Goal: Task Accomplishment & Management: Manage account settings

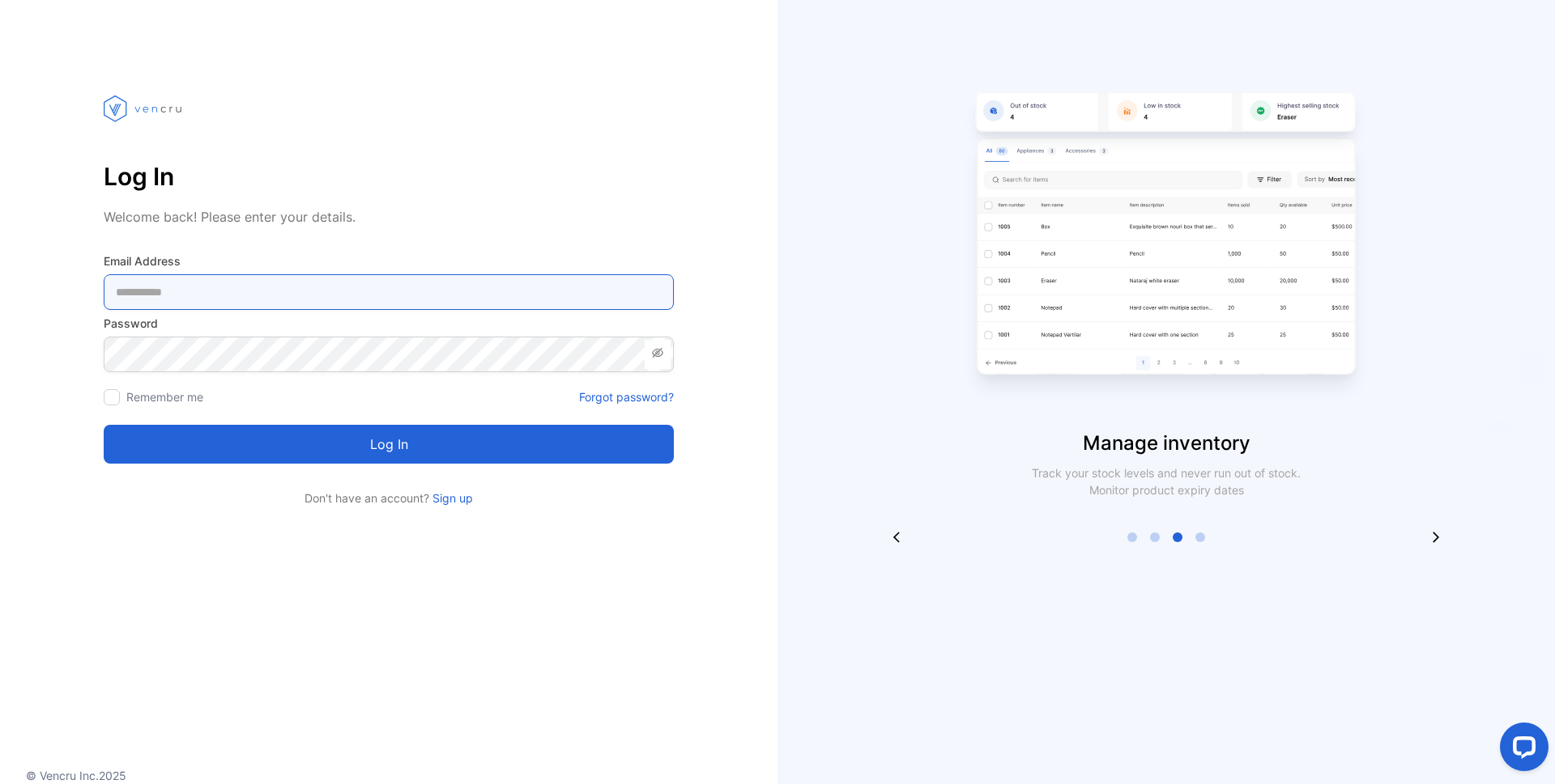
type Address-inputemail "**********"
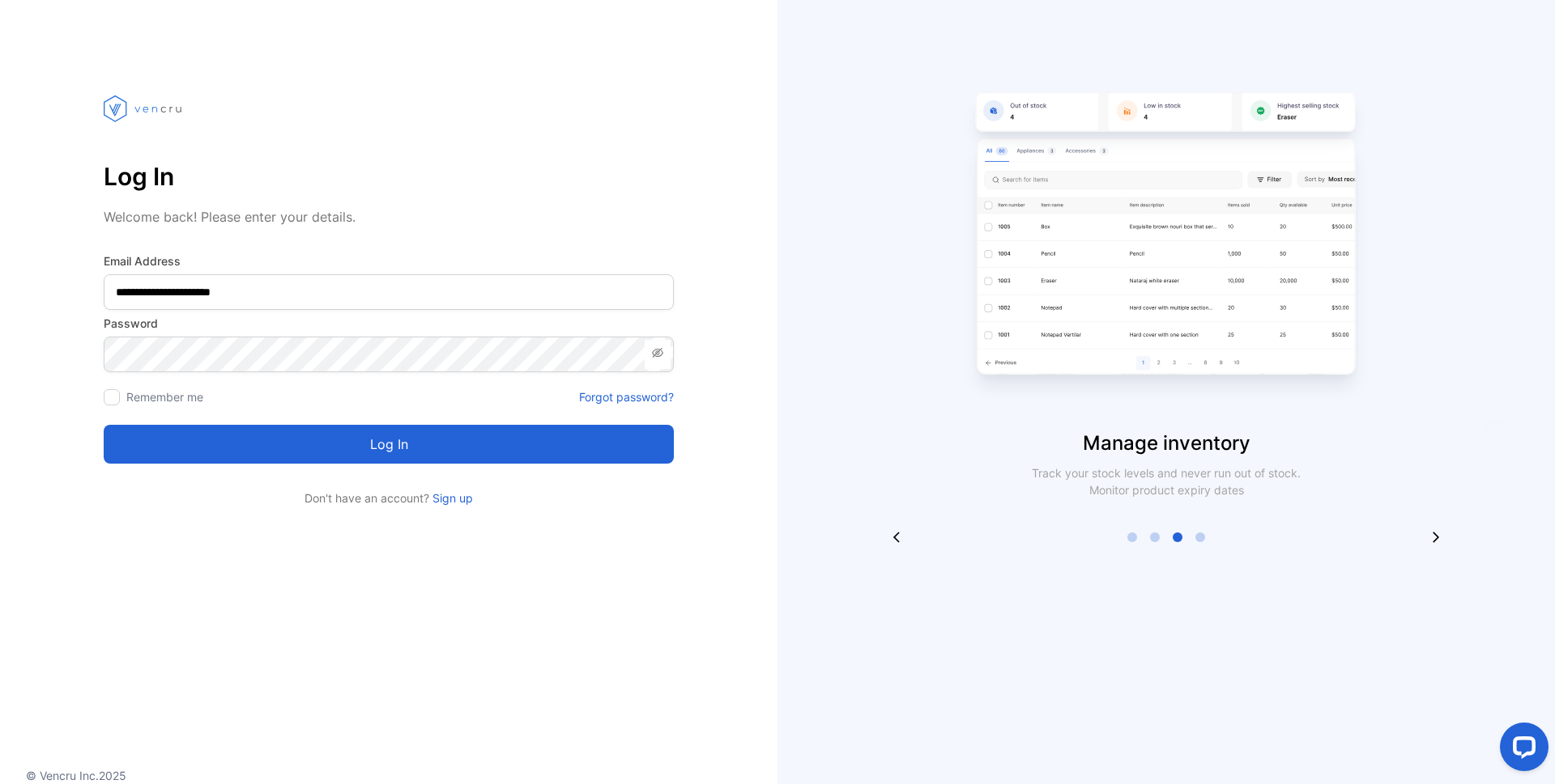
drag, startPoint x: 295, startPoint y: 421, endPoint x: 309, endPoint y: 449, distance: 31.3
click at [309, 449] on button "Log in" at bounding box center [388, 444] width 570 height 39
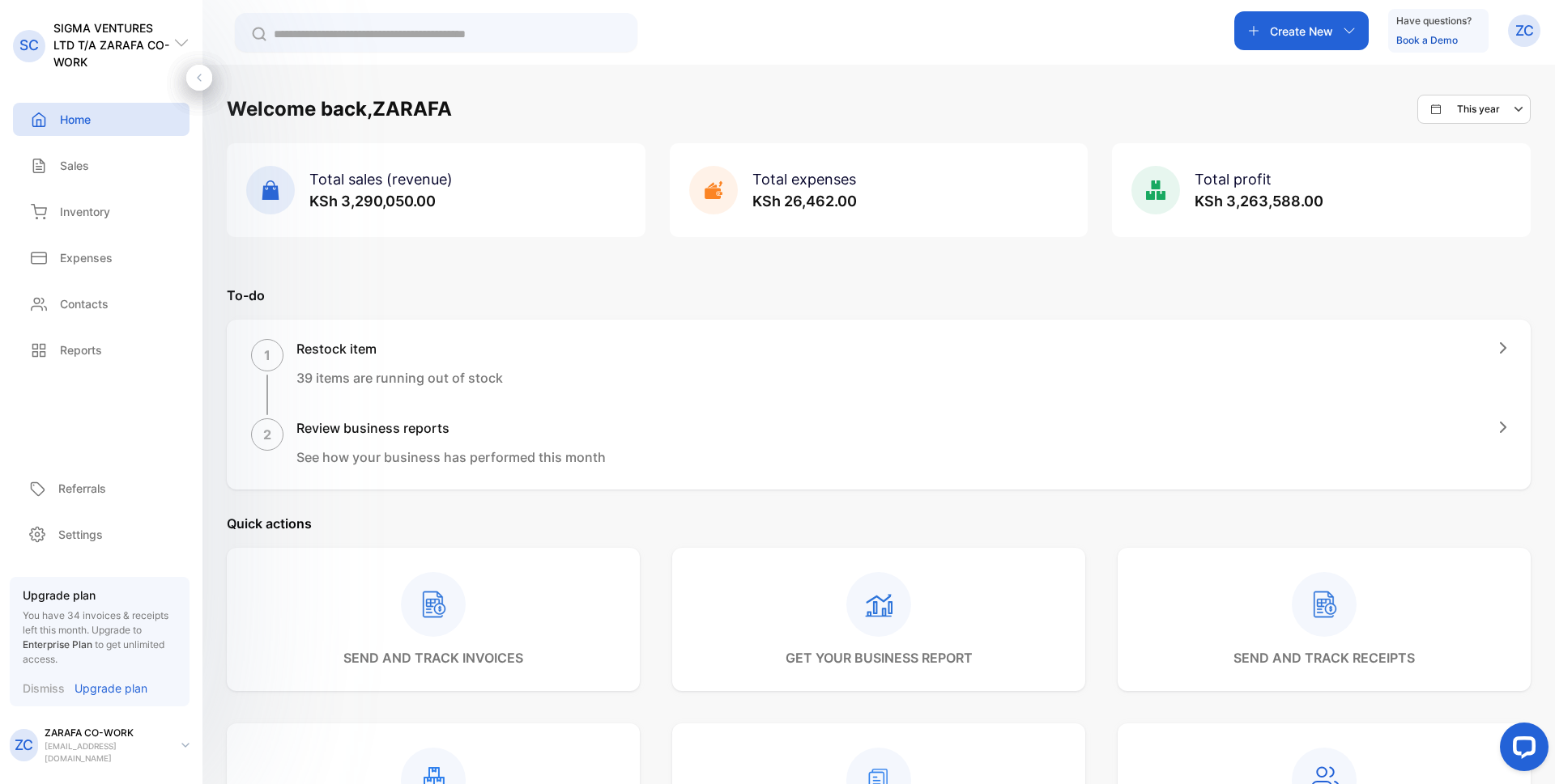
scroll to position [655, 0]
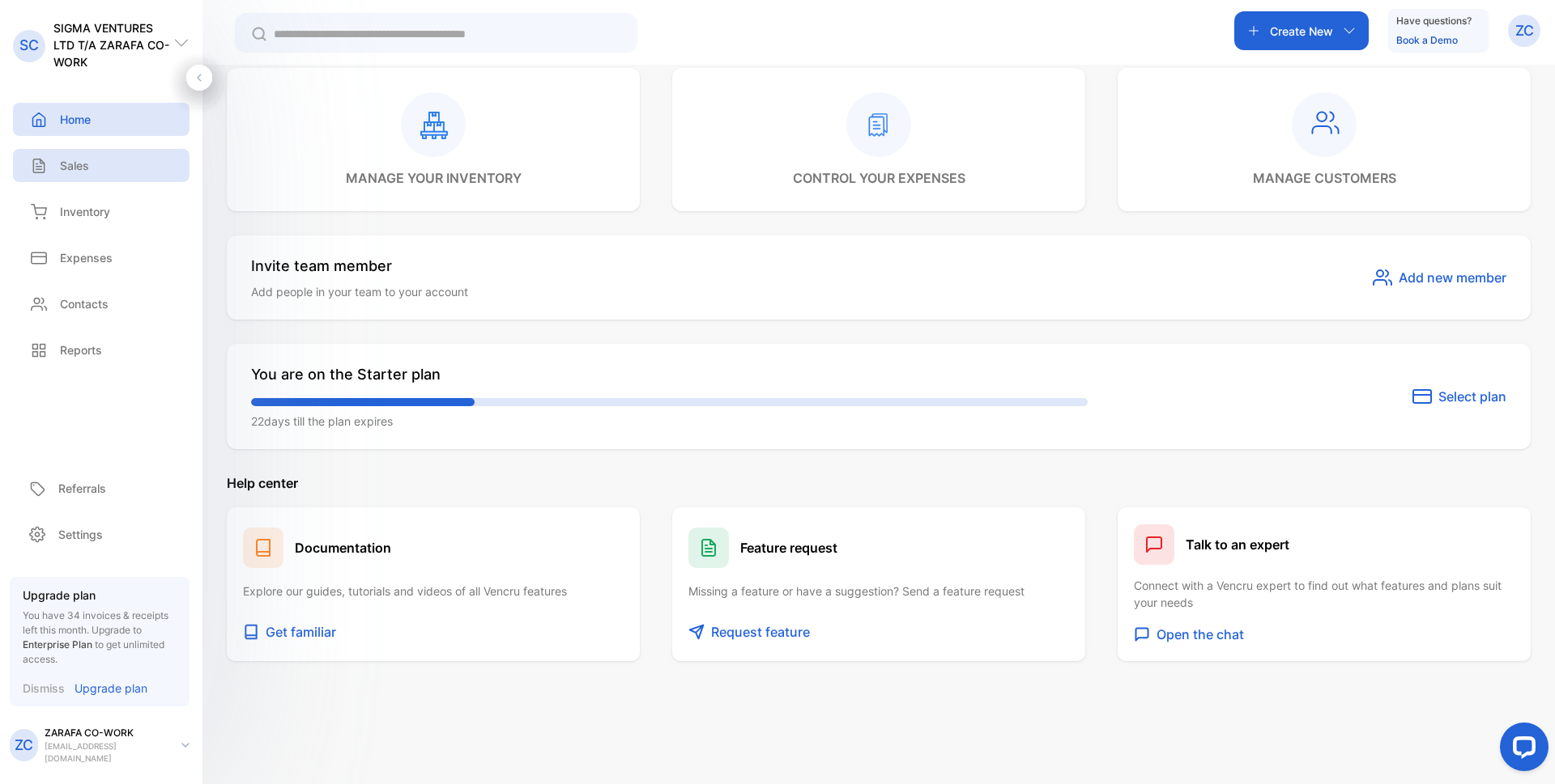
click at [69, 169] on p "Sales" at bounding box center [74, 165] width 29 height 17
click at [78, 162] on p "Sales" at bounding box center [74, 165] width 29 height 17
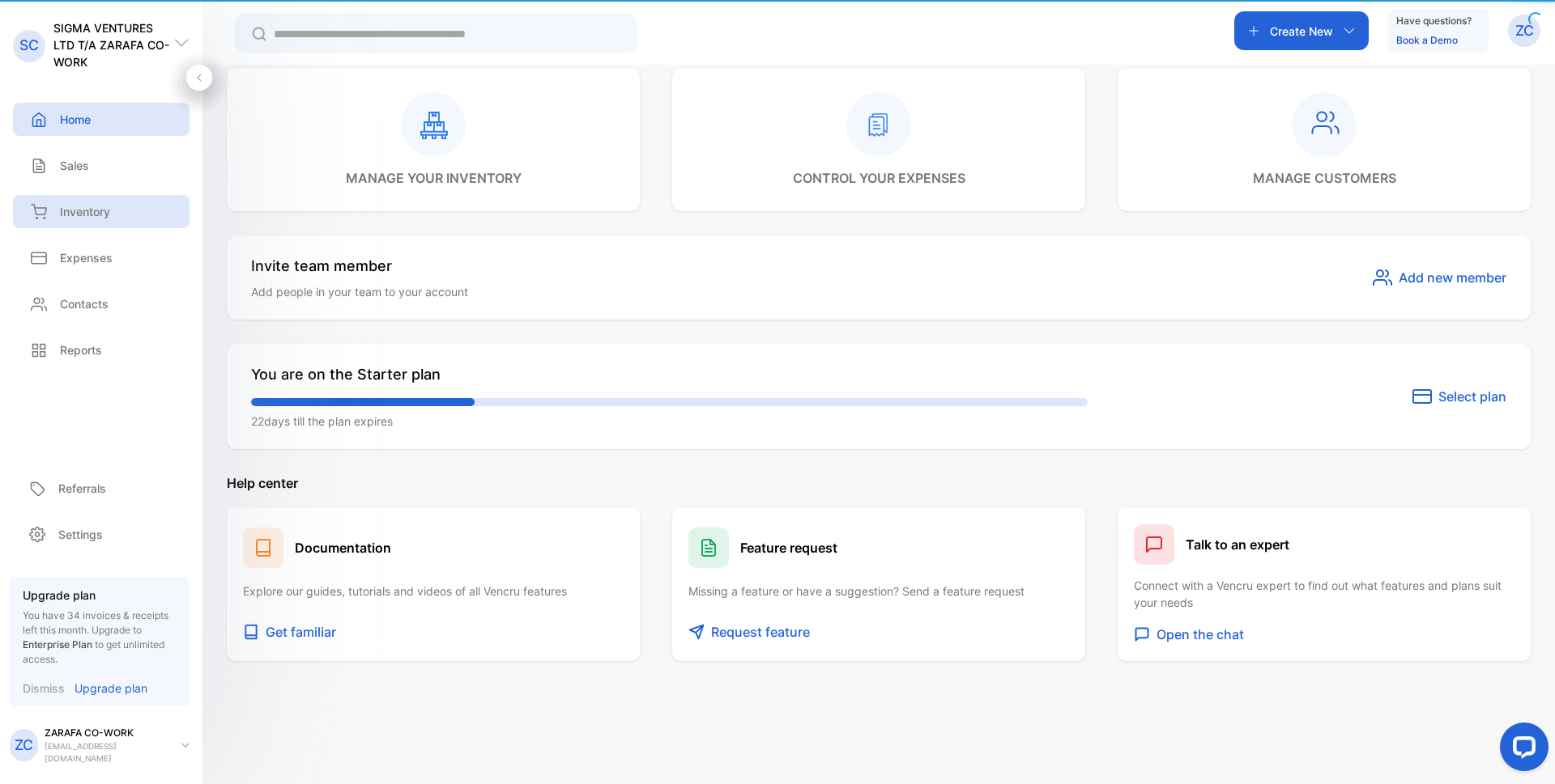
click at [72, 161] on p "Sales" at bounding box center [74, 165] width 29 height 17
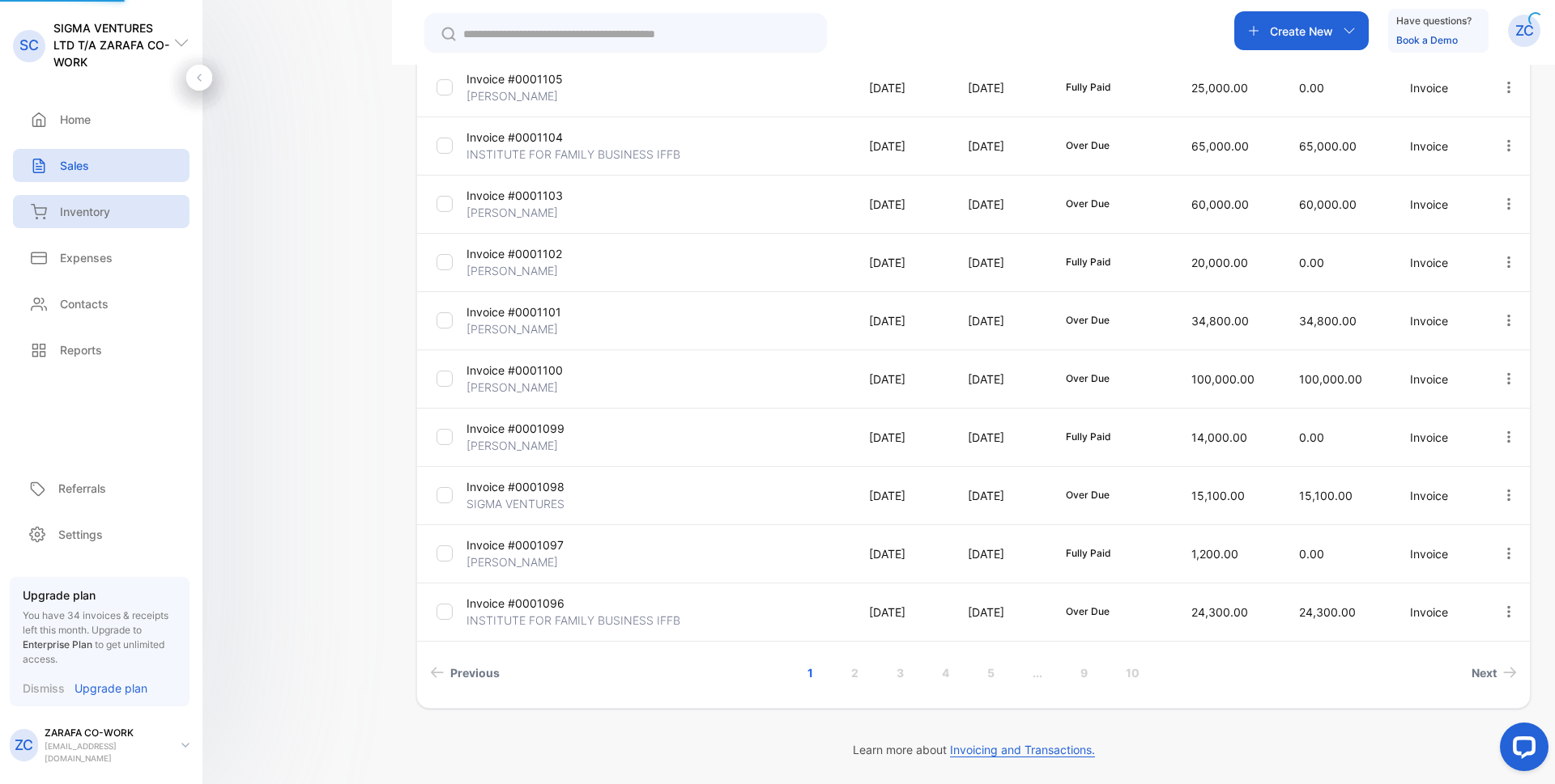
scroll to position [251, 0]
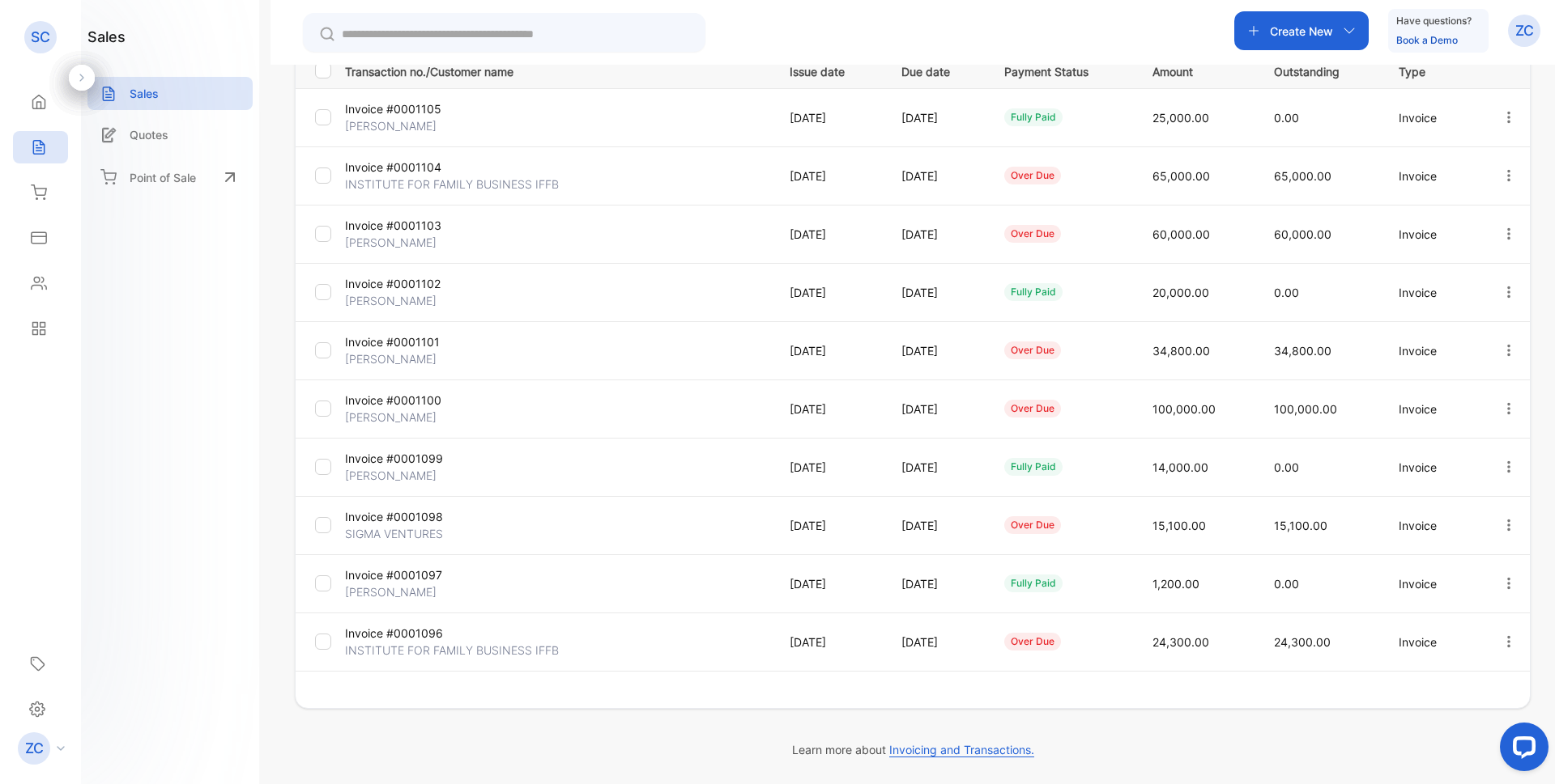
type input "**********"
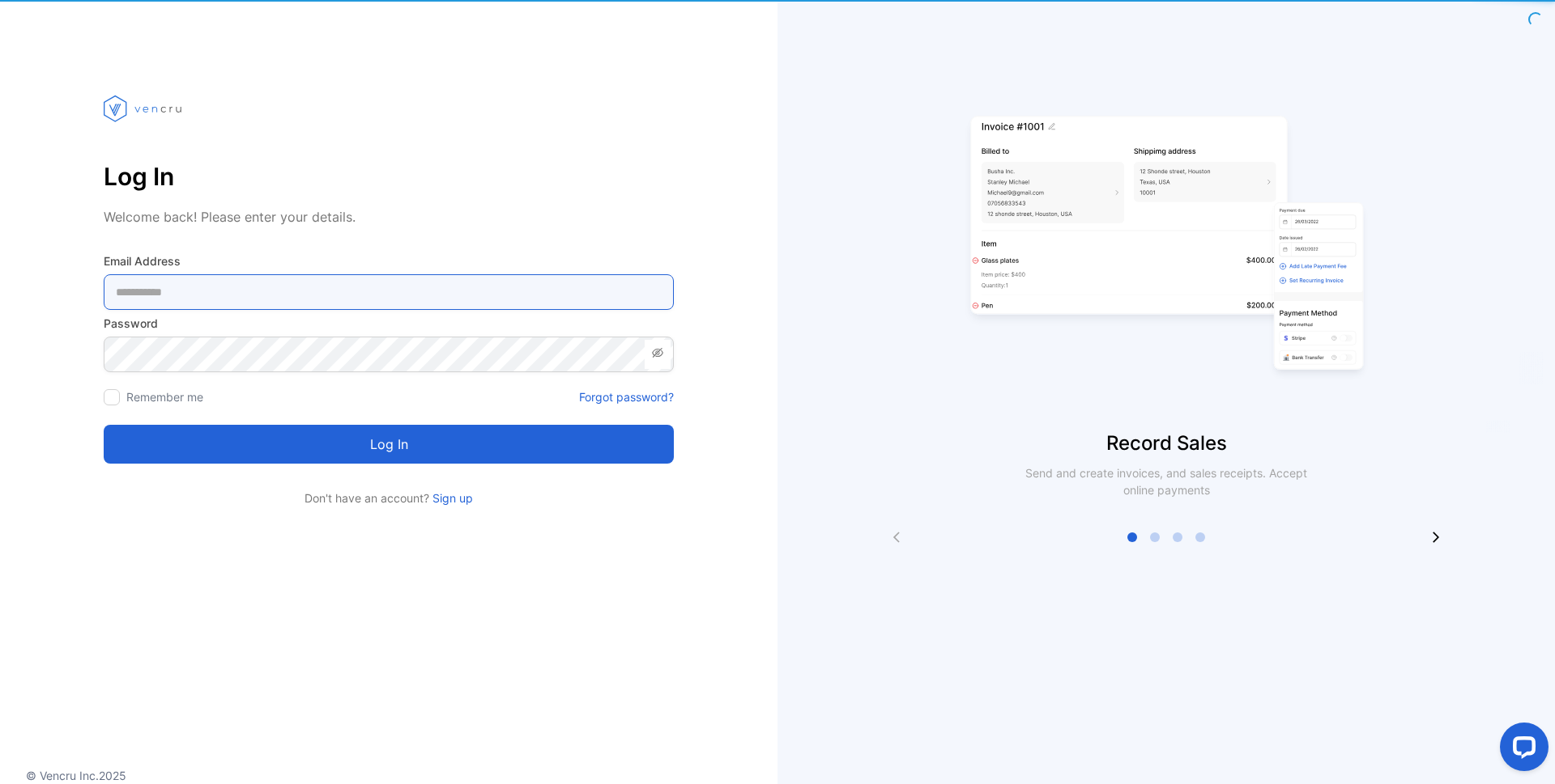
type Address-inputemail "**********"
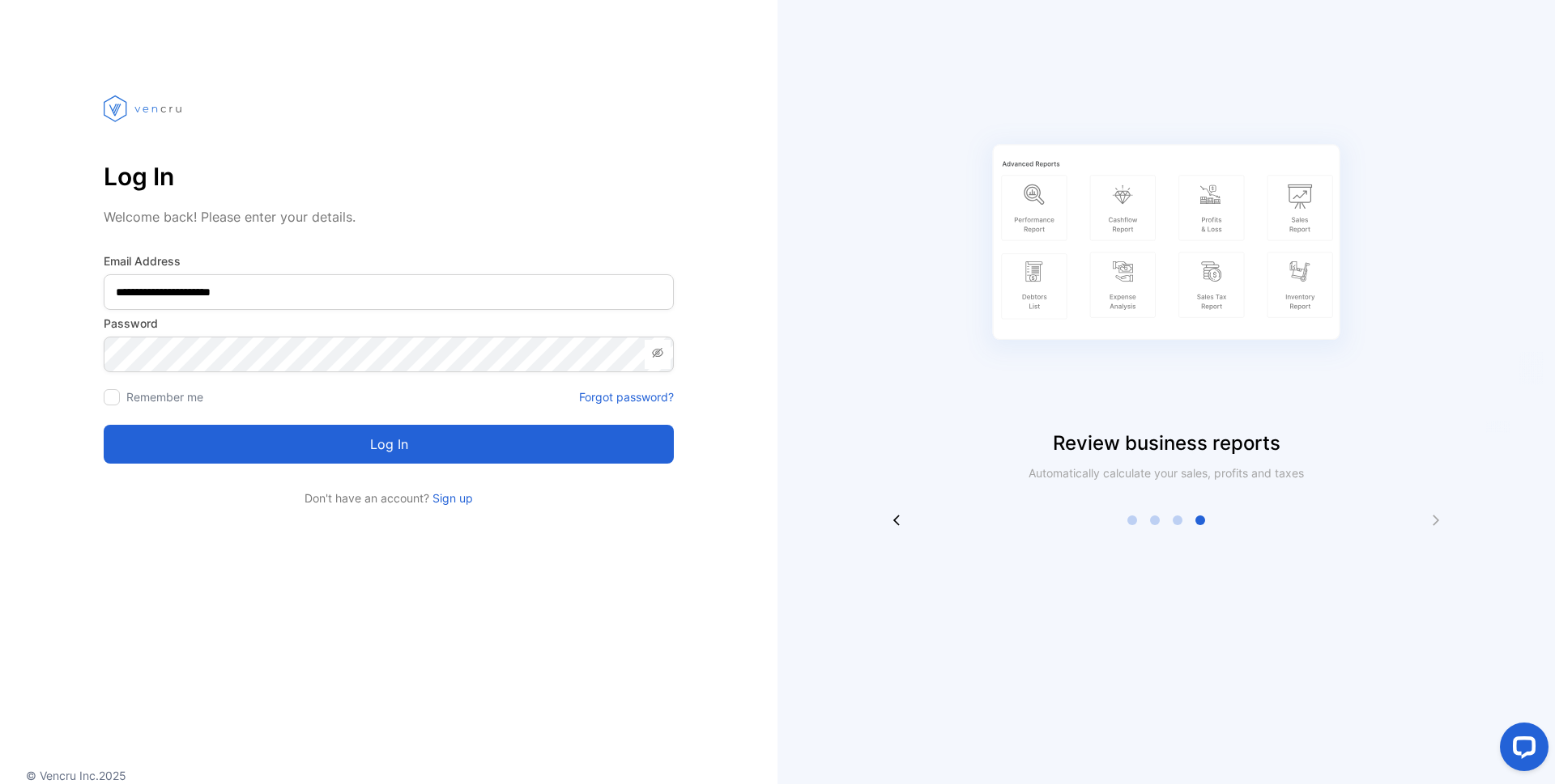
click at [398, 447] on button "Log in" at bounding box center [388, 444] width 570 height 39
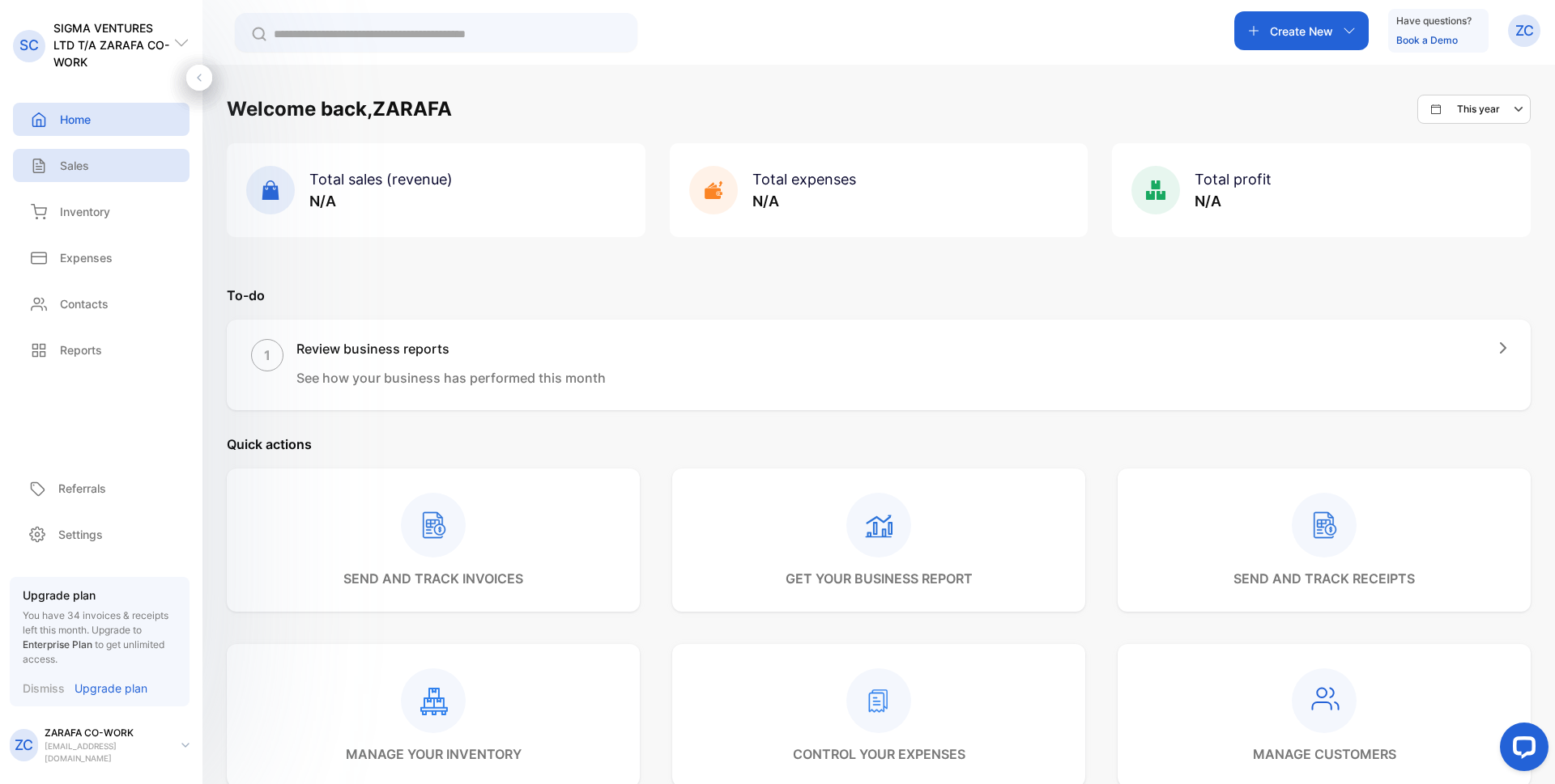
click at [82, 173] on p "Sales" at bounding box center [74, 165] width 29 height 17
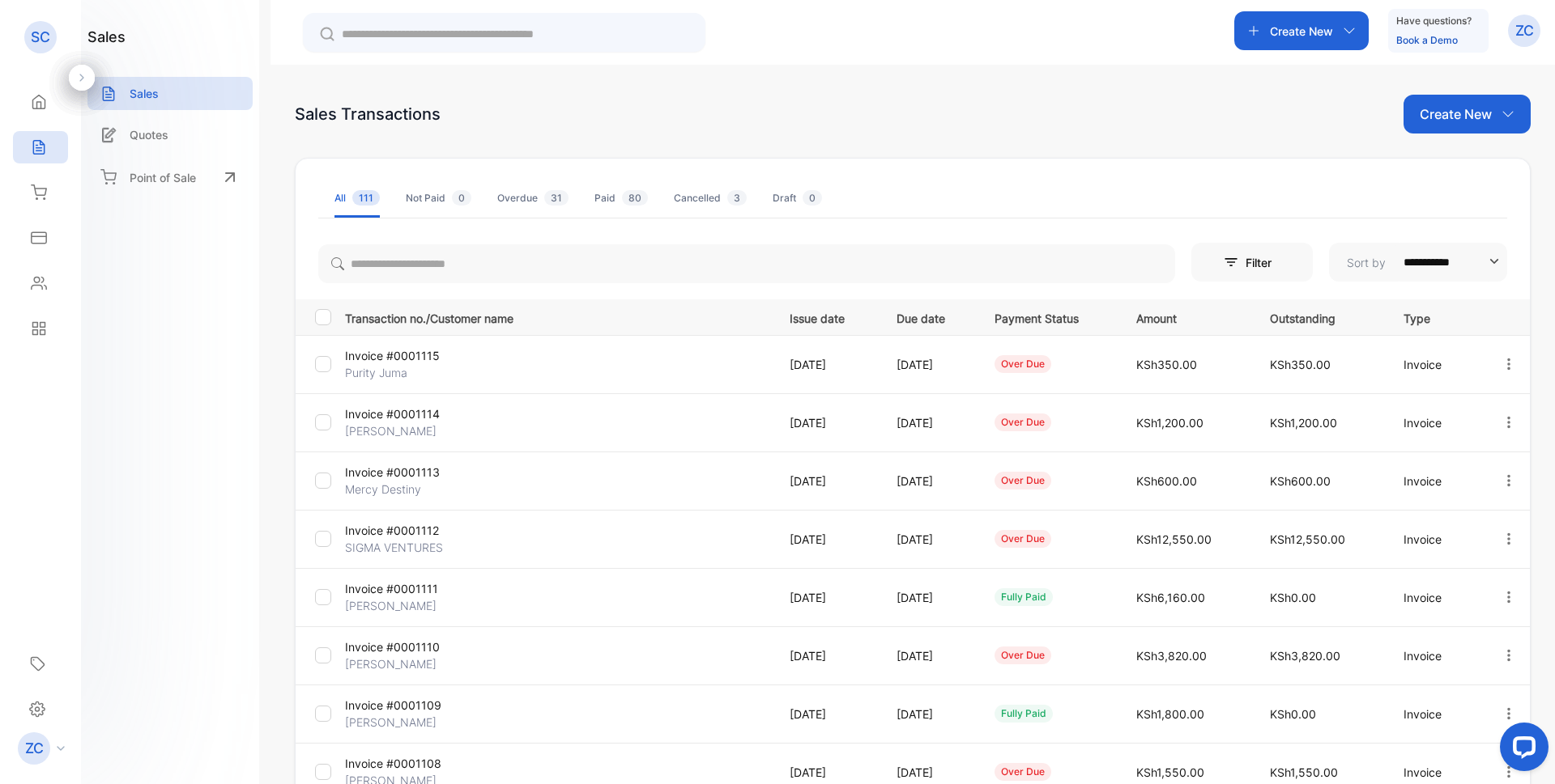
scroll to position [162, 0]
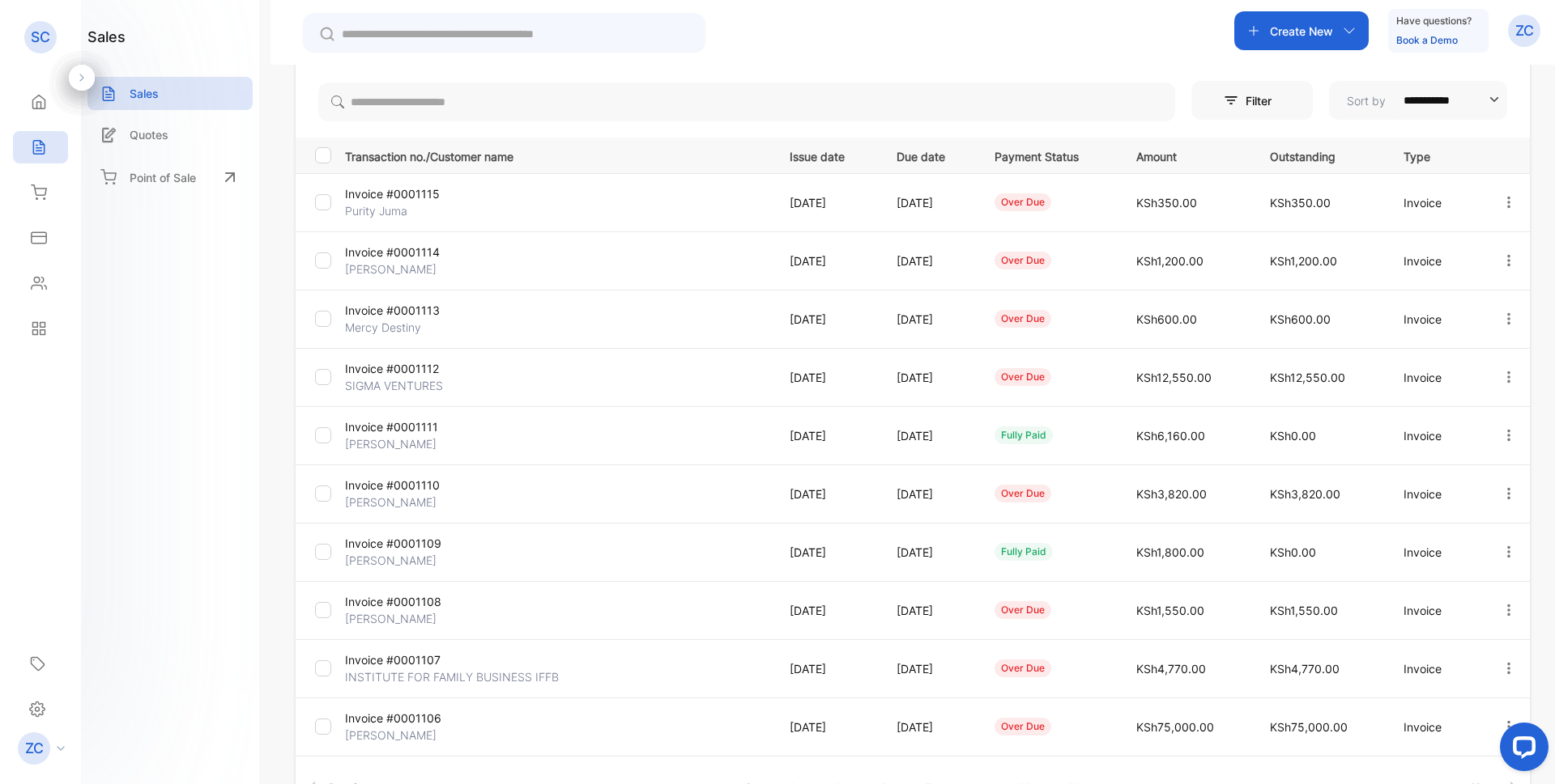
click at [1501, 493] on icon "button" at bounding box center [1508, 493] width 14 height 14
click at [1489, 585] on span "Record payment" at bounding box center [1461, 586] width 101 height 20
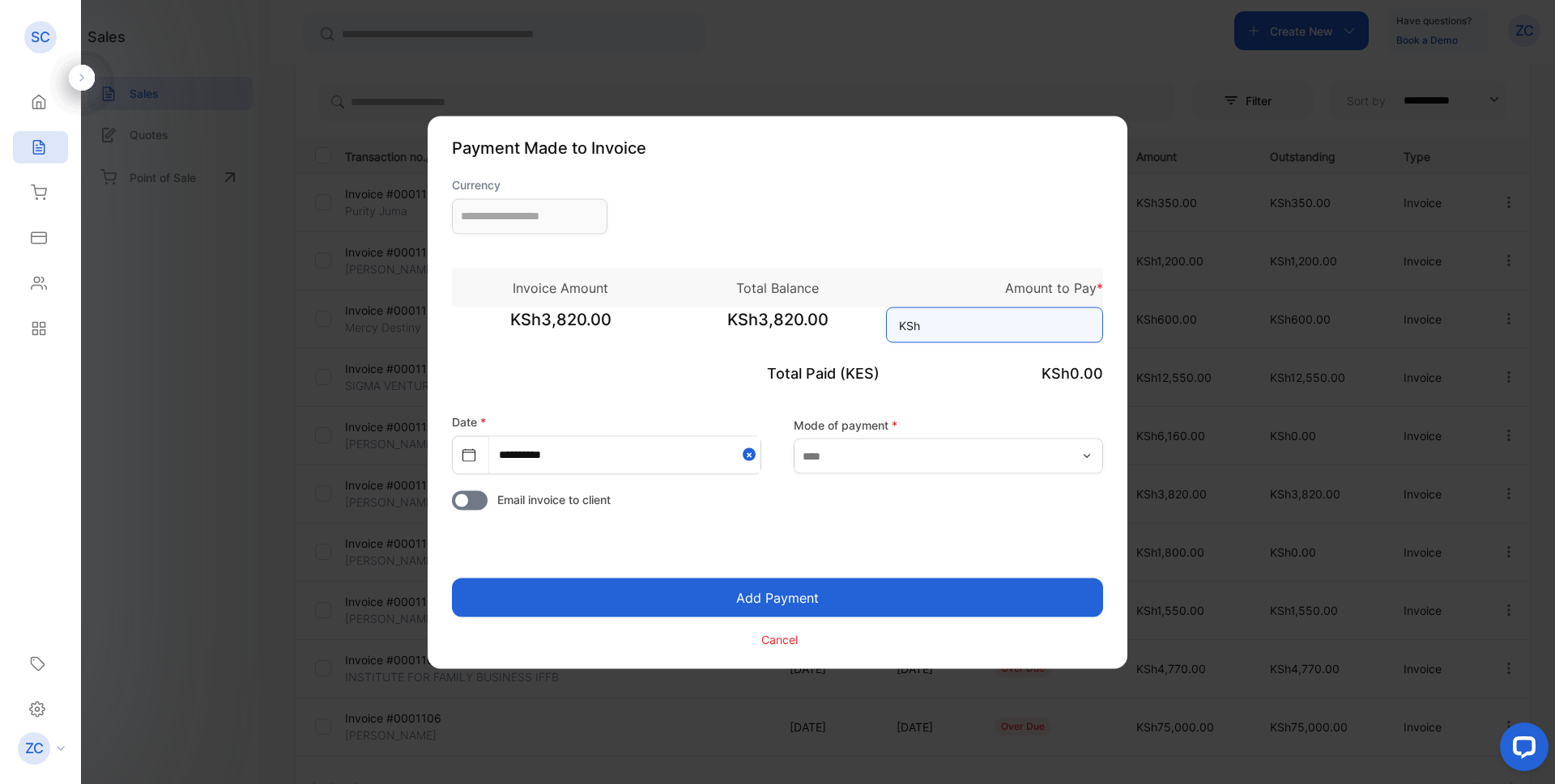
click at [924, 328] on input at bounding box center [994, 324] width 217 height 36
type input "**********"
type input "*****"
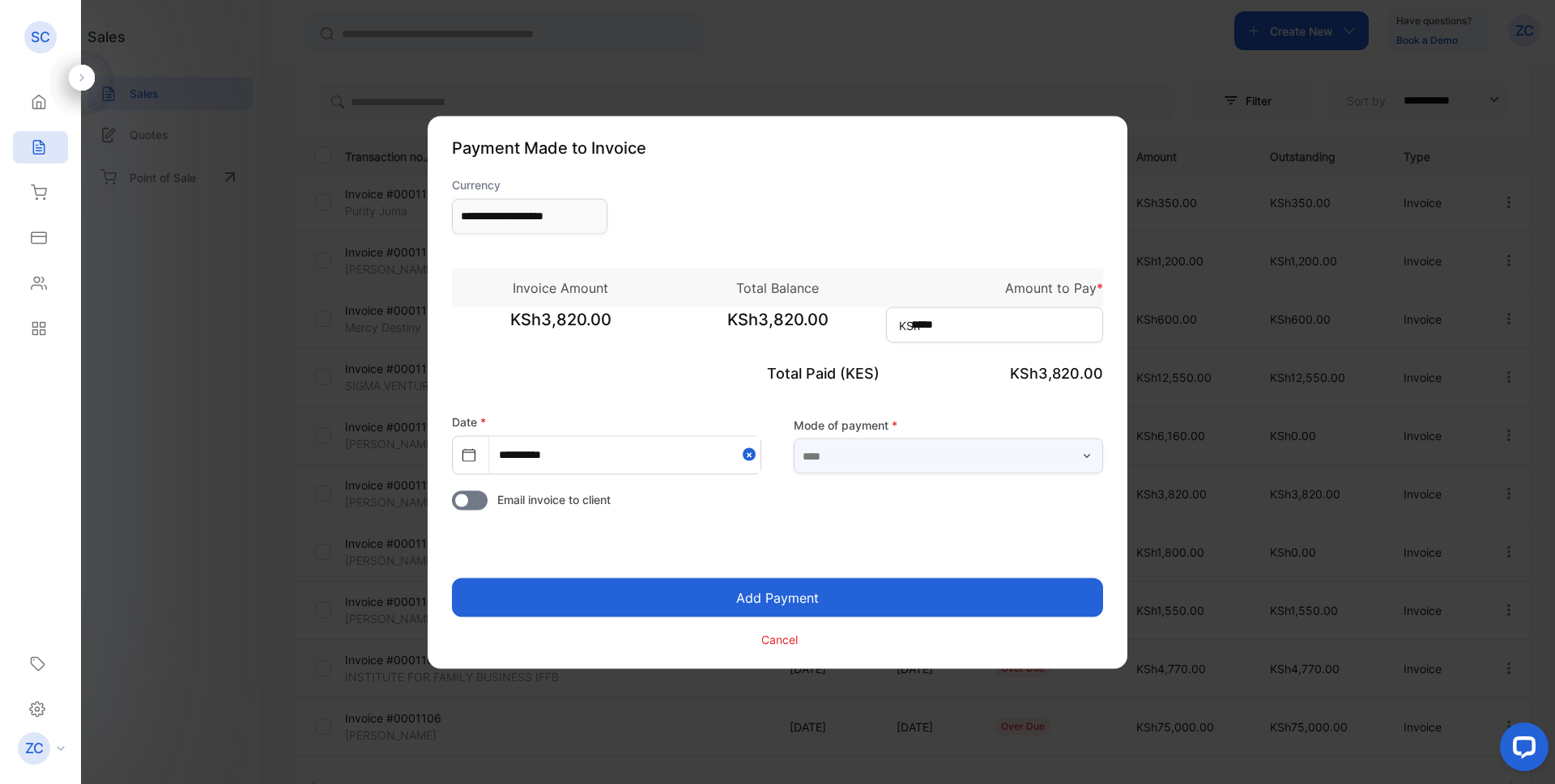
click at [882, 454] on input "text" at bounding box center [948, 456] width 309 height 36
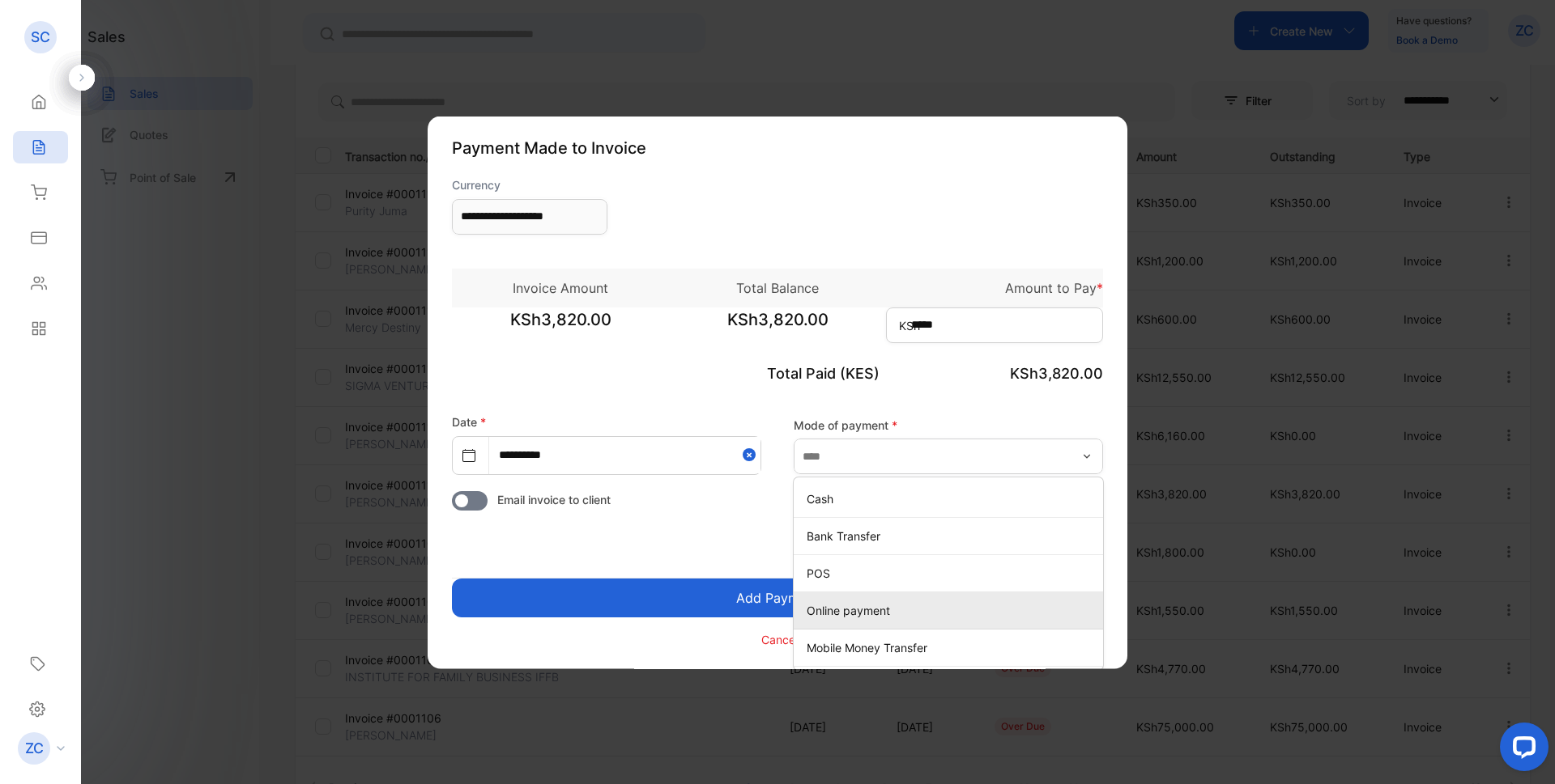
click at [837, 614] on p "Online payment" at bounding box center [951, 610] width 290 height 17
type input "**********"
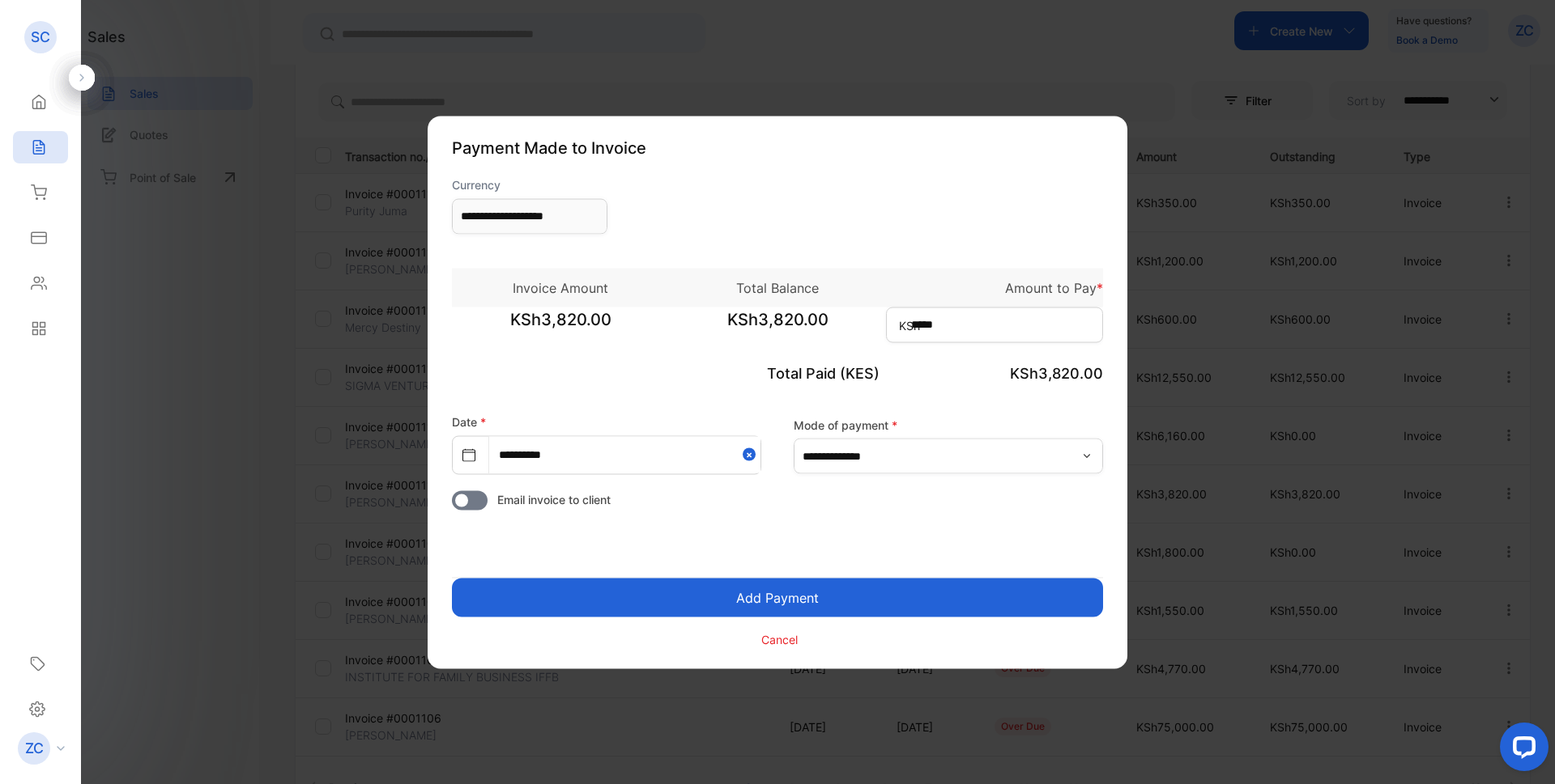
click at [1087, 455] on icon "button" at bounding box center [1086, 455] width 13 height 13
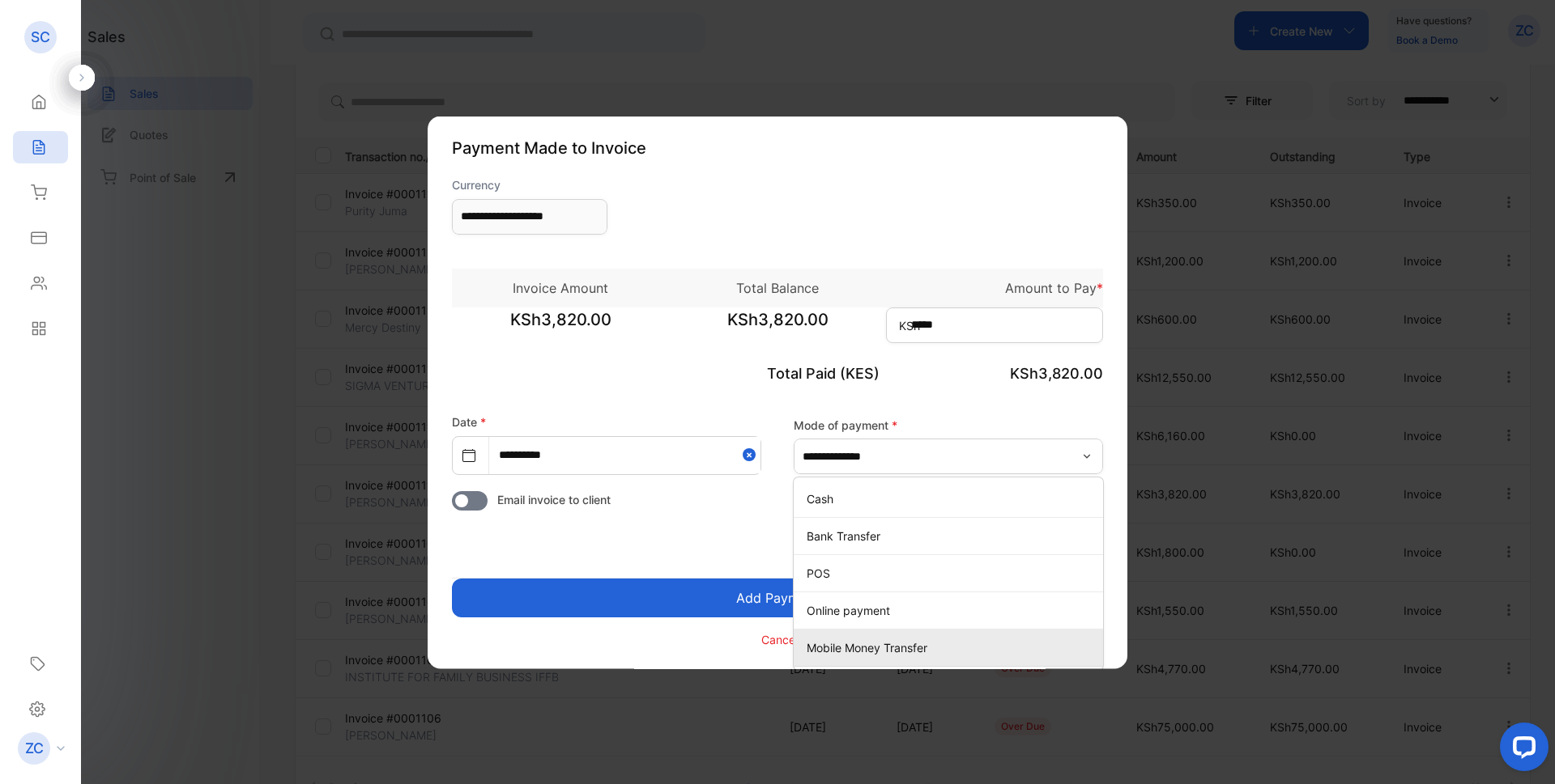
click at [855, 645] on p "Mobile Money Transfer" at bounding box center [951, 648] width 290 height 17
type input "**********"
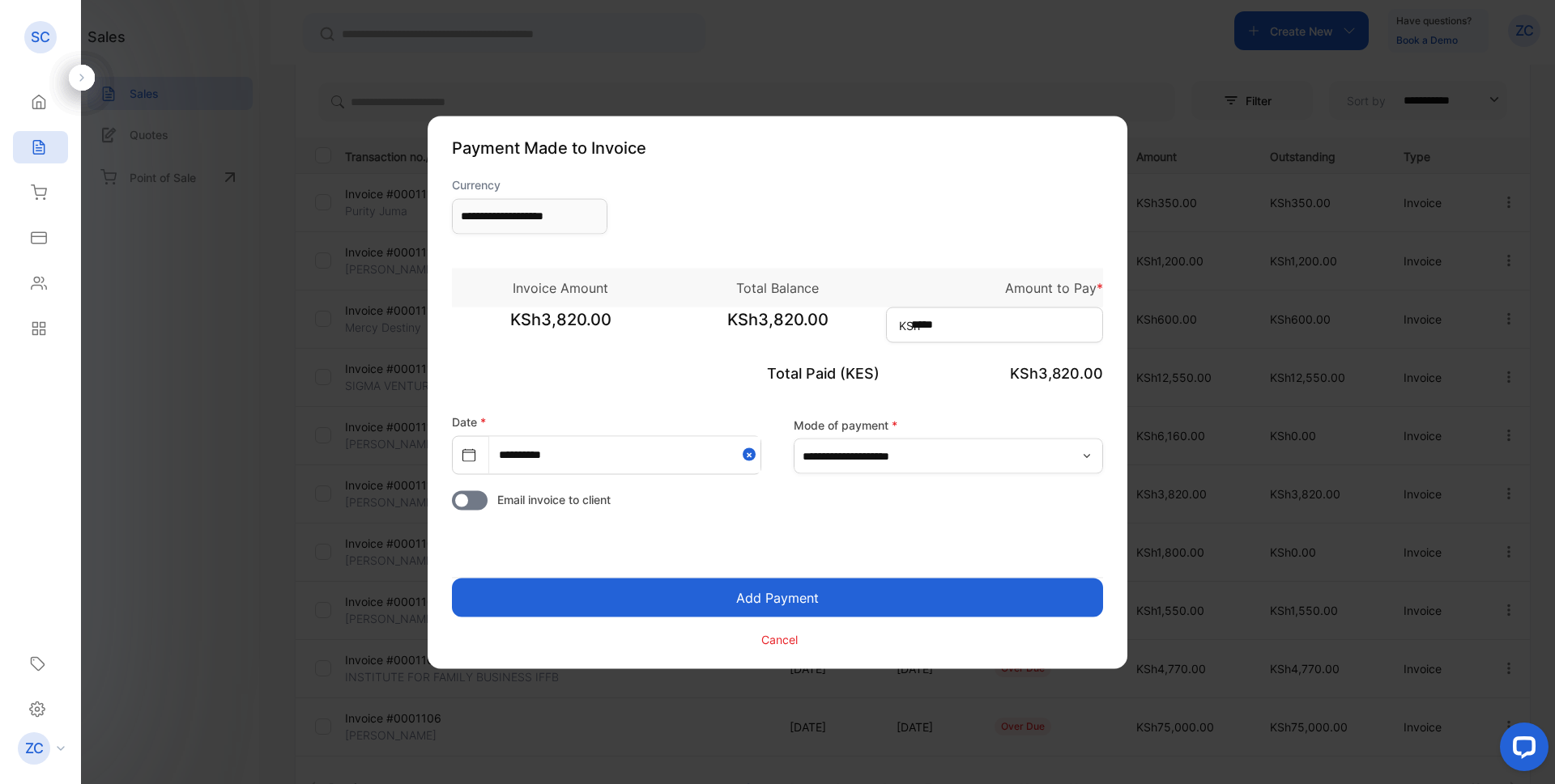
click at [800, 586] on button "Add Payment" at bounding box center [778, 598] width 651 height 39
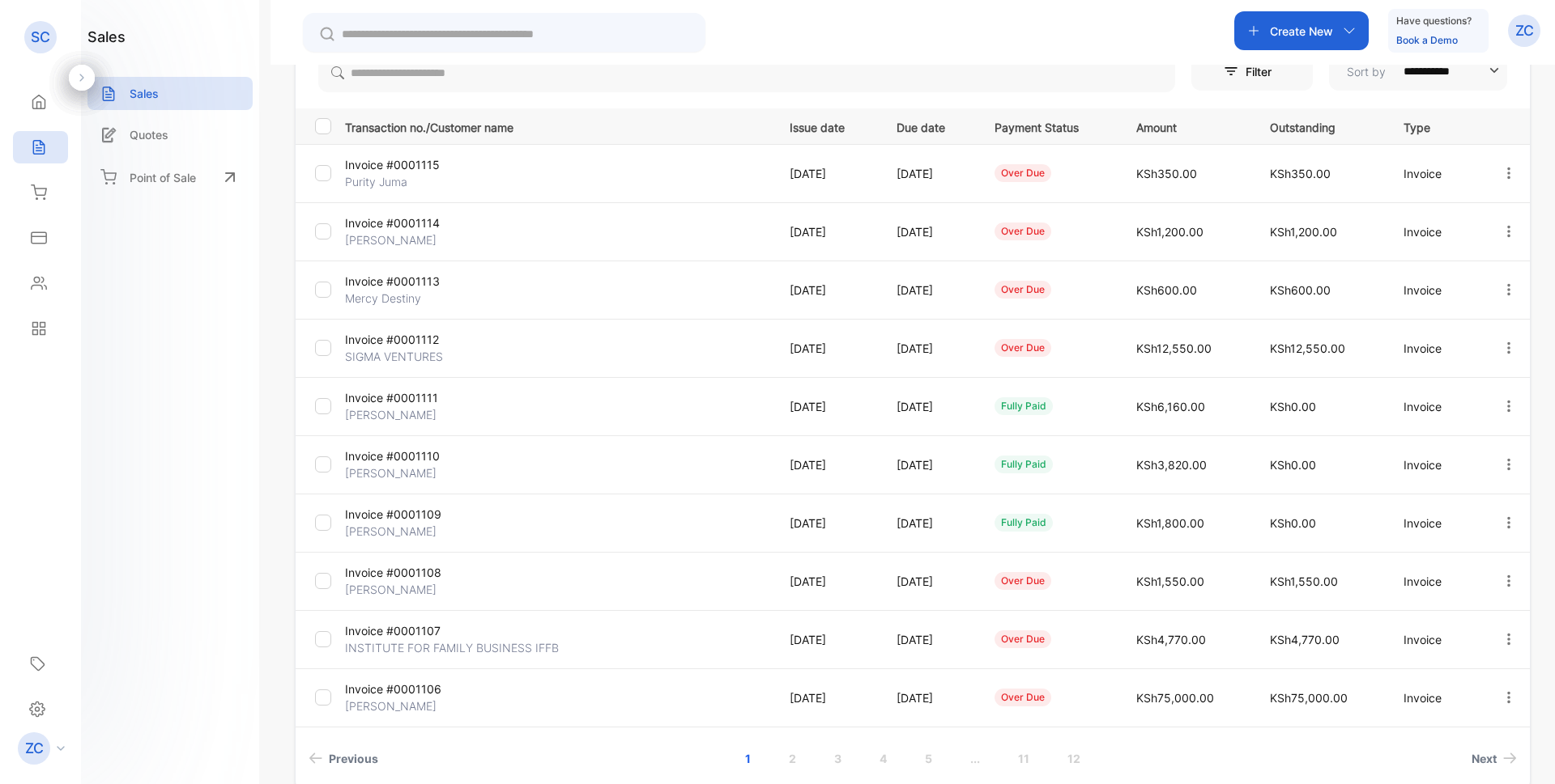
scroll to position [243, 0]
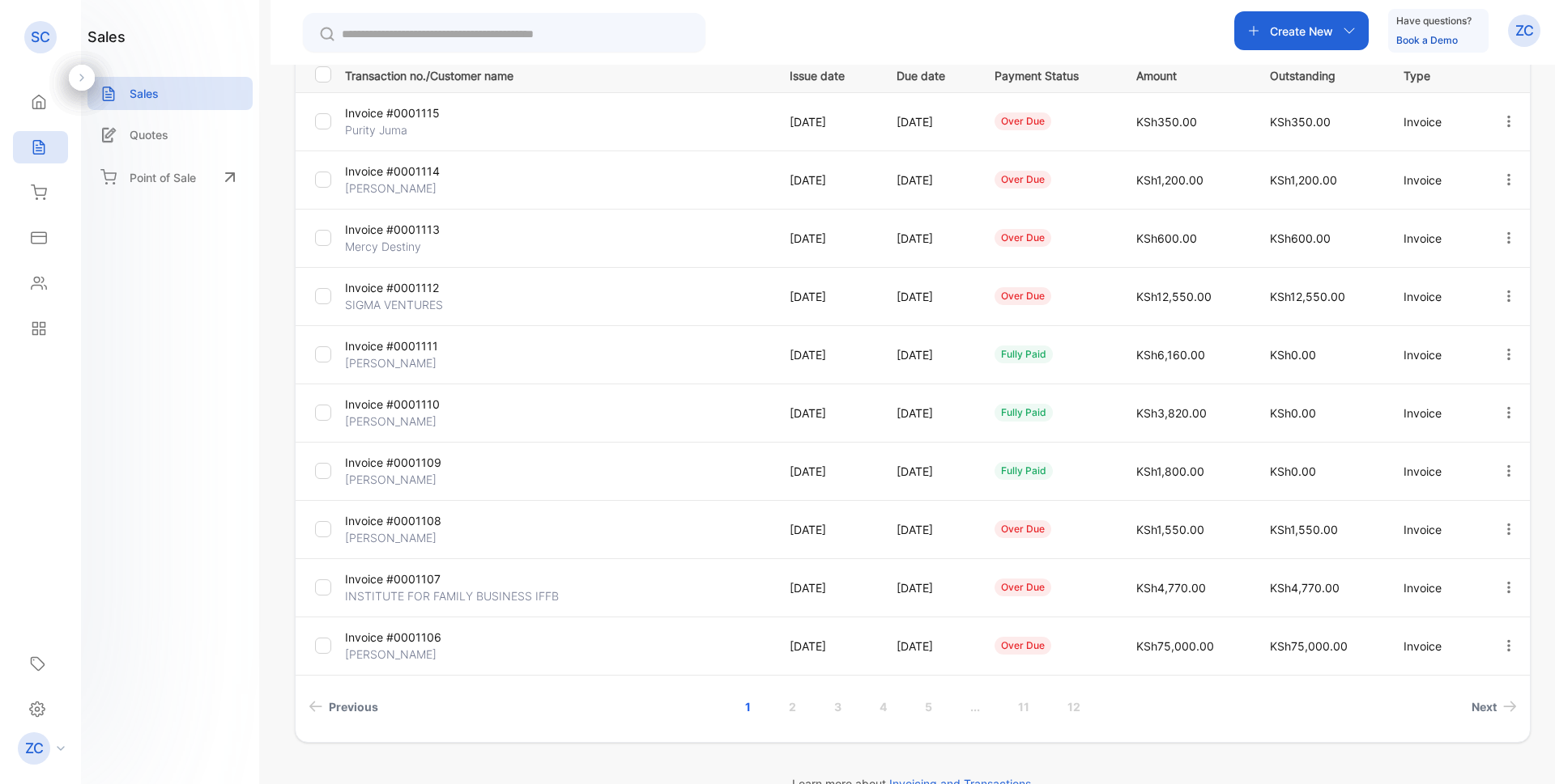
click at [1501, 409] on icon "button" at bounding box center [1508, 412] width 14 height 14
click at [1458, 457] on span "View / Edit Invoice" at bounding box center [1468, 459] width 115 height 20
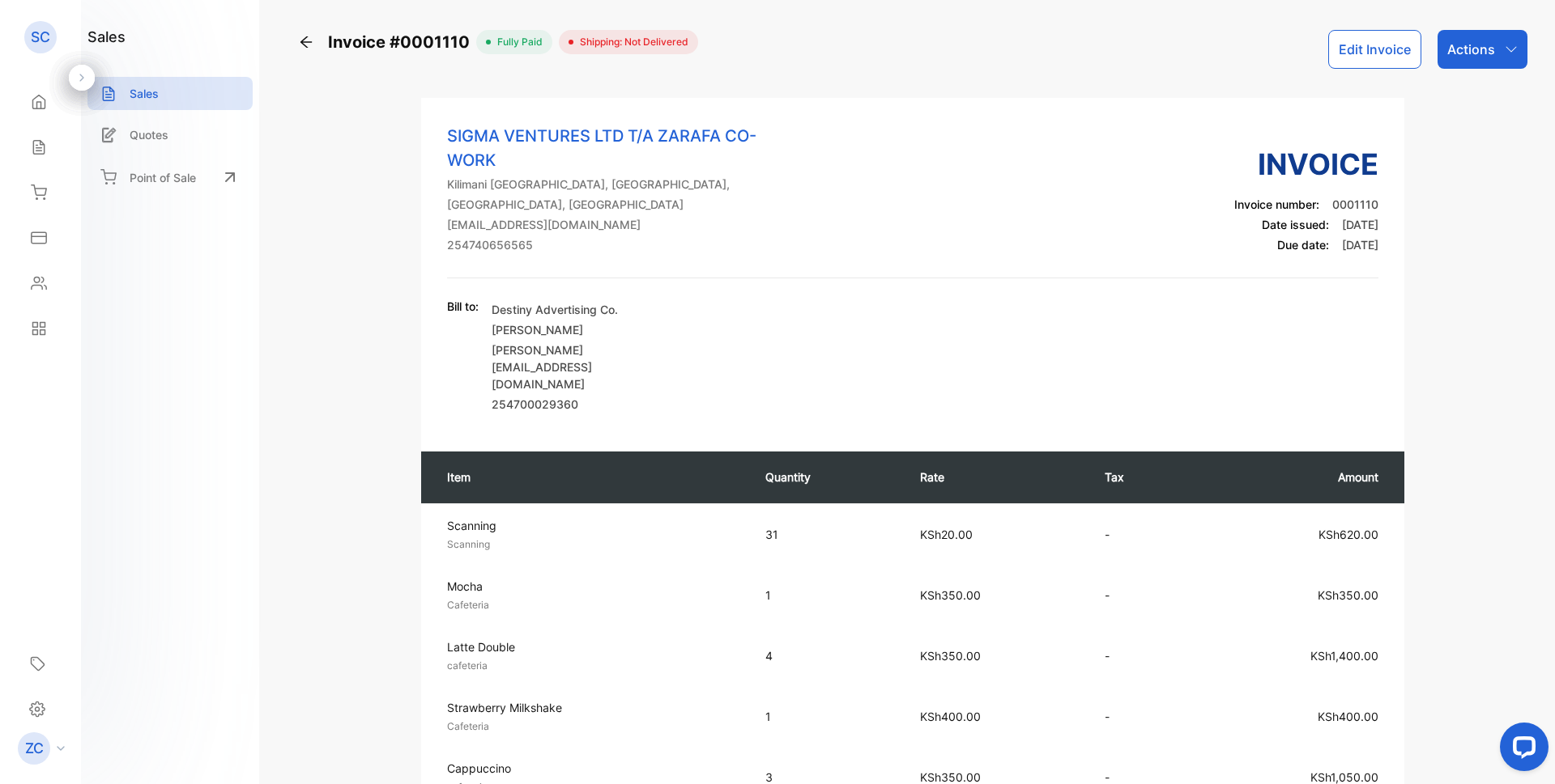
click at [1510, 47] on icon "button" at bounding box center [1511, 49] width 13 height 13
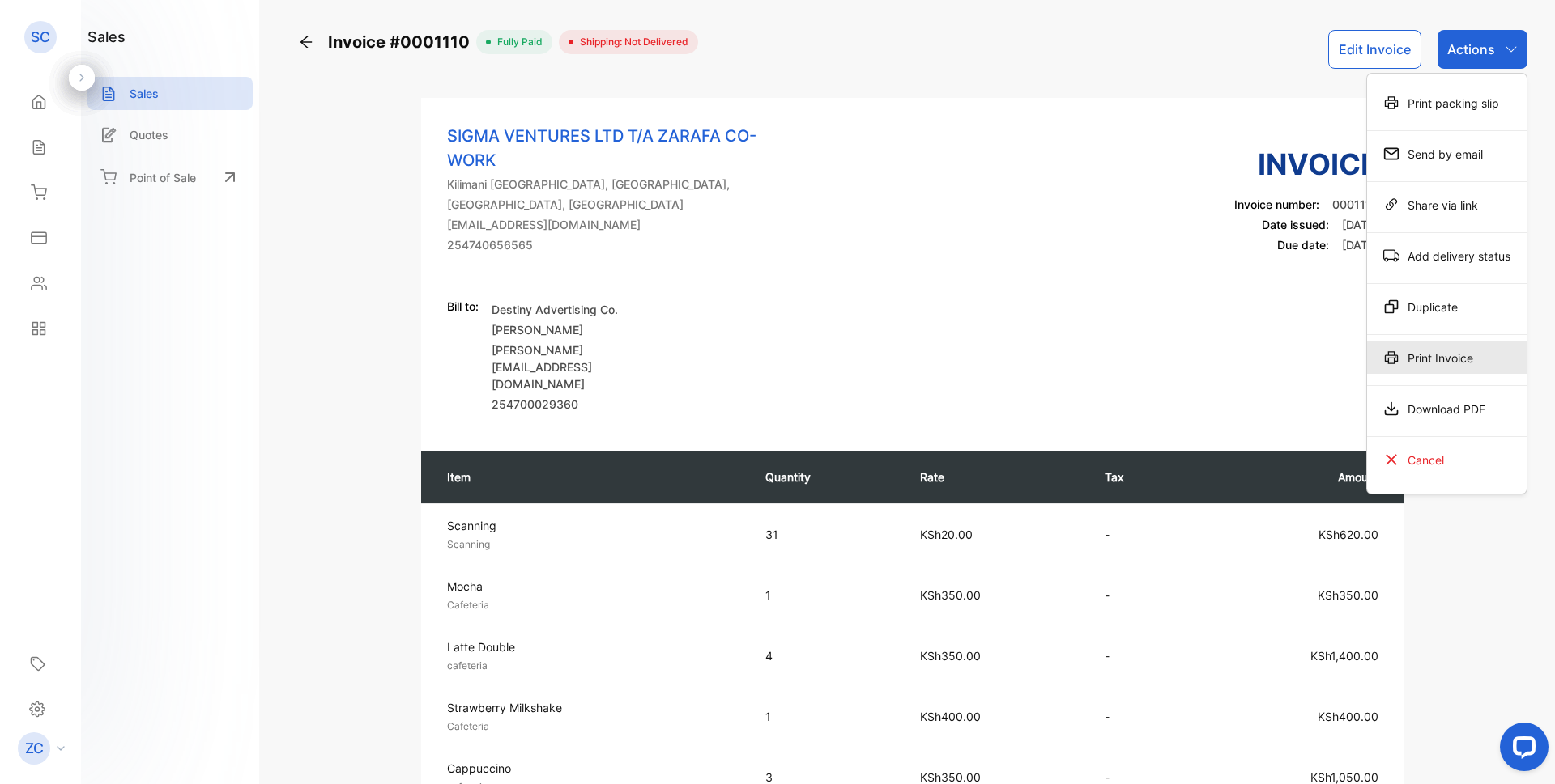
click at [1431, 369] on div "Print Invoice" at bounding box center [1446, 358] width 159 height 32
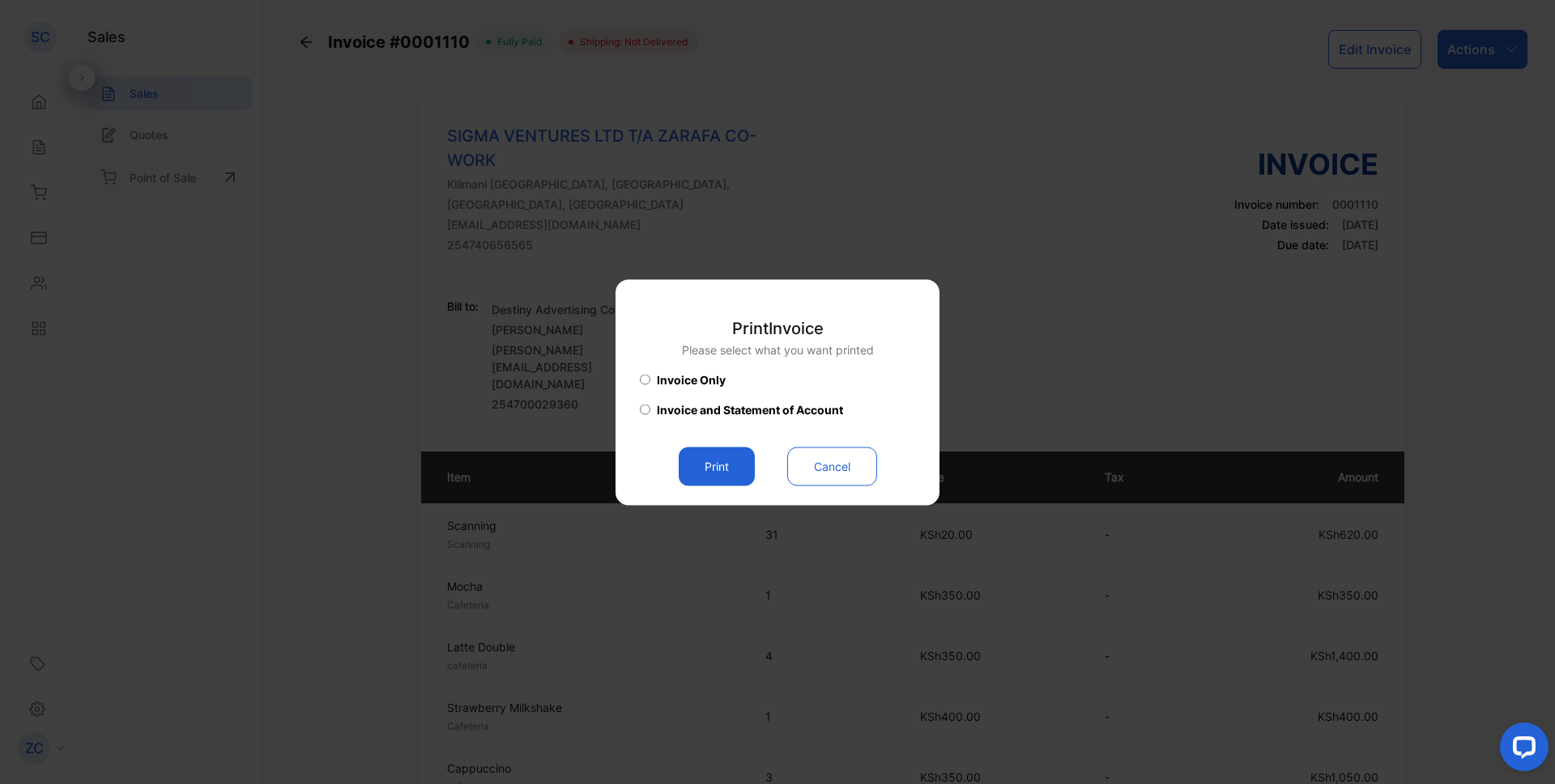
click at [717, 465] on button "Print" at bounding box center [716, 466] width 76 height 39
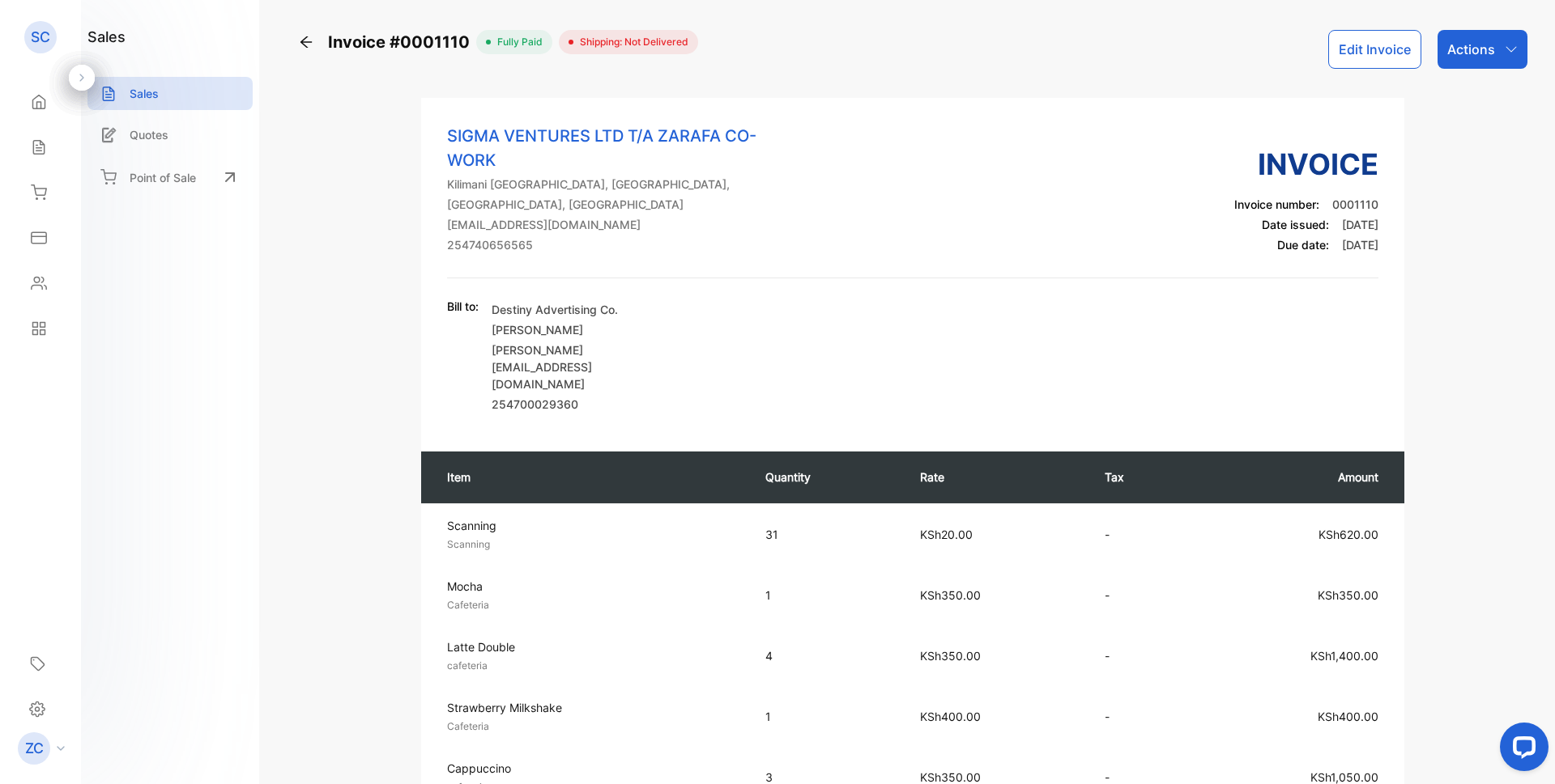
click at [1505, 49] on icon "button" at bounding box center [1511, 49] width 13 height 13
click at [1420, 360] on div "Print Invoice" at bounding box center [1446, 358] width 159 height 32
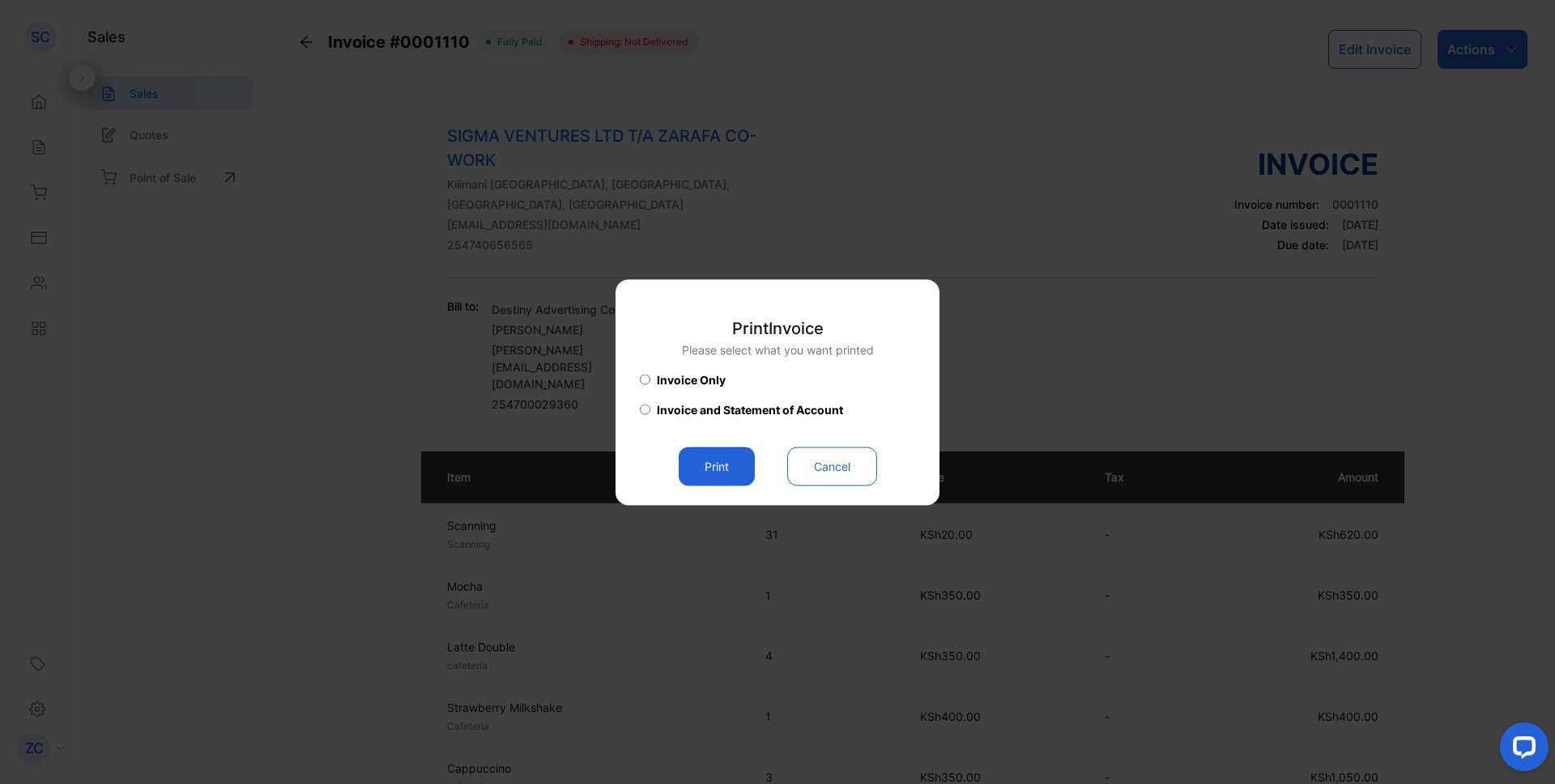
click at [719, 455] on button "Print" at bounding box center [716, 466] width 76 height 39
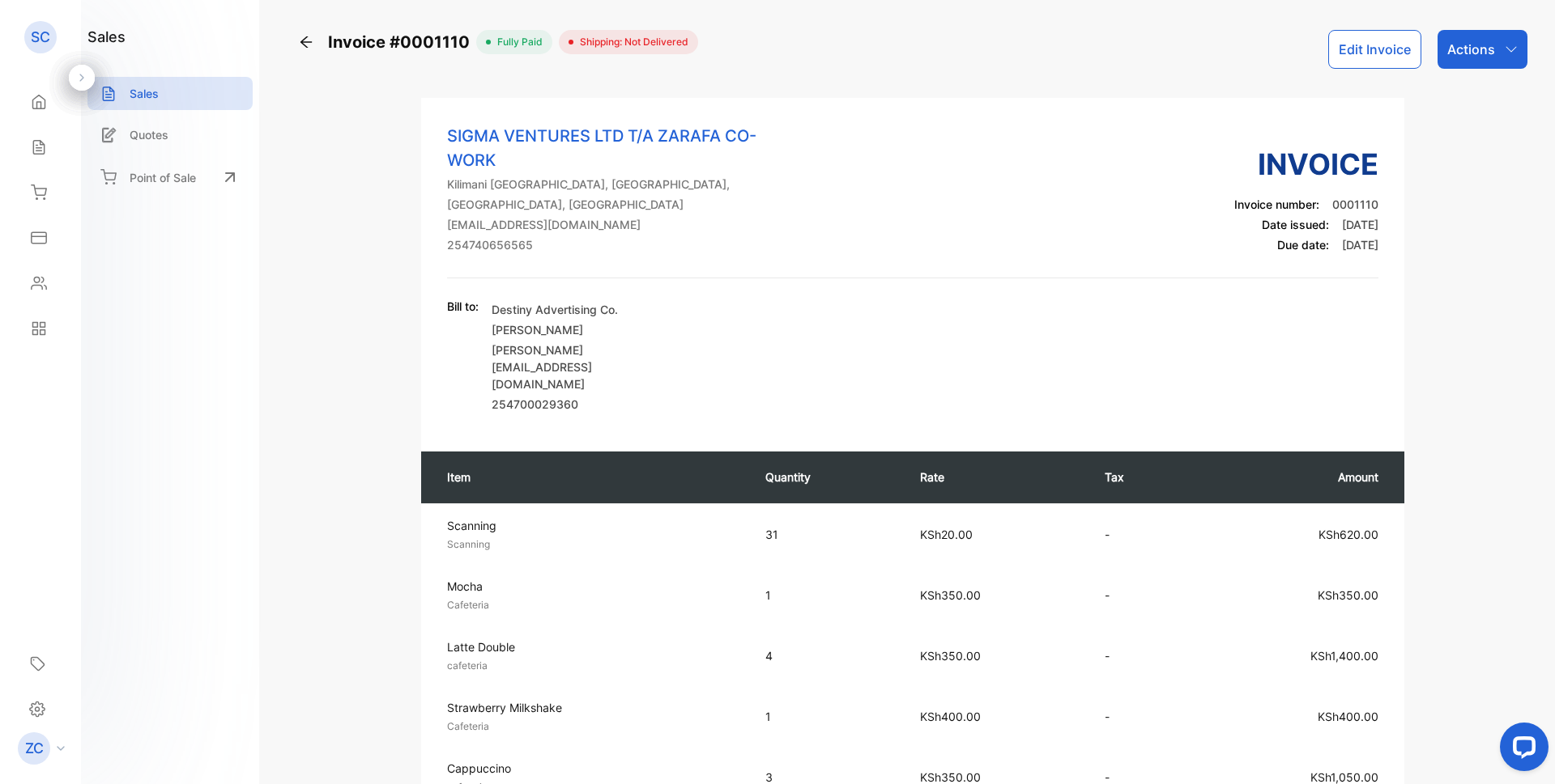
click at [35, 145] on icon at bounding box center [38, 147] width 16 height 16
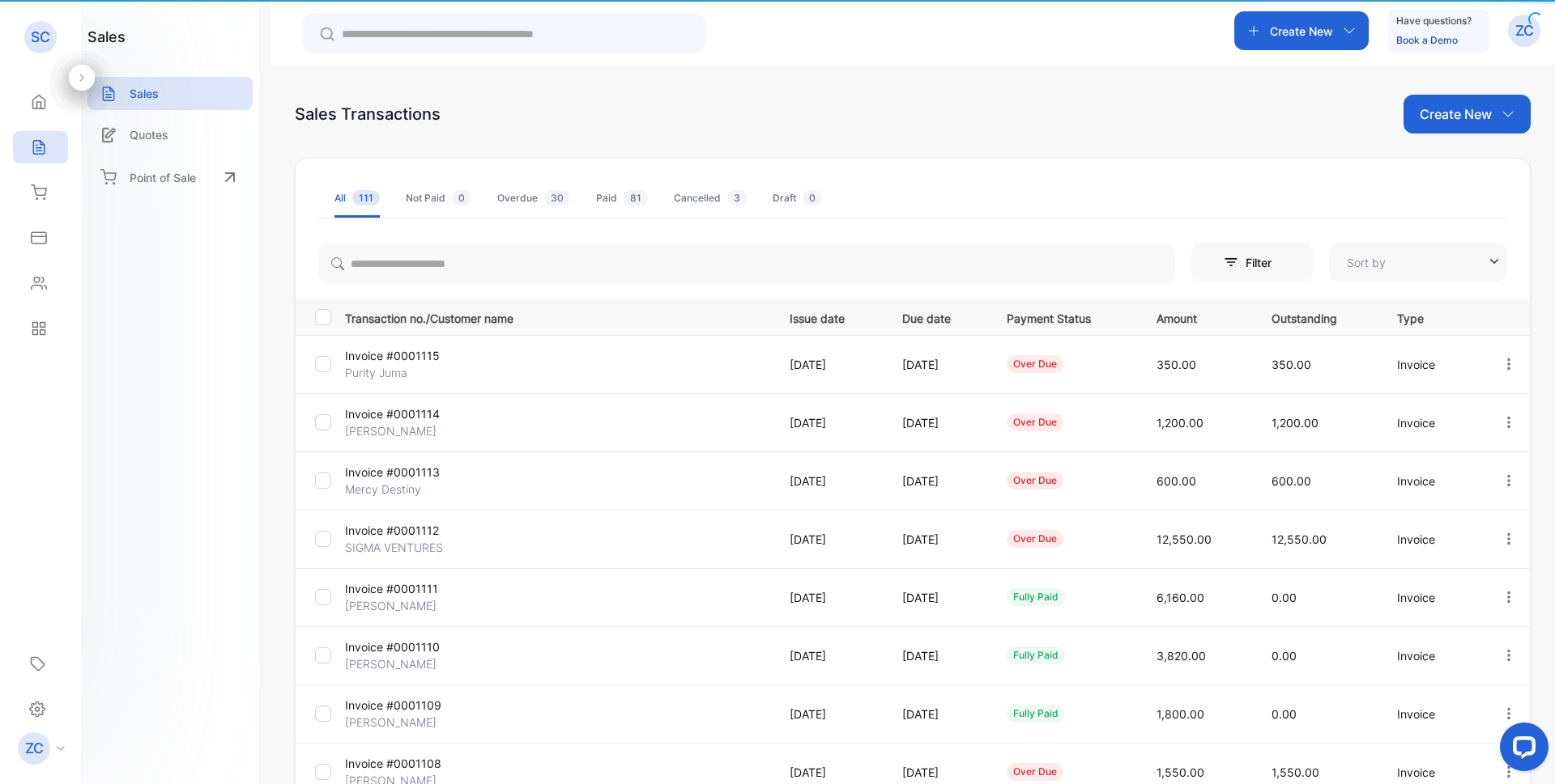
type input "**********"
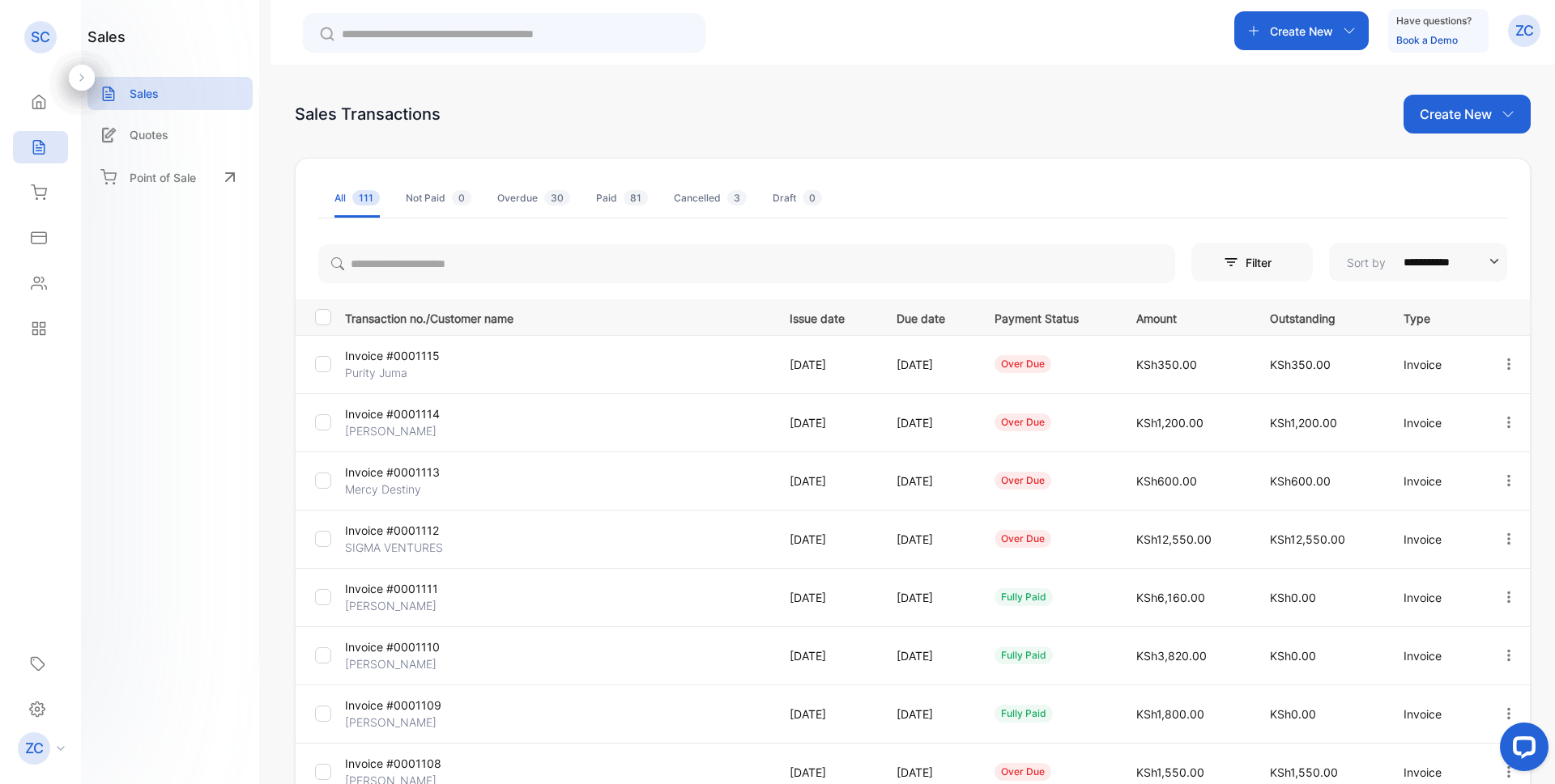
scroll to position [277, 0]
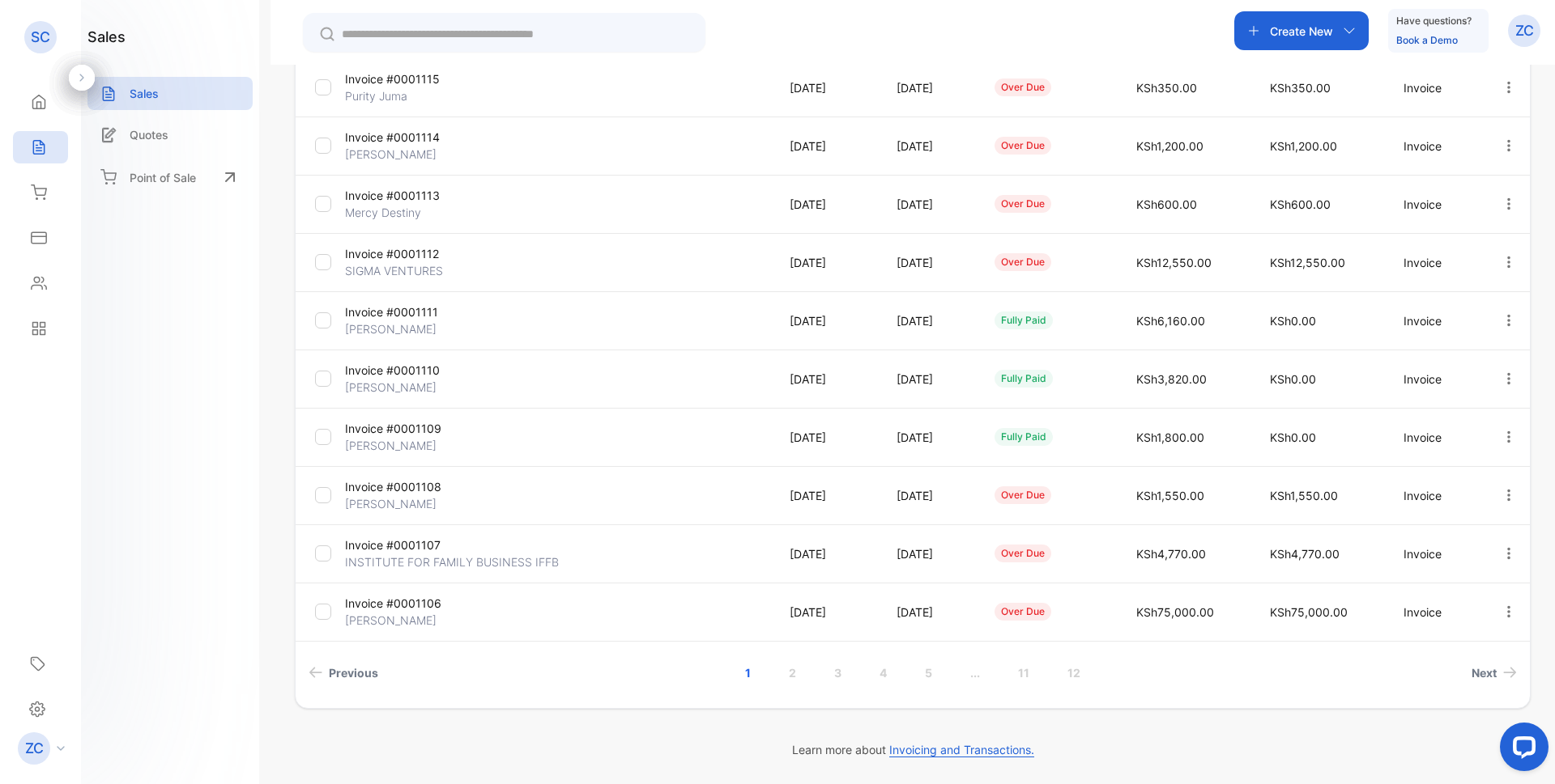
click at [1501, 443] on icon "button" at bounding box center [1508, 437] width 14 height 14
click at [1473, 487] on span "View / Edit Invoice" at bounding box center [1468, 483] width 115 height 20
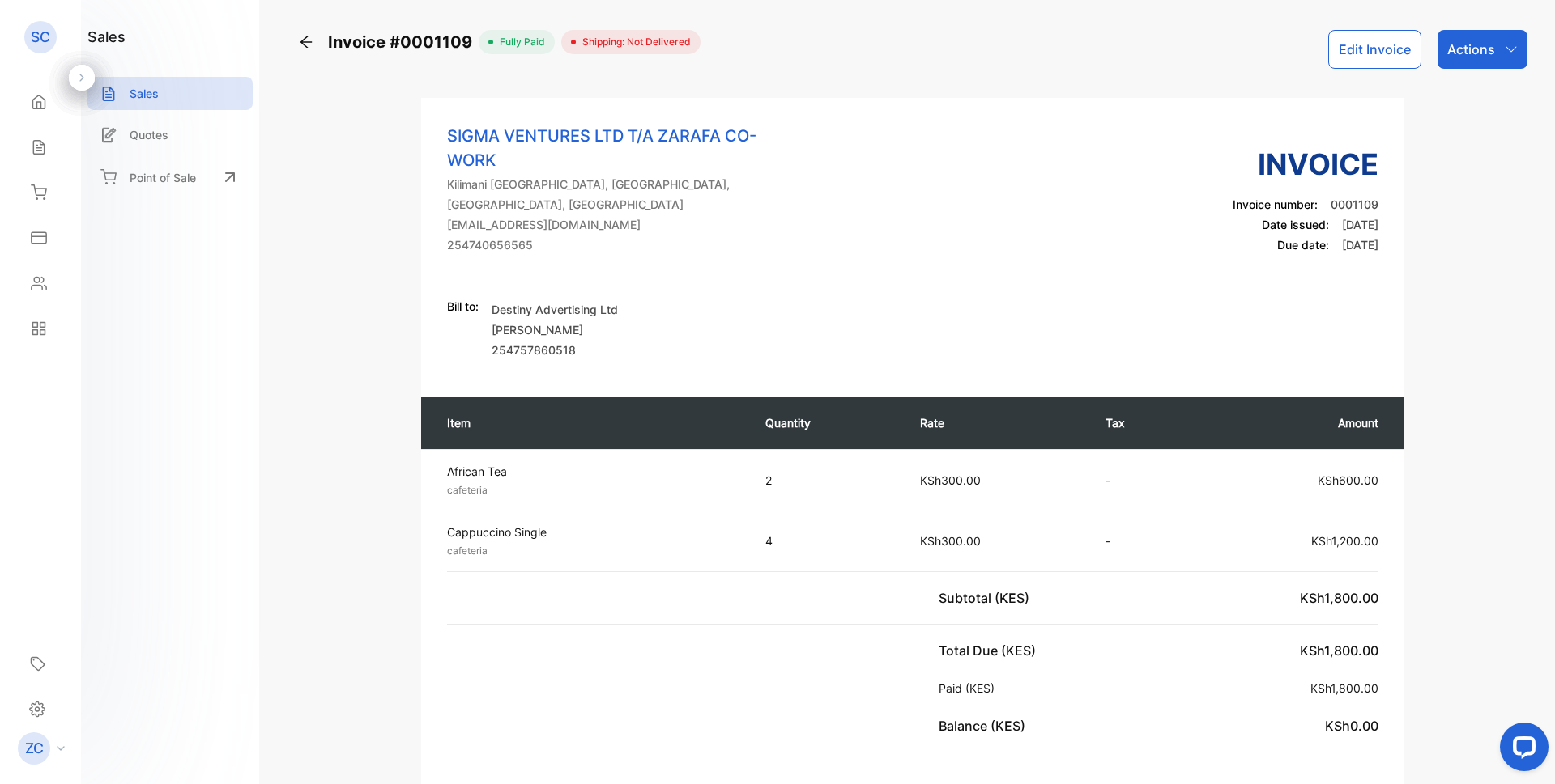
click at [1505, 54] on icon "button" at bounding box center [1511, 49] width 13 height 13
click at [1441, 363] on div "Print Invoice" at bounding box center [1446, 358] width 159 height 32
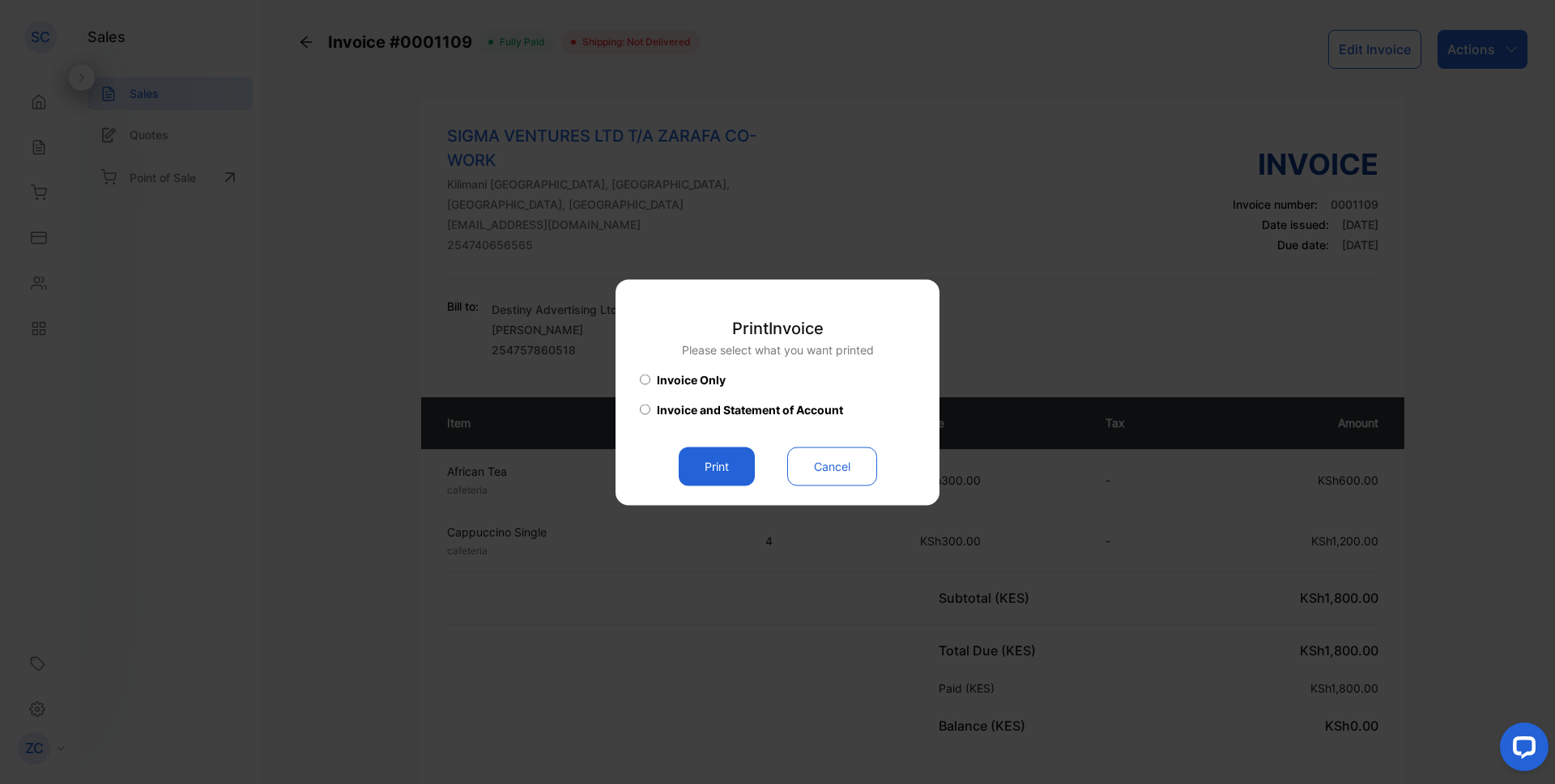
click at [728, 470] on button "Print" at bounding box center [716, 466] width 76 height 39
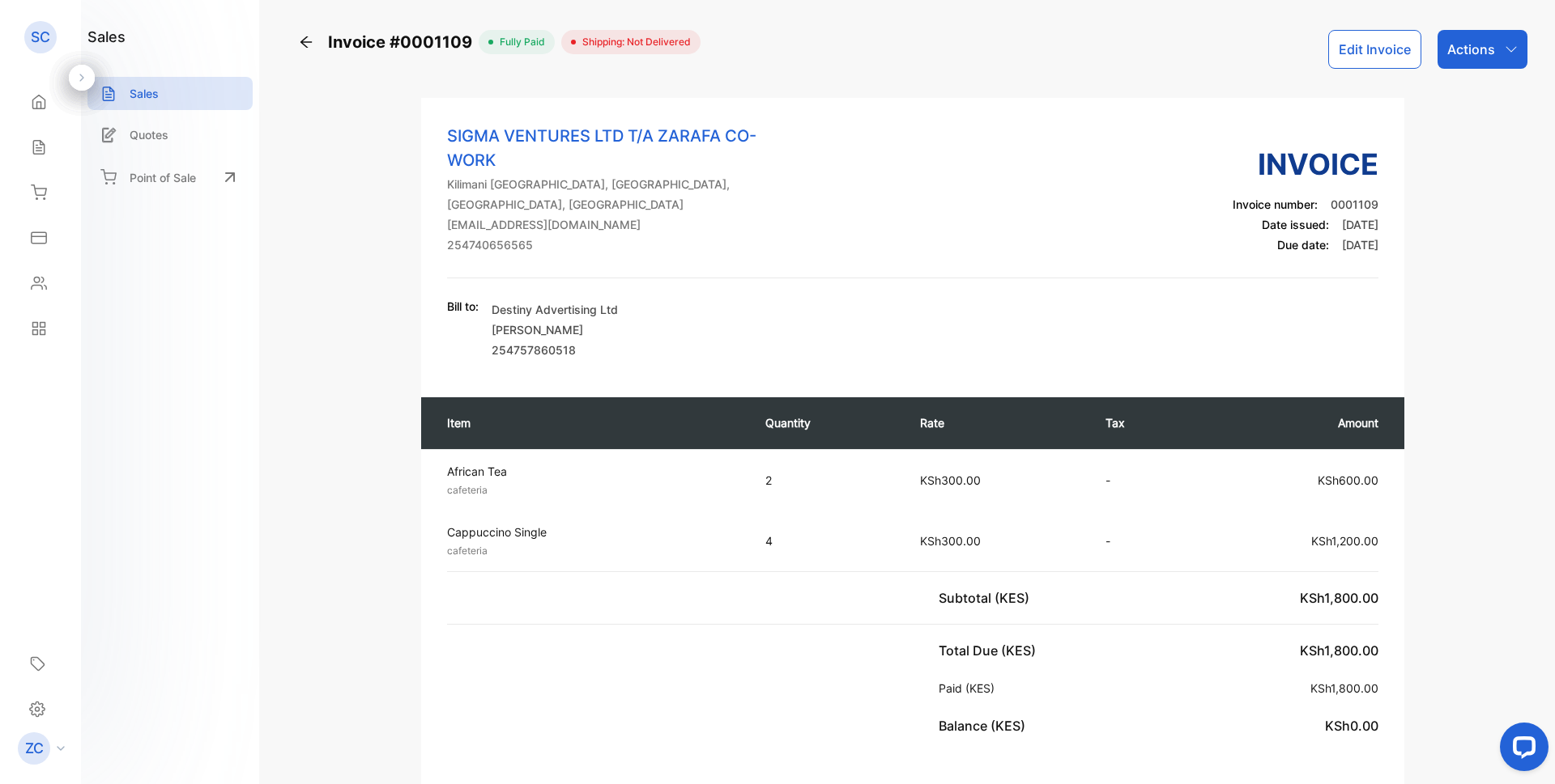
click at [37, 145] on icon at bounding box center [38, 147] width 10 height 14
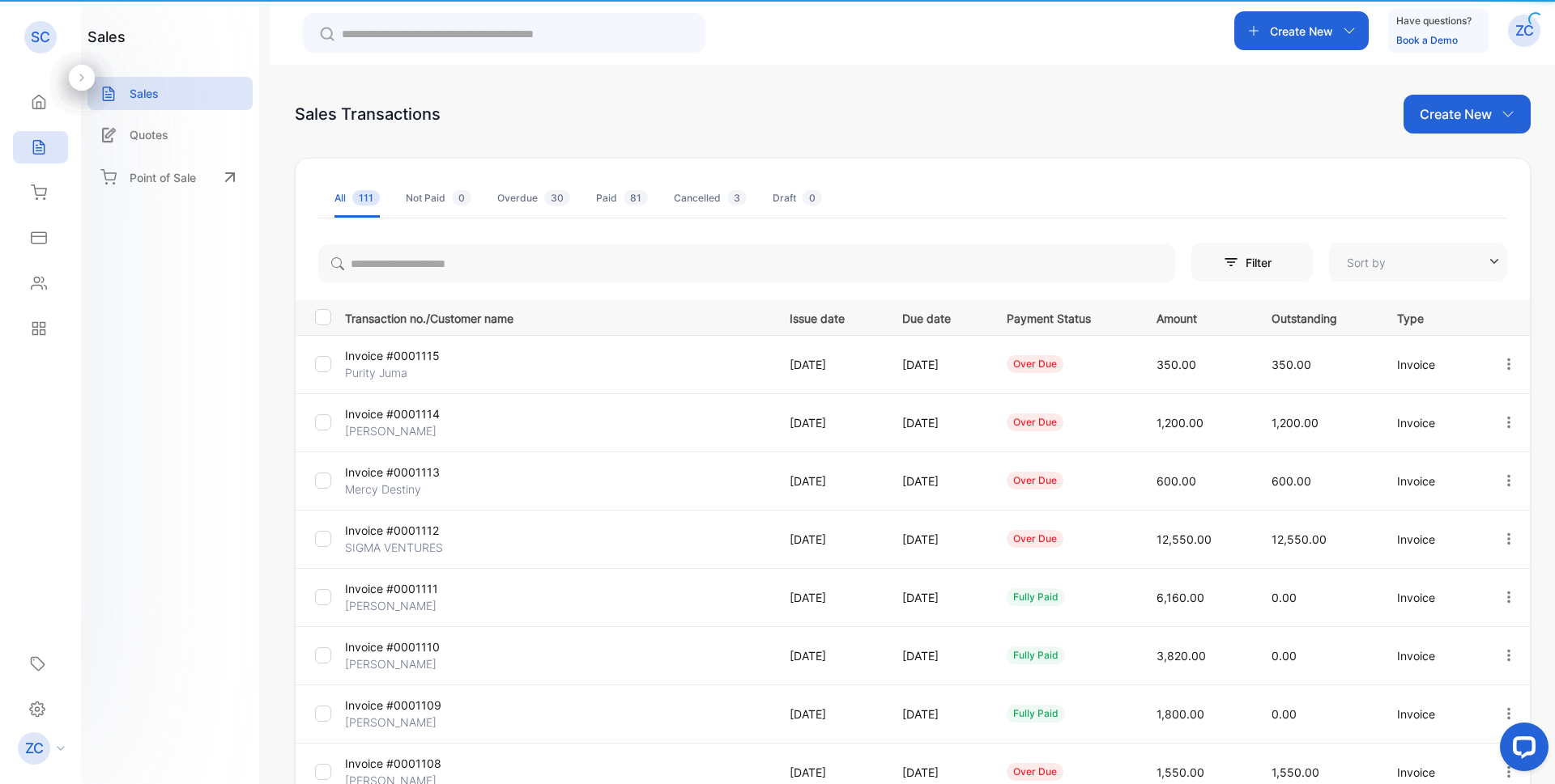
type input "**********"
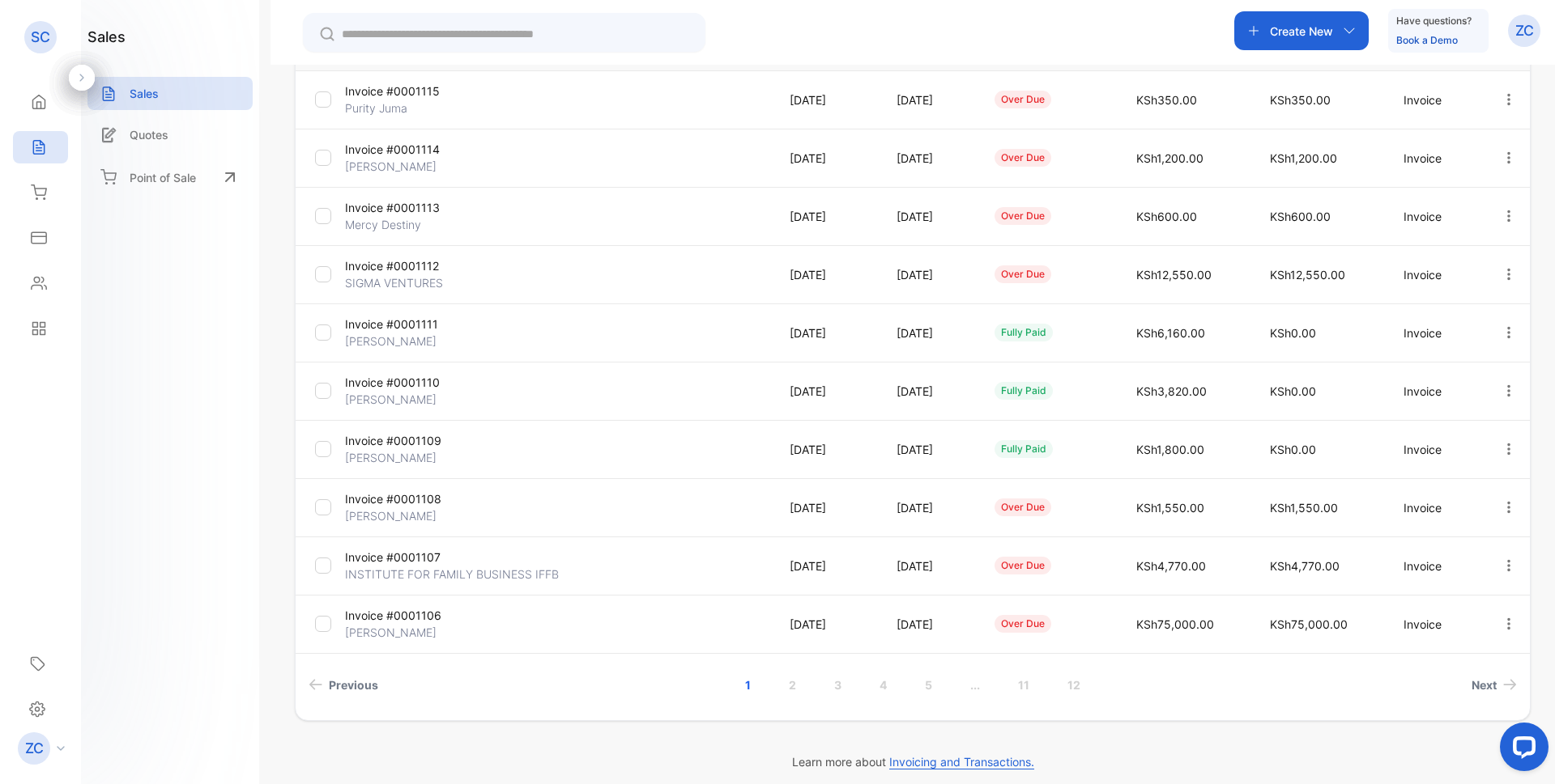
scroll to position [277, 0]
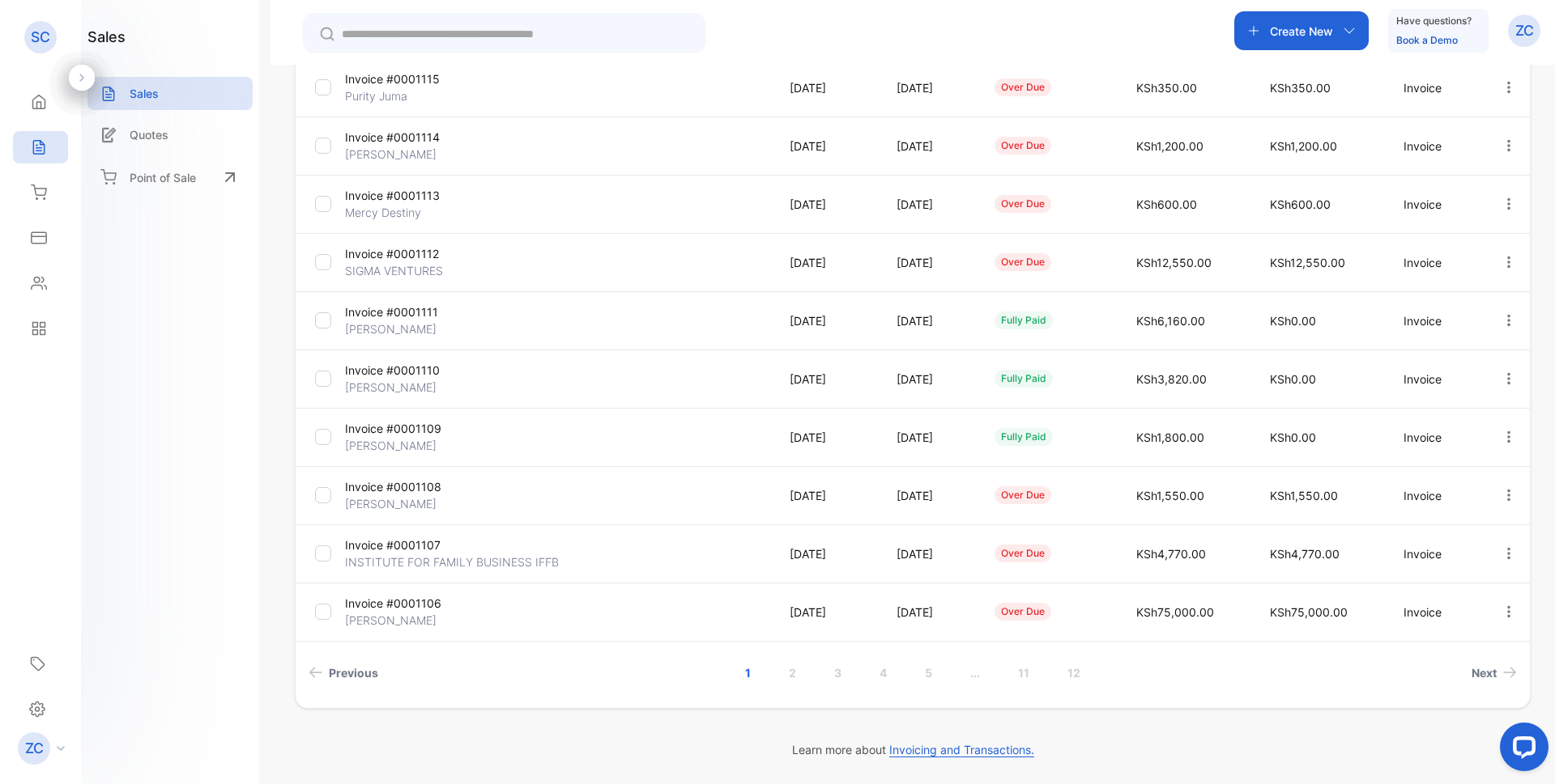
click at [1501, 499] on icon "button" at bounding box center [1508, 495] width 14 height 14
click at [1444, 543] on span "View / Edit Invoice" at bounding box center [1468, 541] width 115 height 20
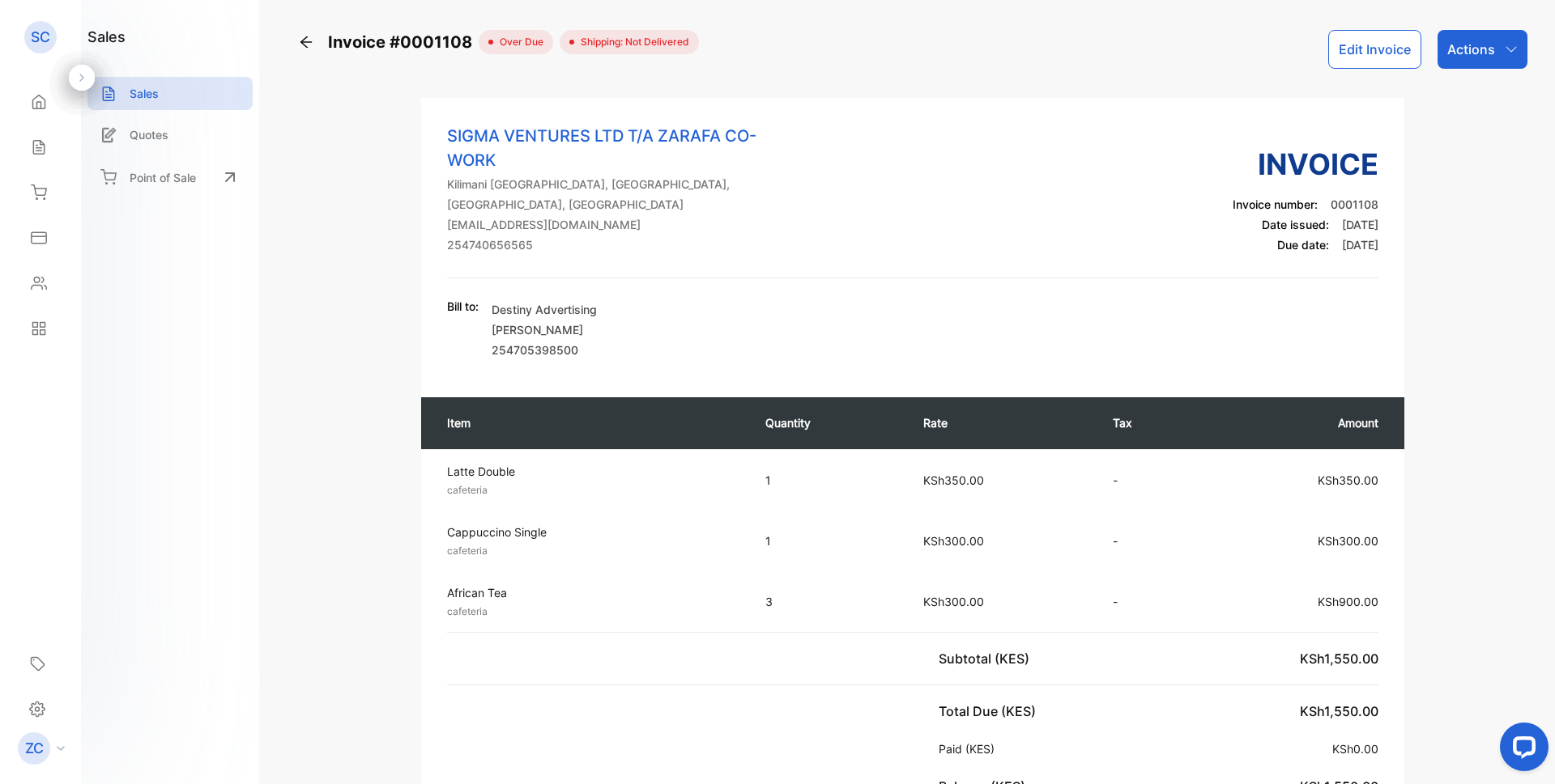
click at [1508, 49] on icon "button" at bounding box center [1511, 49] width 13 height 13
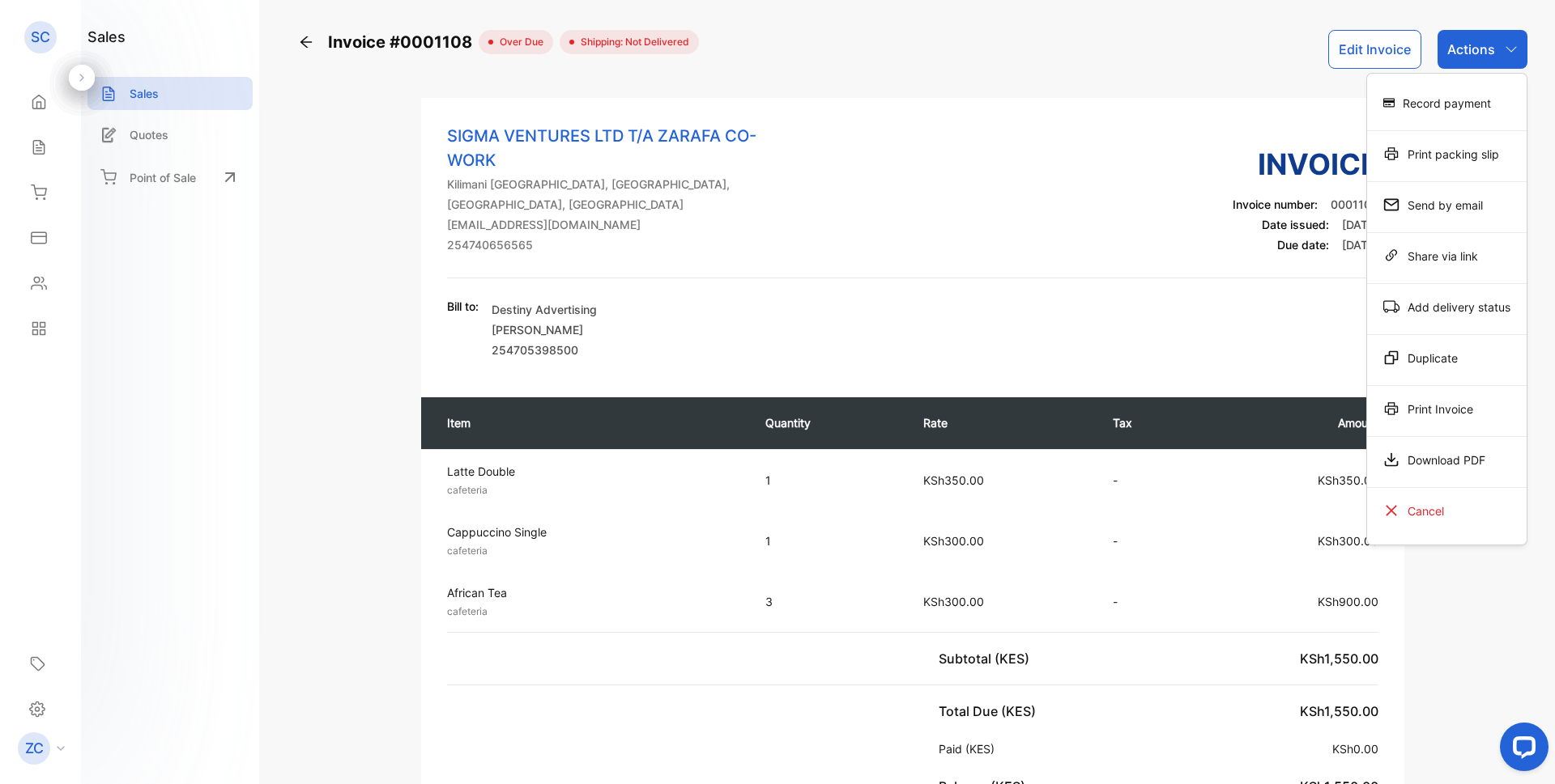
click at [1426, 465] on div "Download PDF" at bounding box center [1446, 460] width 159 height 32
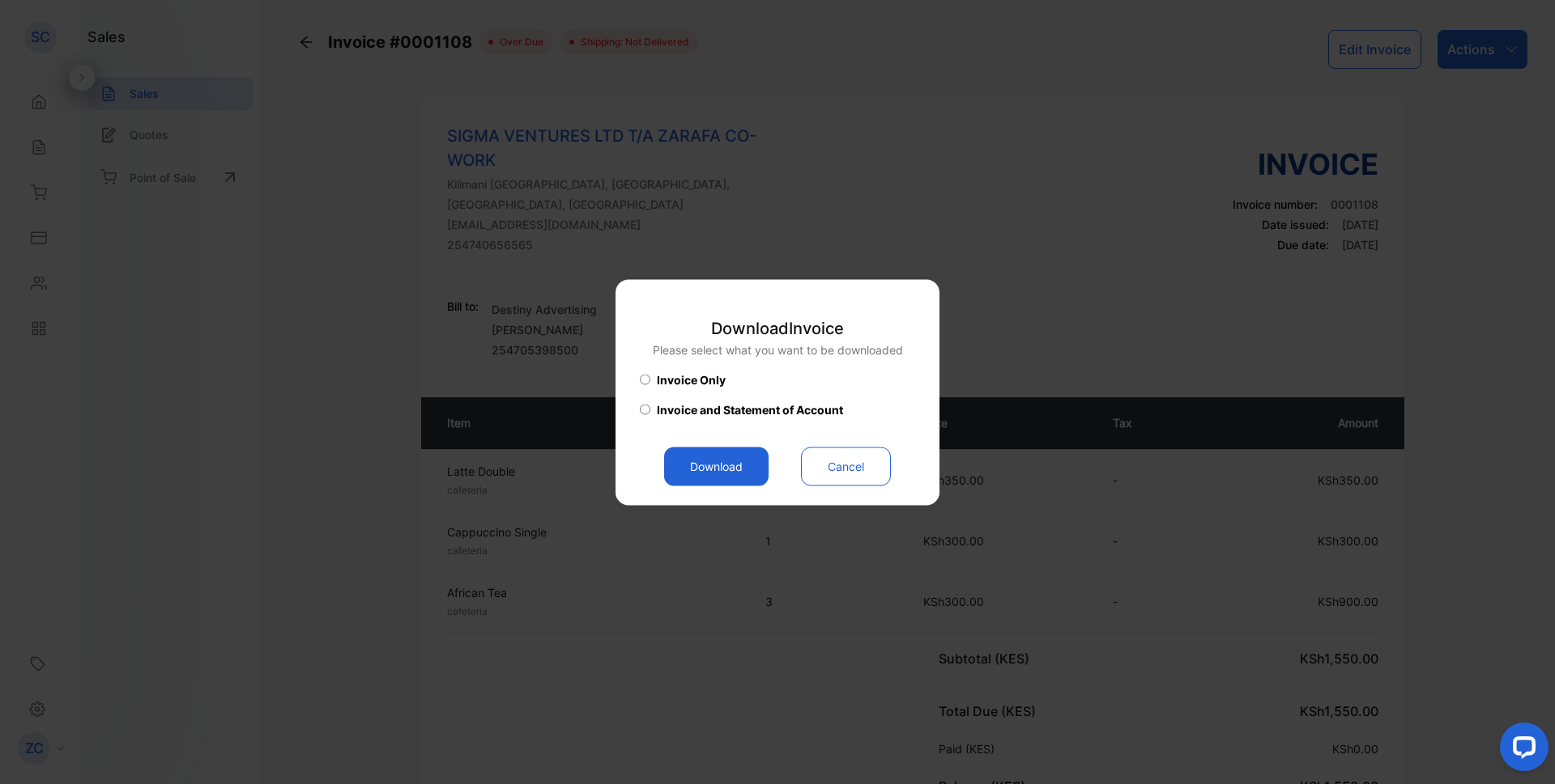
click at [709, 470] on button "Download" at bounding box center [716, 466] width 105 height 39
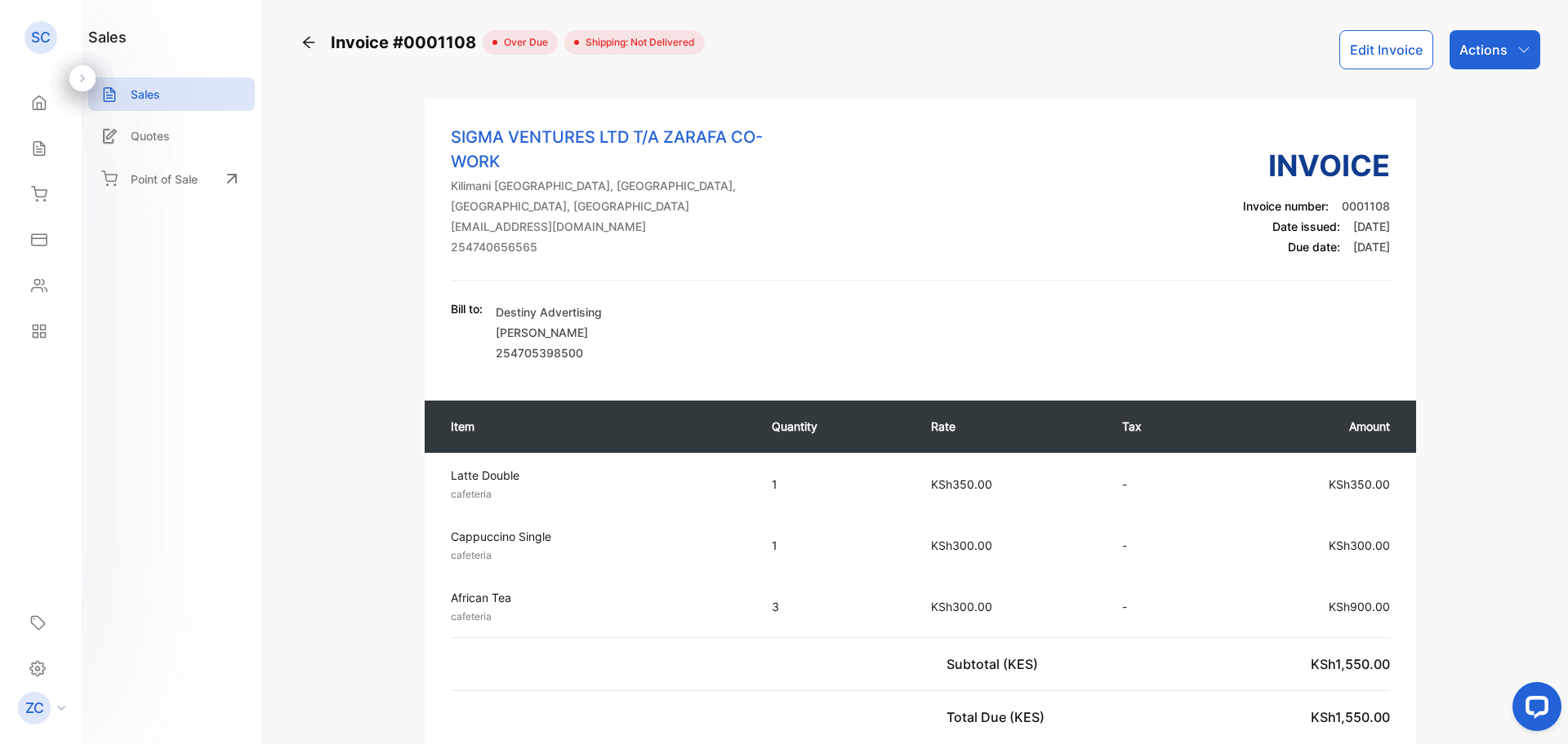
click at [31, 151] on icon at bounding box center [39, 148] width 16 height 16
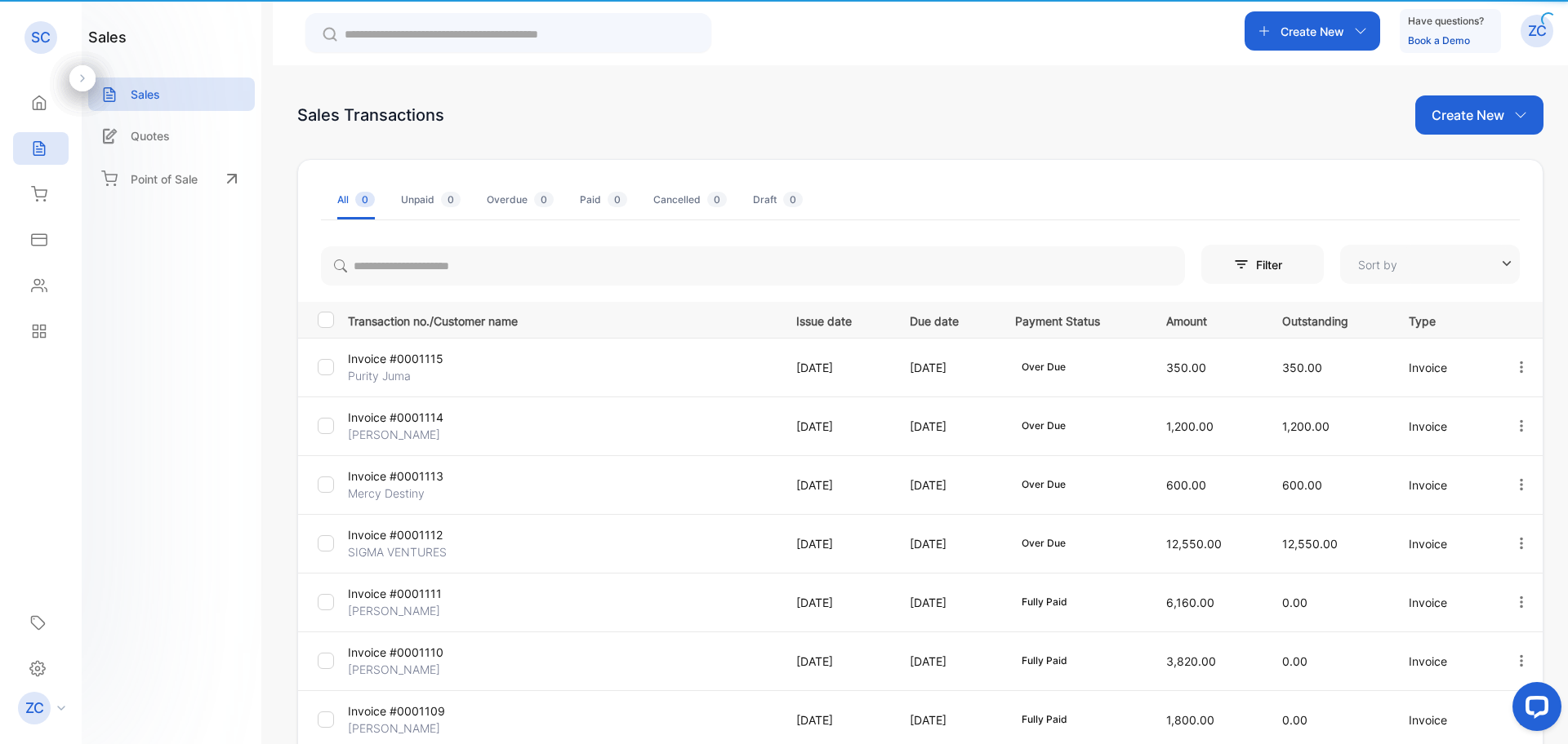
type input "**********"
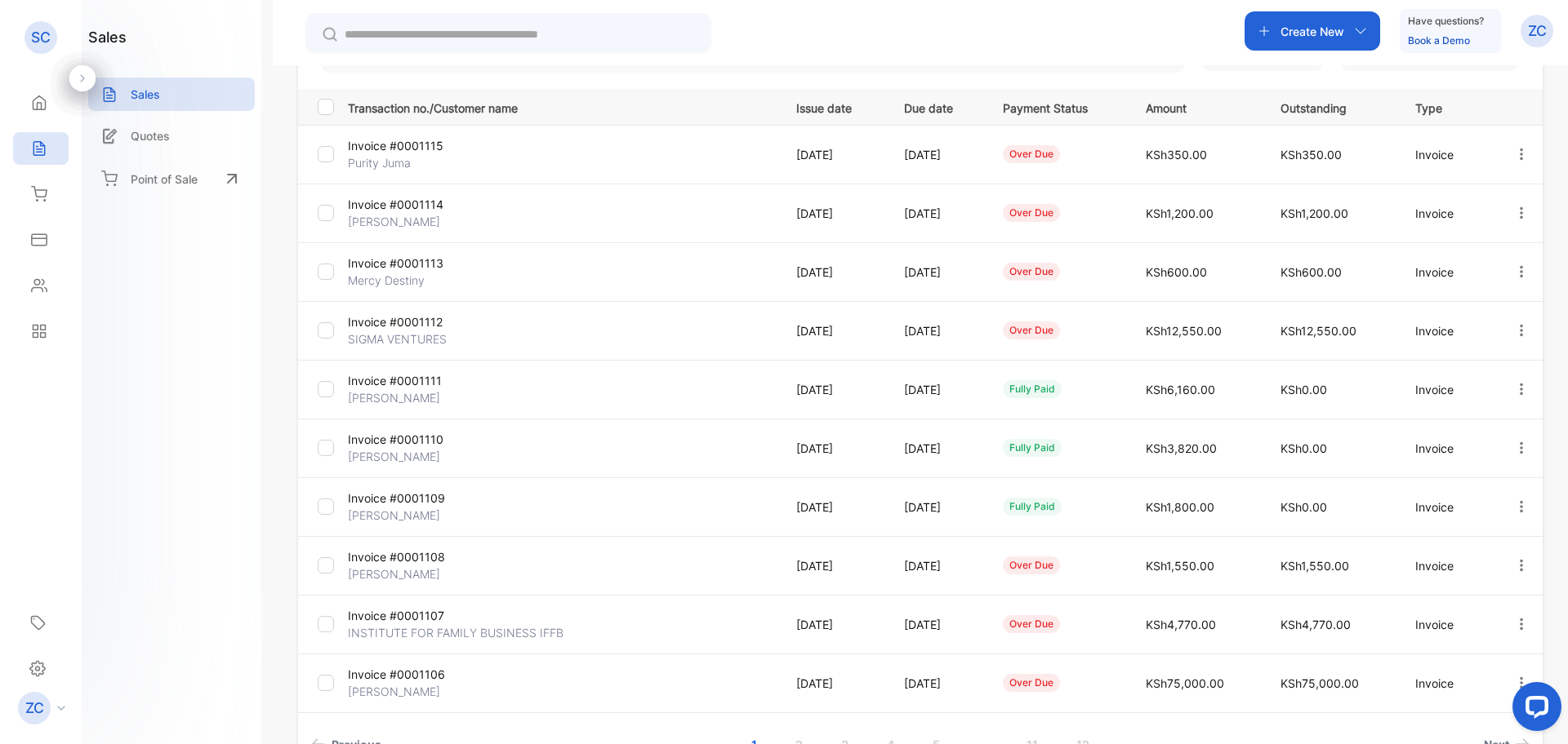
scroll to position [325, 0]
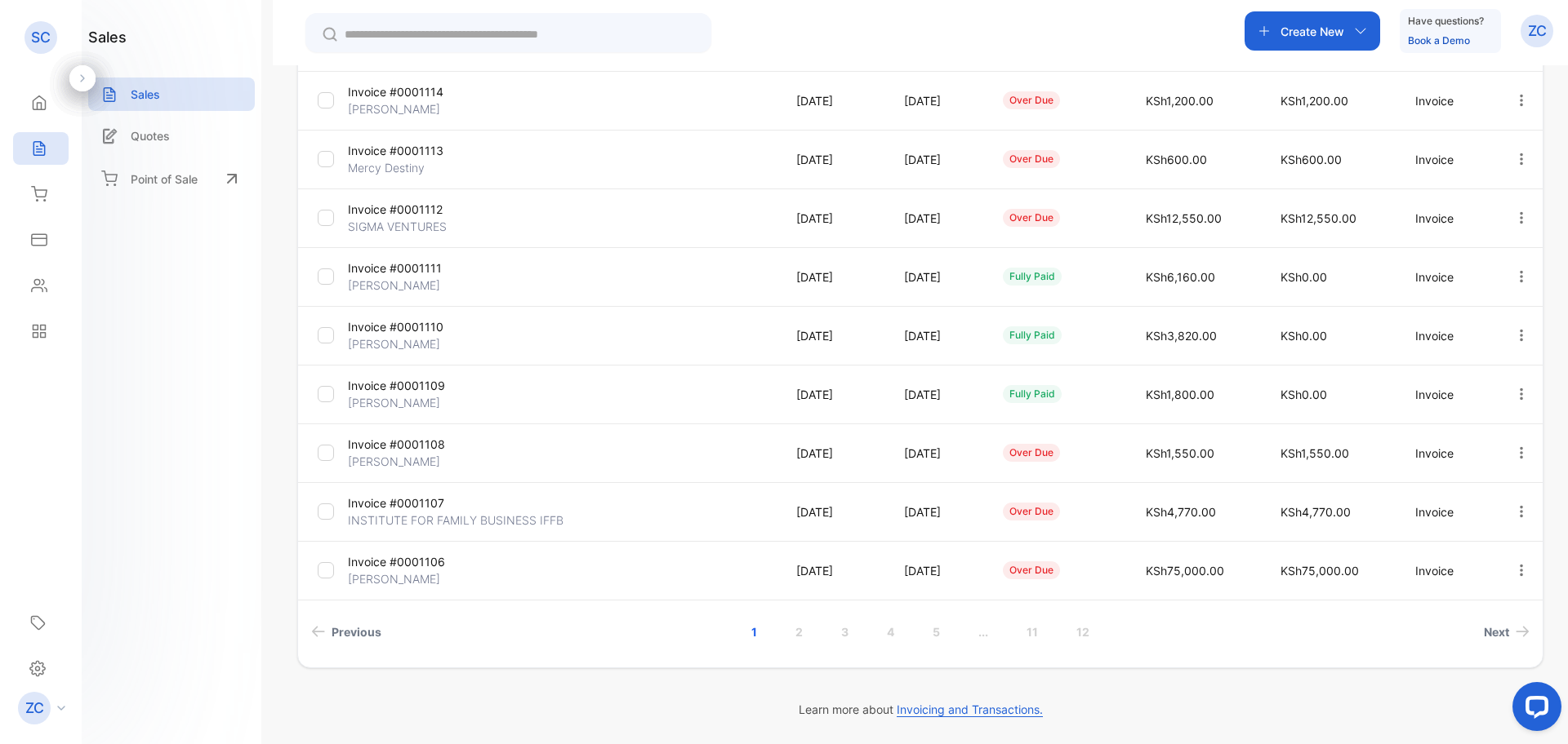
click at [793, 632] on link "2" at bounding box center [799, 632] width 46 height 30
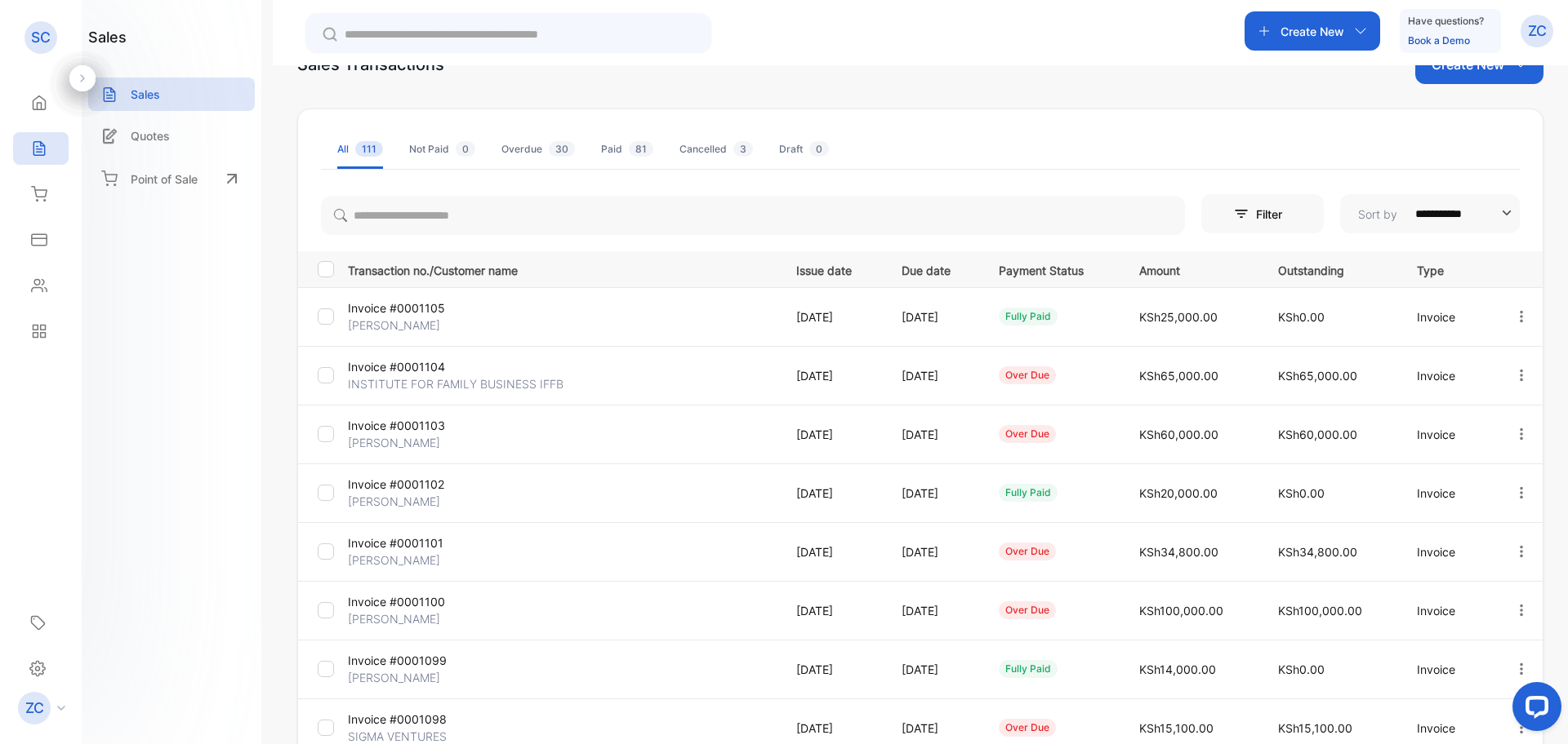
scroll to position [0, 0]
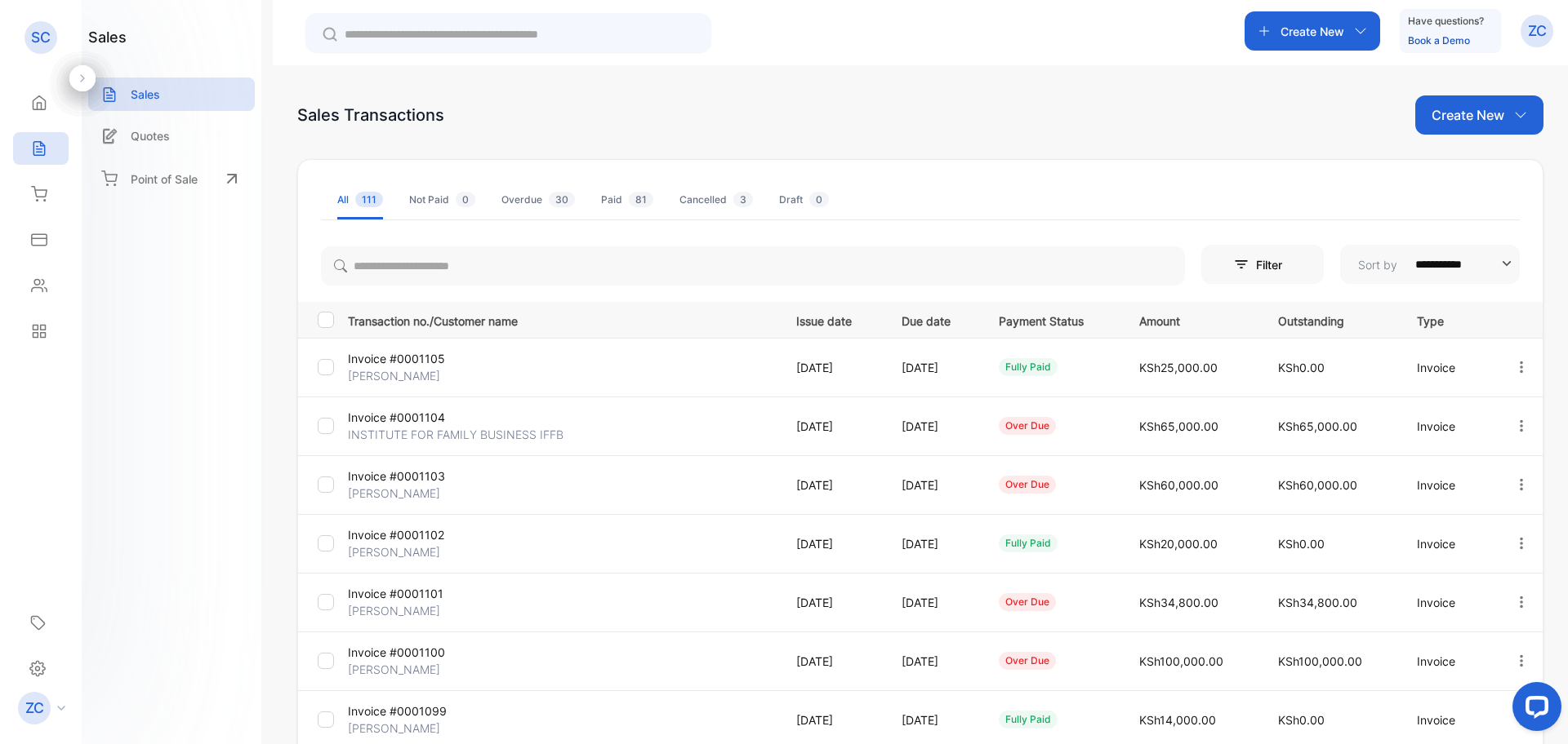
click at [1520, 372] on icon "button" at bounding box center [1522, 366] width 3 height 11
click at [1457, 458] on div "Print" at bounding box center [1470, 460] width 165 height 33
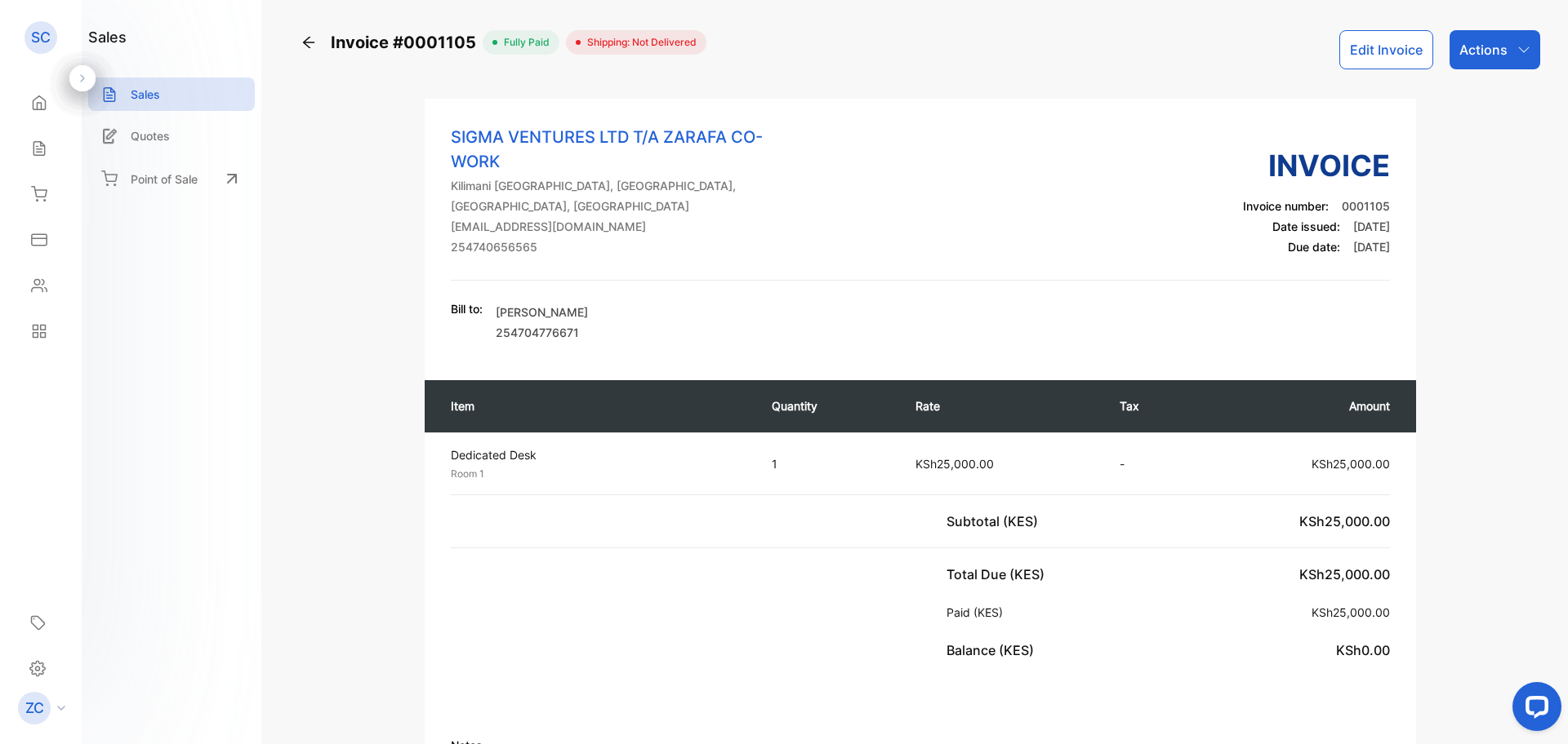
click at [40, 147] on icon at bounding box center [39, 148] width 16 height 16
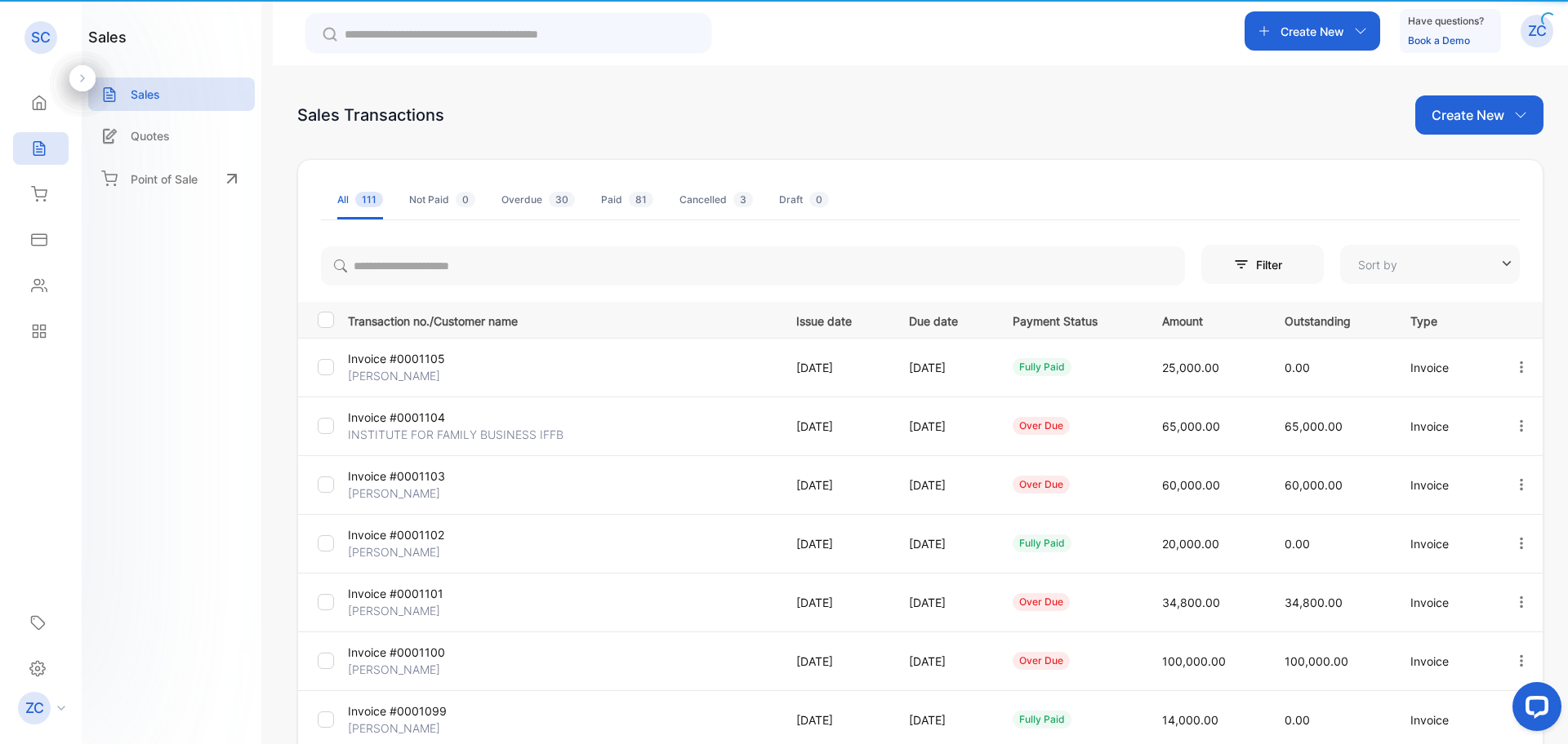
type input "**********"
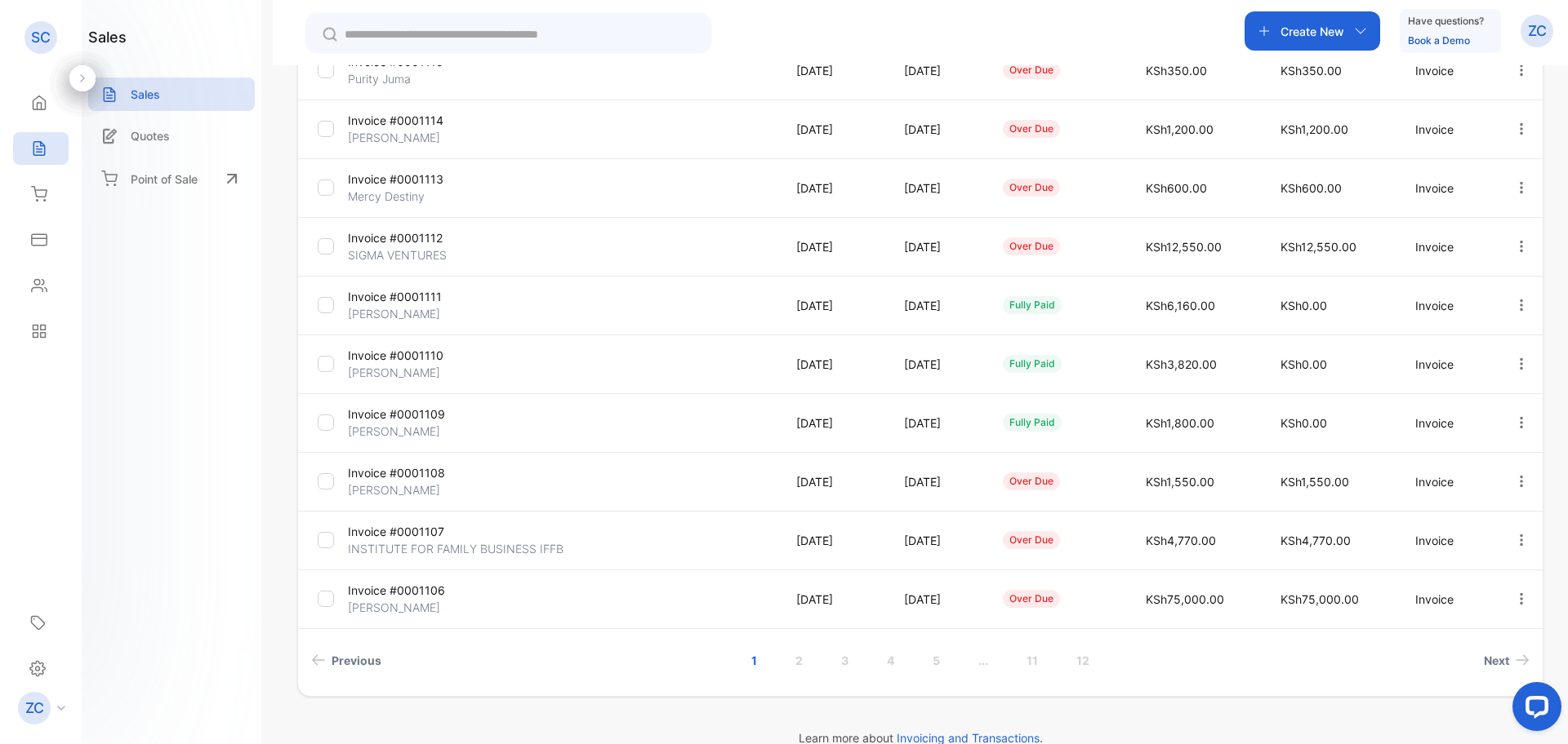
scroll to position [325, 0]
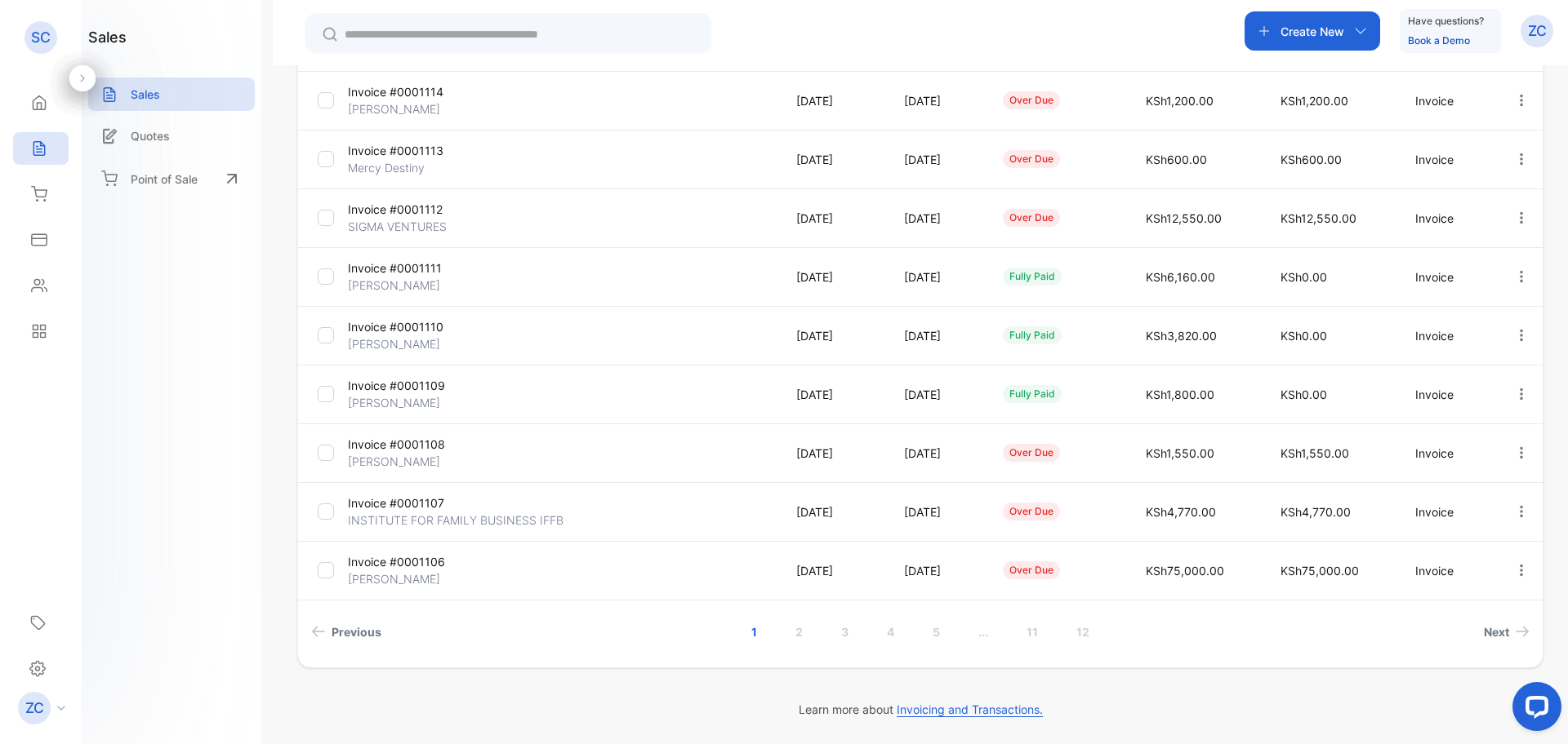
click at [787, 633] on link "2" at bounding box center [799, 632] width 46 height 30
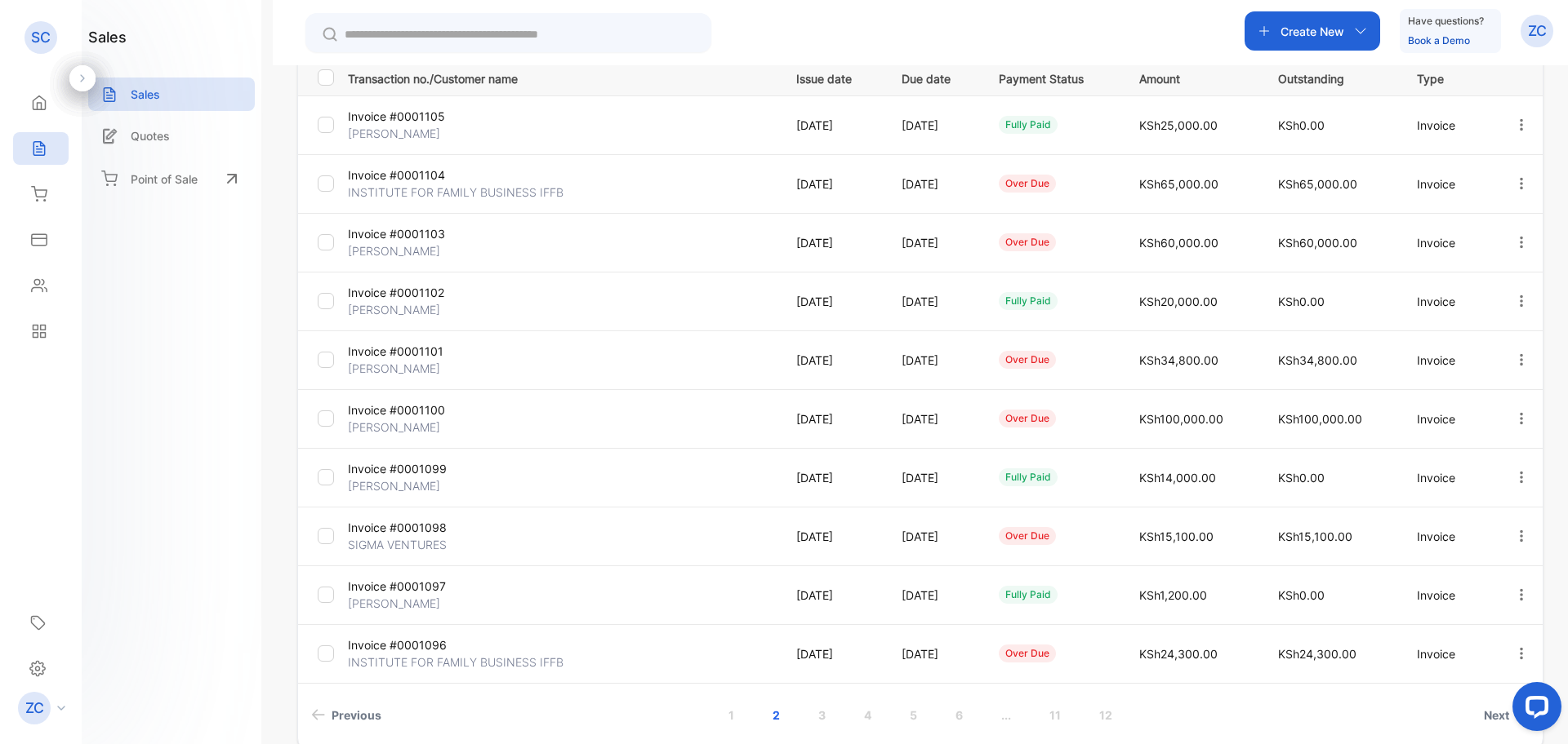
scroll to position [214, 0]
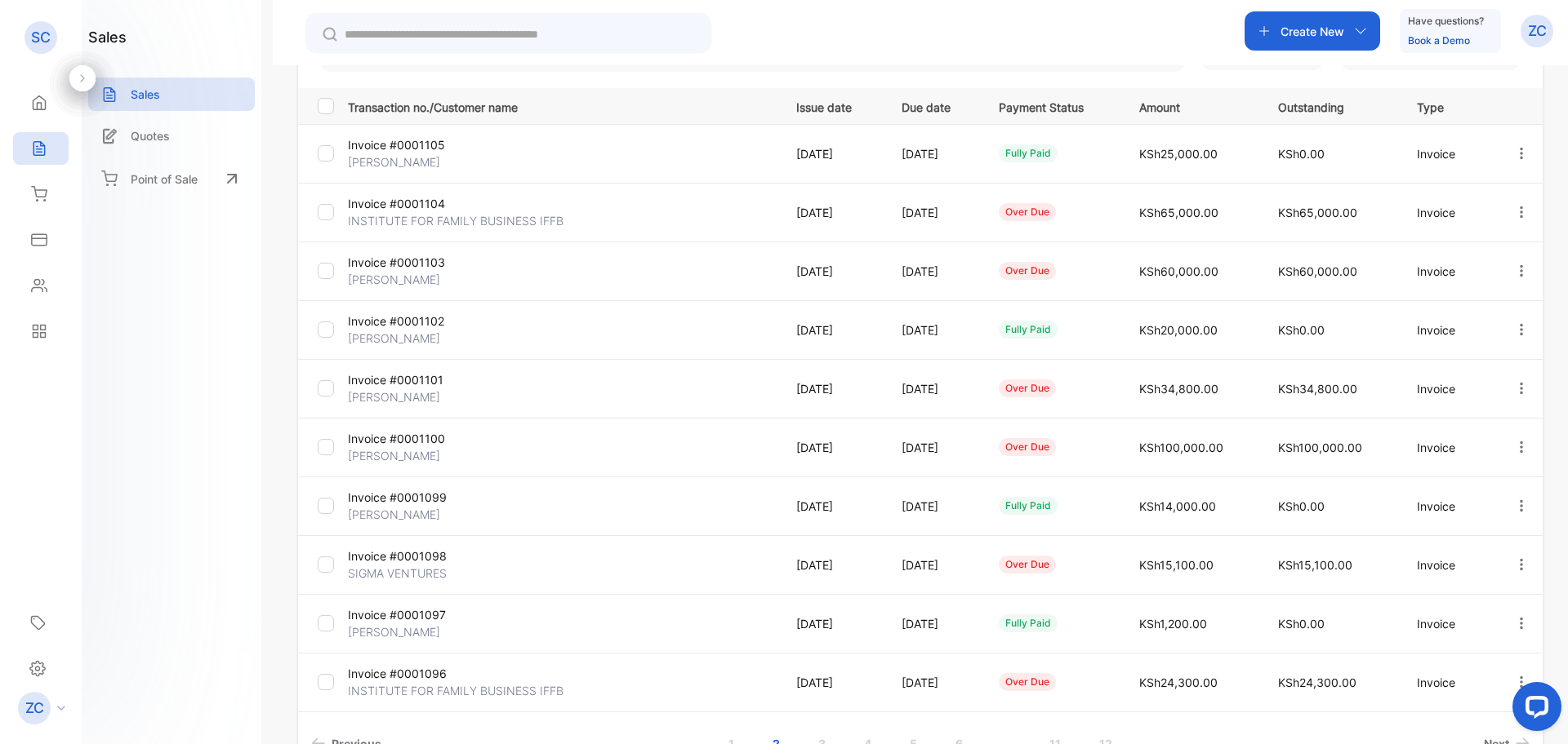
click at [1515, 509] on icon "button" at bounding box center [1521, 505] width 15 height 15
click at [1449, 602] on span "Print" at bounding box center [1437, 599] width 28 height 20
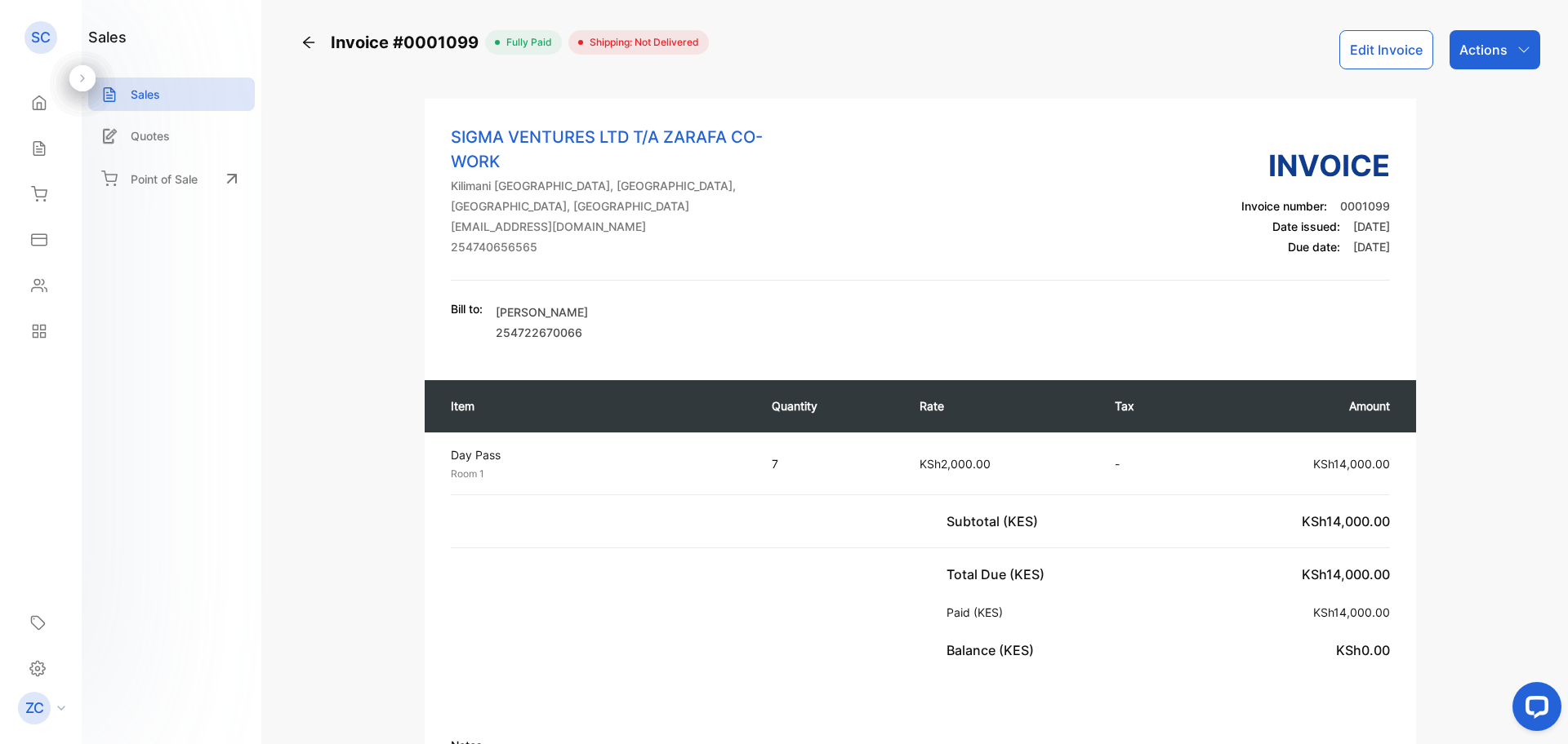
click at [30, 155] on div "Sales" at bounding box center [36, 148] width 21 height 16
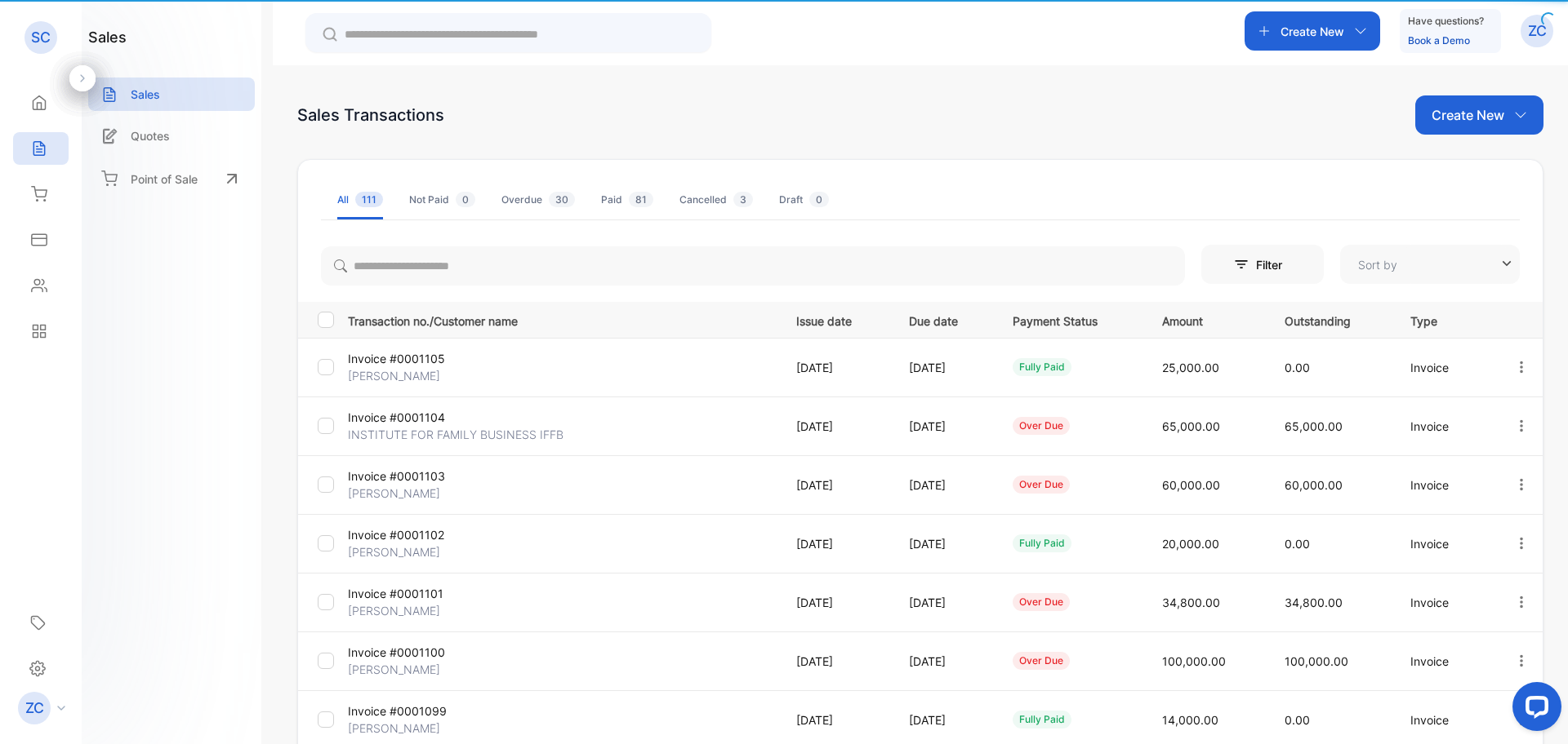
type input "**********"
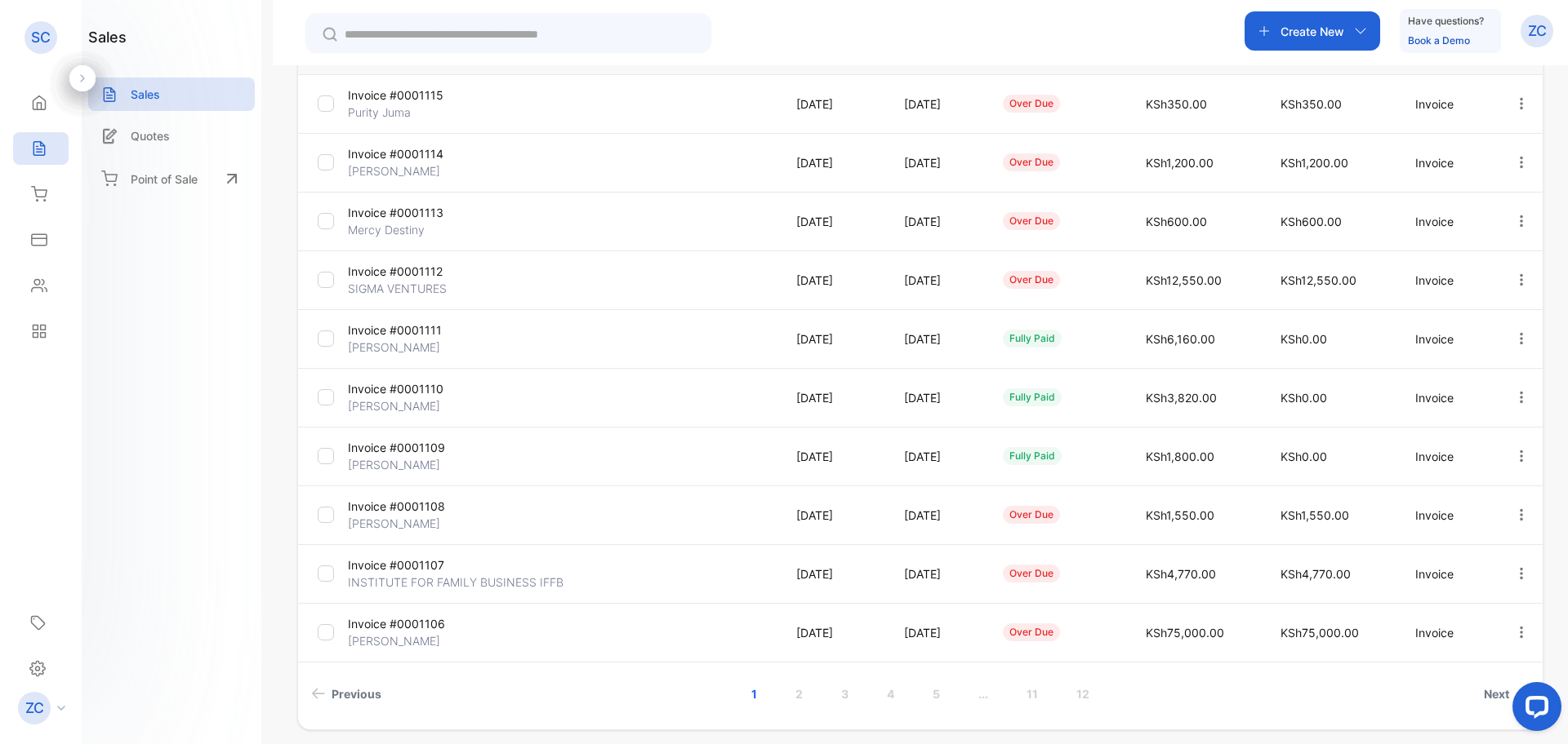
scroll to position [325, 0]
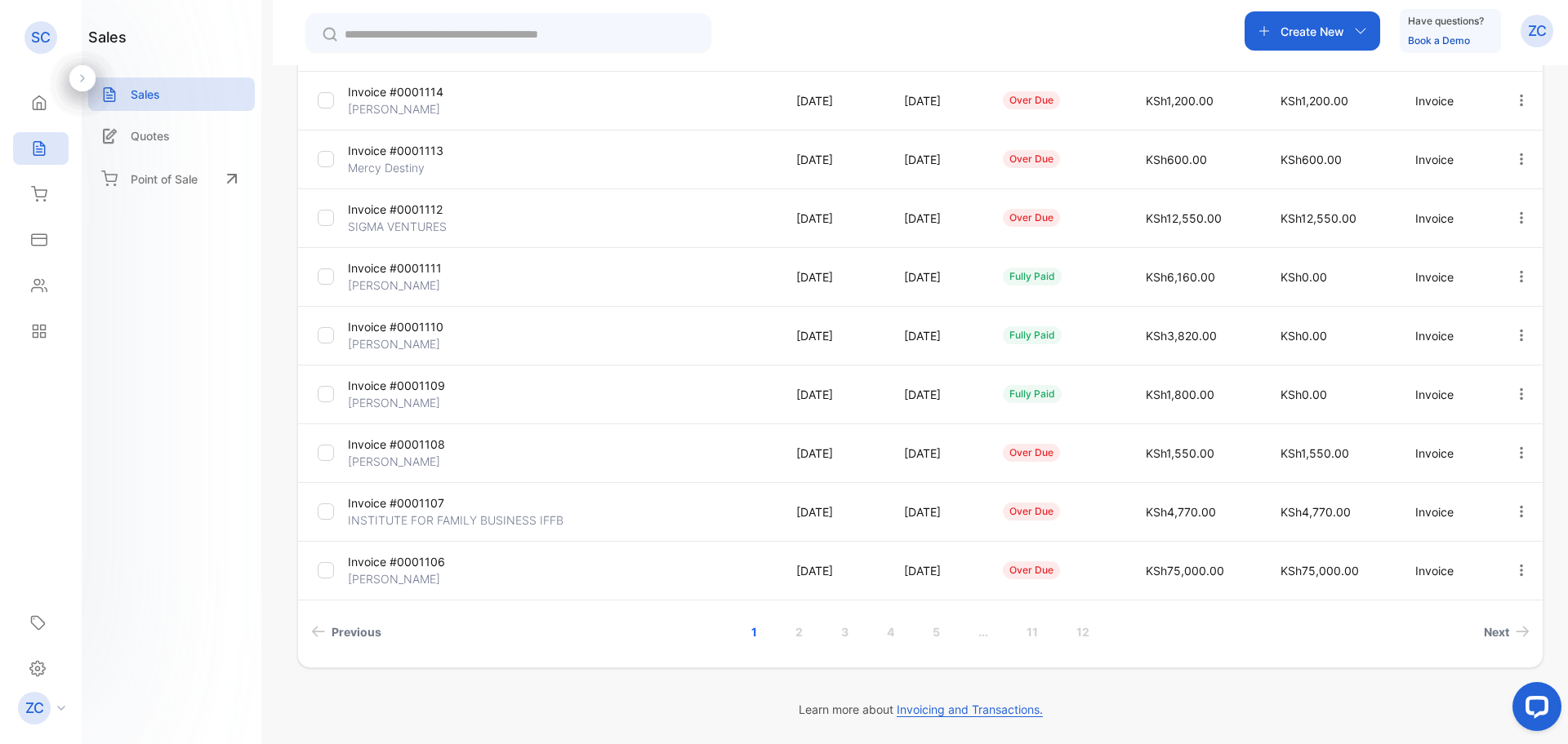
click at [791, 632] on link "2" at bounding box center [799, 632] width 46 height 30
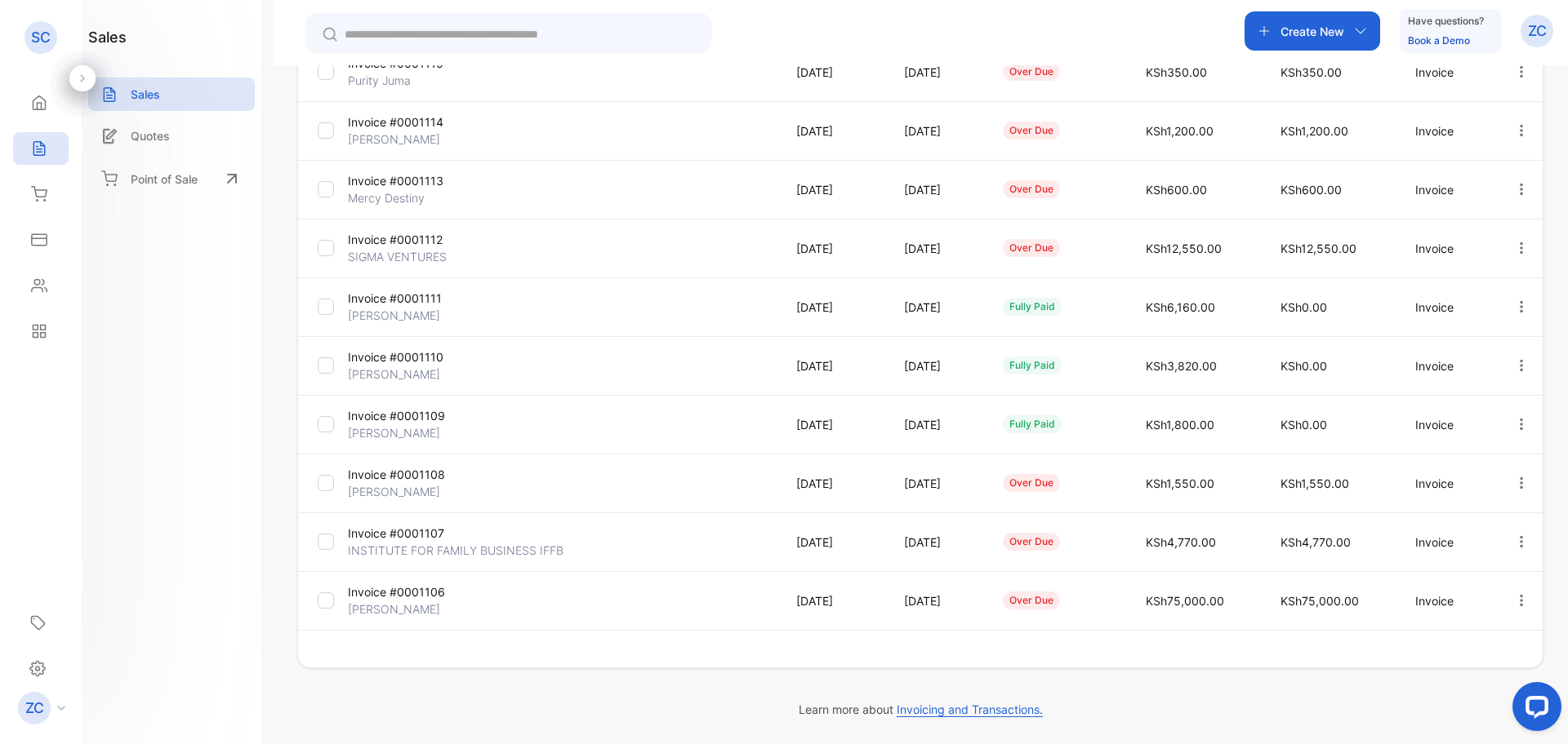
scroll to position [295, 0]
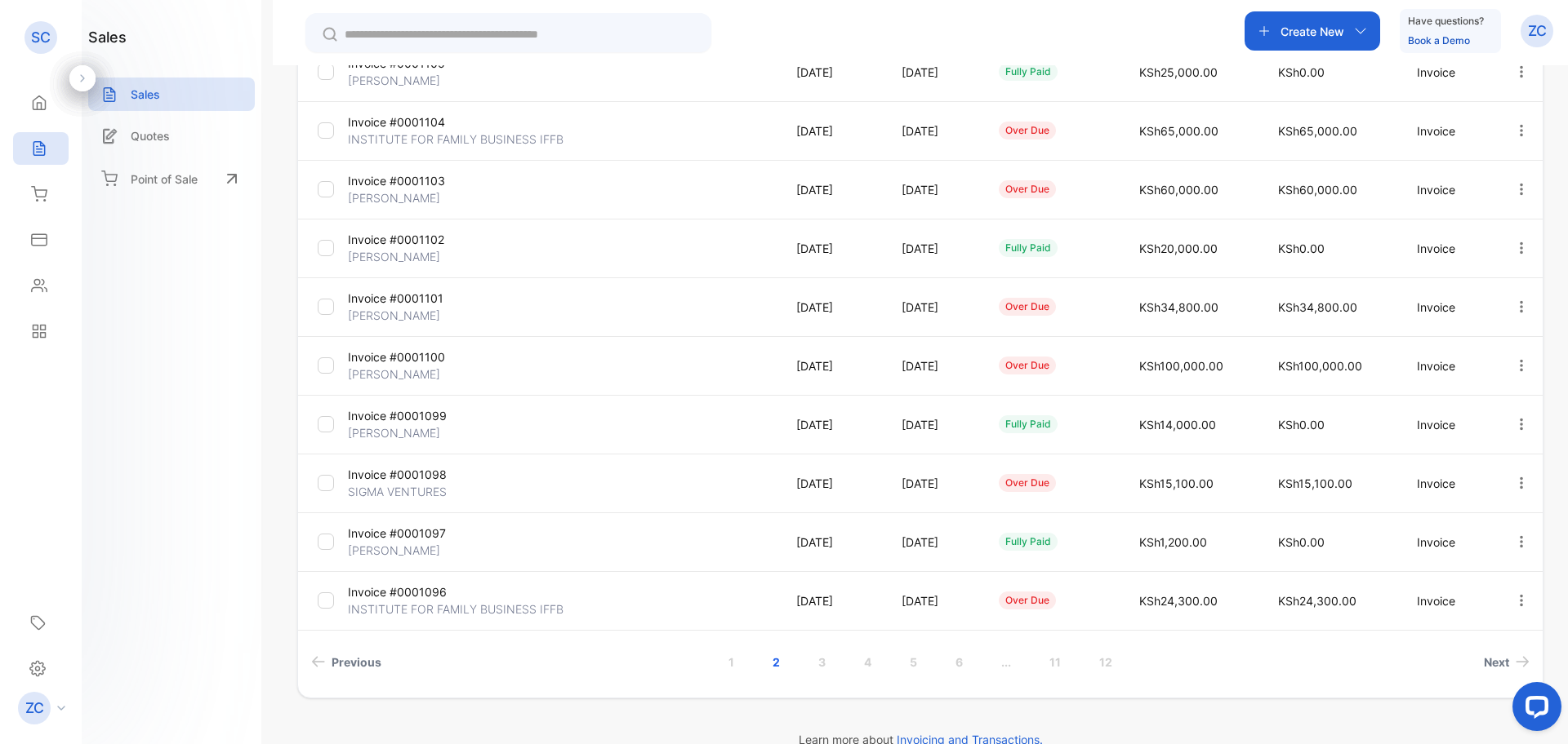
click at [1520, 362] on icon "button" at bounding box center [1522, 364] width 3 height 11
click at [1441, 456] on span "Record payment" at bounding box center [1474, 458] width 102 height 20
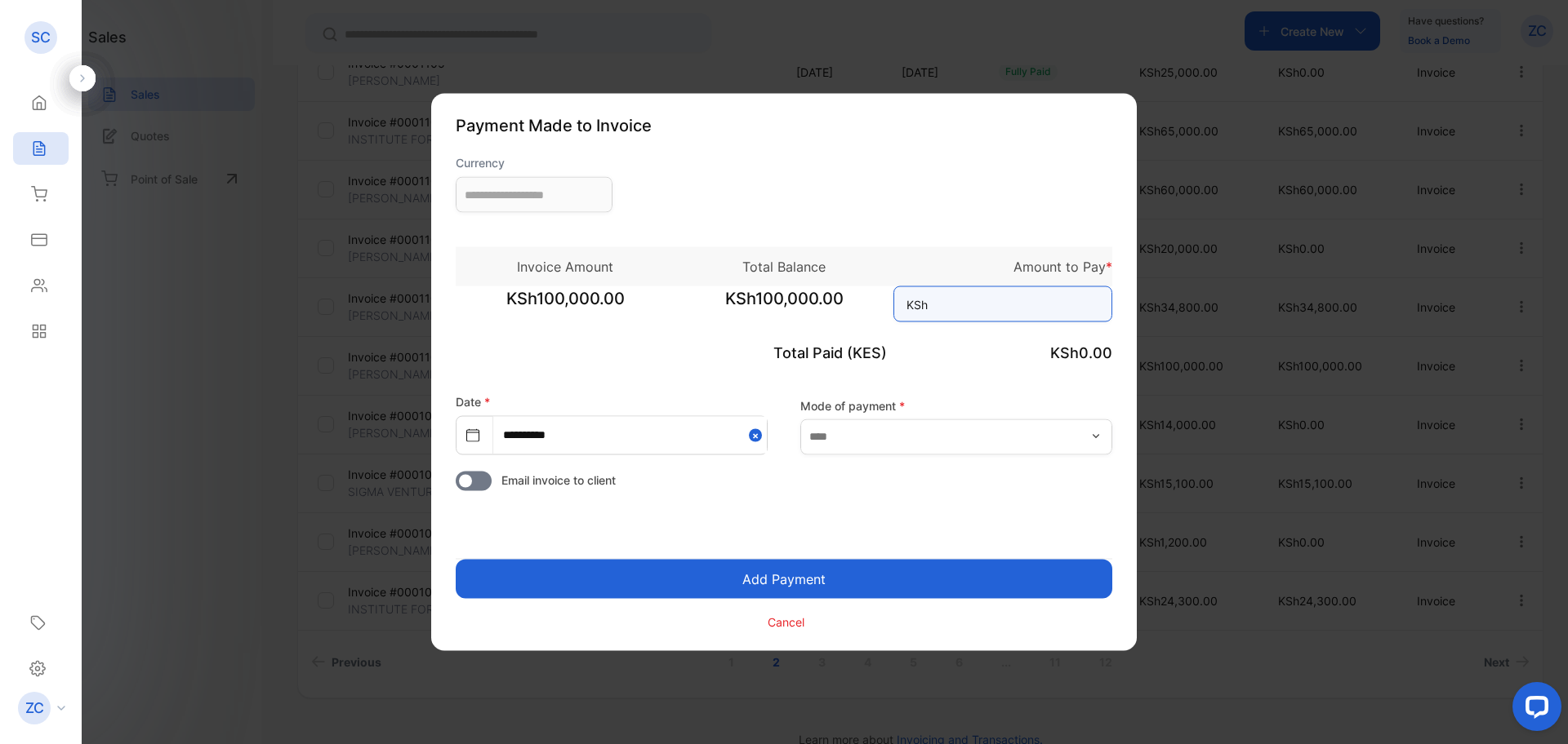
type input "**********"
click at [952, 309] on input at bounding box center [1002, 305] width 219 height 36
type input "*******"
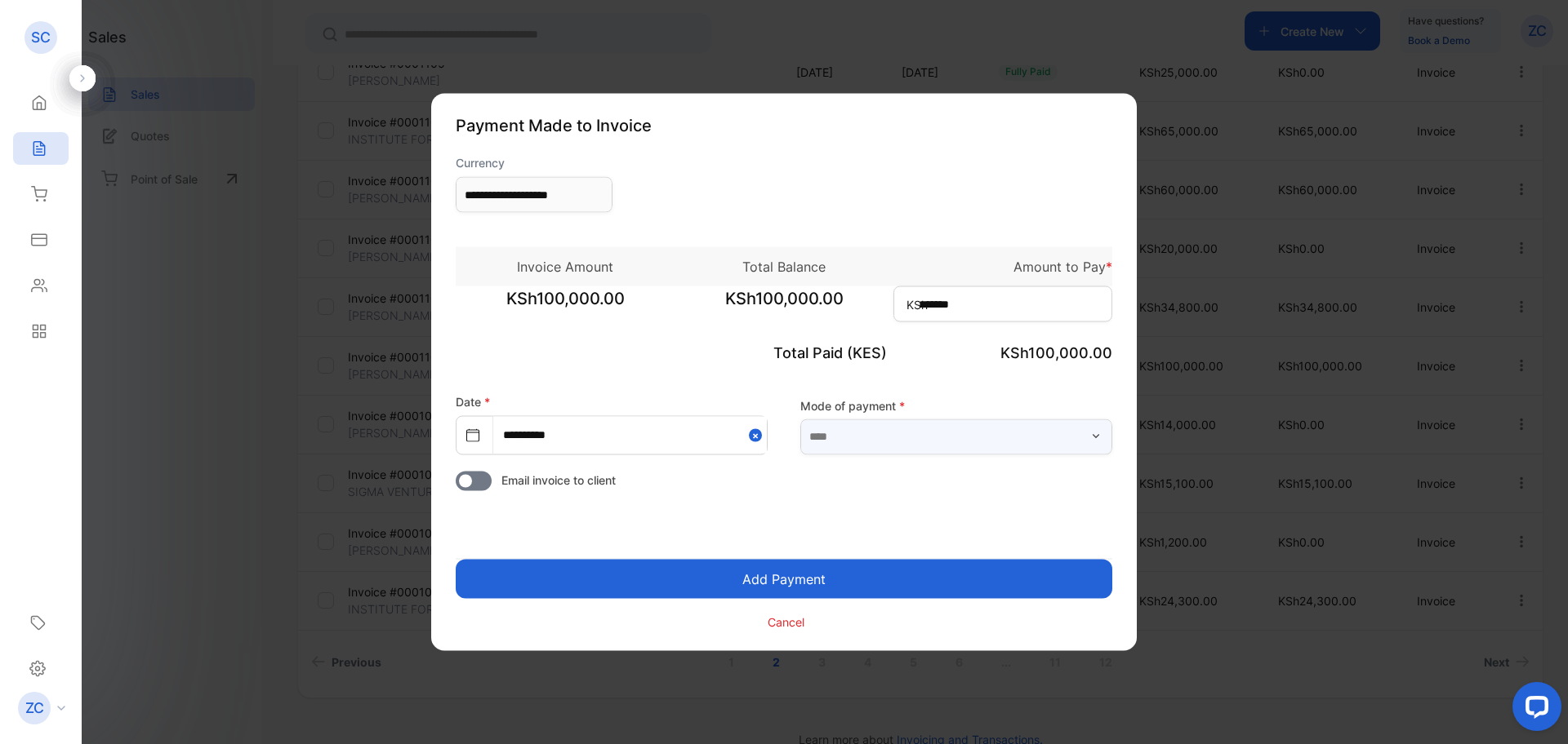
click at [860, 445] on input "text" at bounding box center [956, 437] width 312 height 36
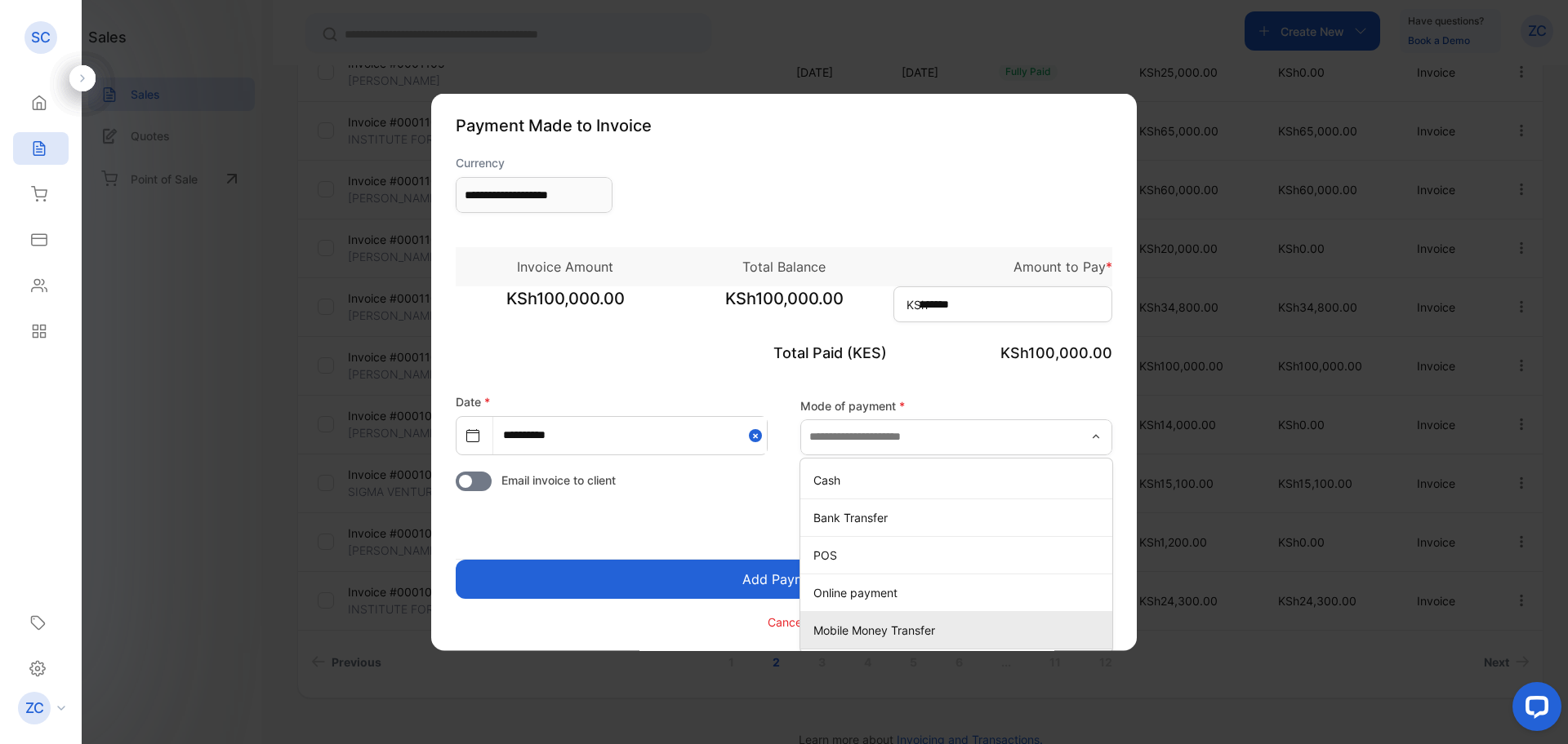
click at [880, 638] on p "Mobile Money Transfer" at bounding box center [959, 630] width 292 height 17
type input "**********"
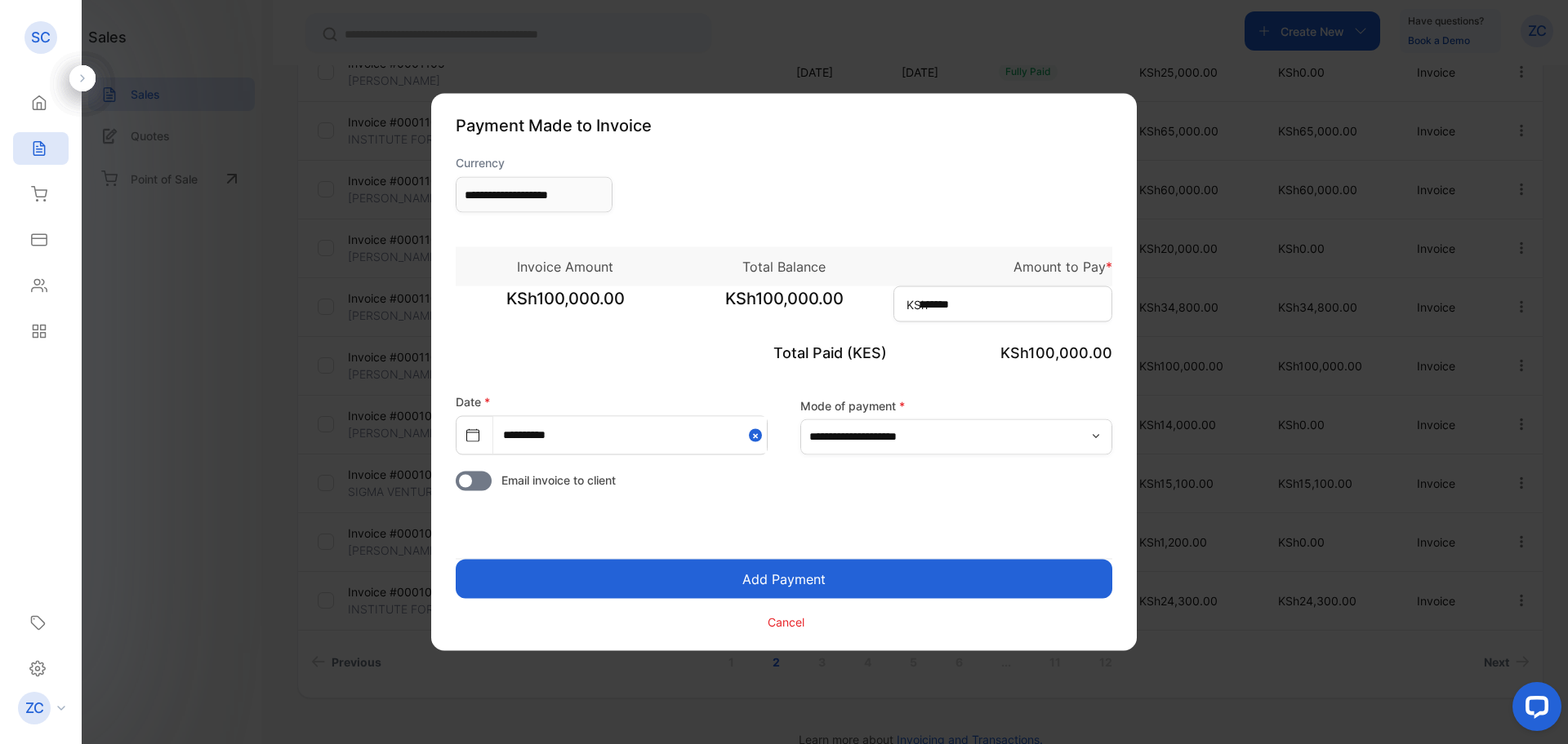
click at [779, 575] on button "Add Payment" at bounding box center [784, 579] width 656 height 39
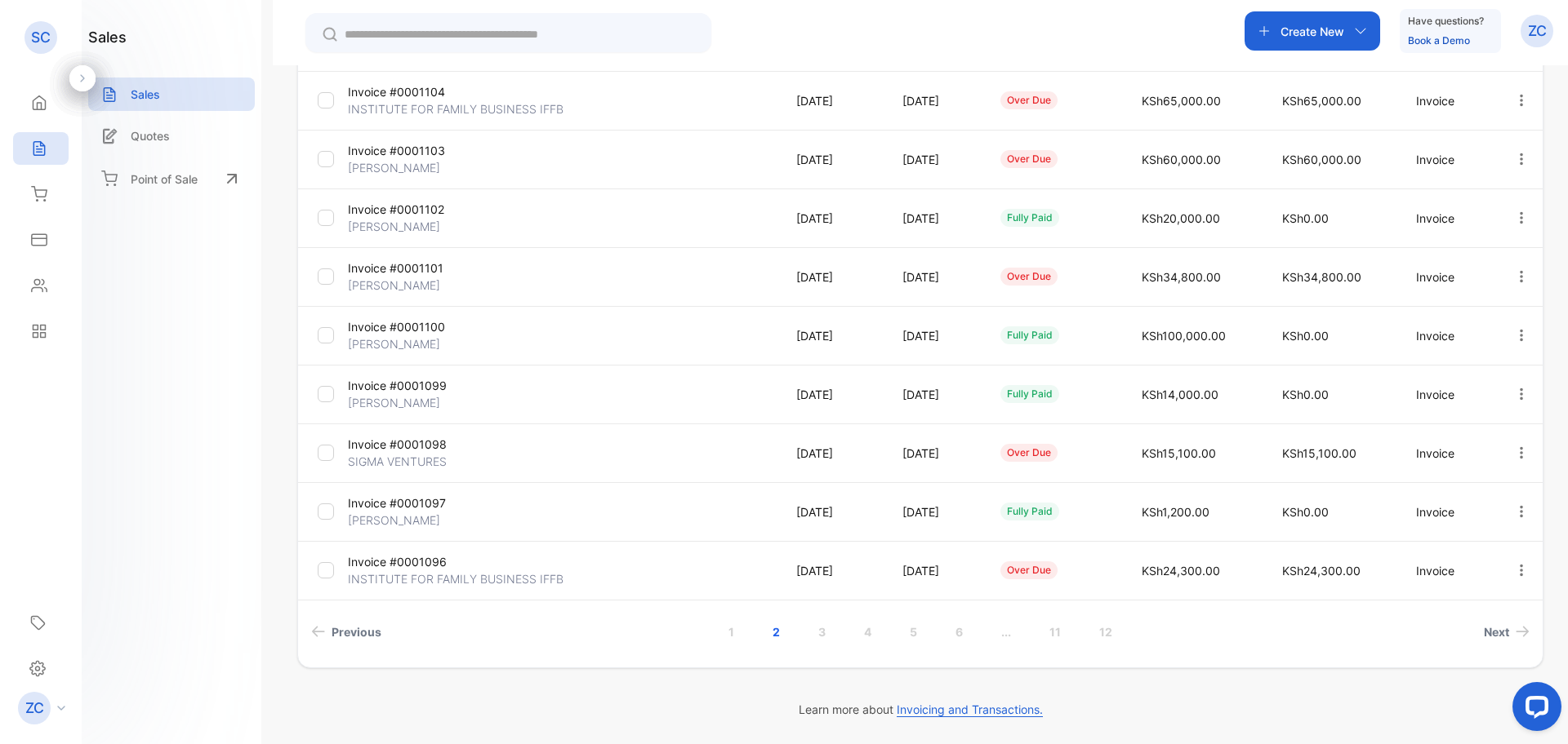
scroll to position [295, 0]
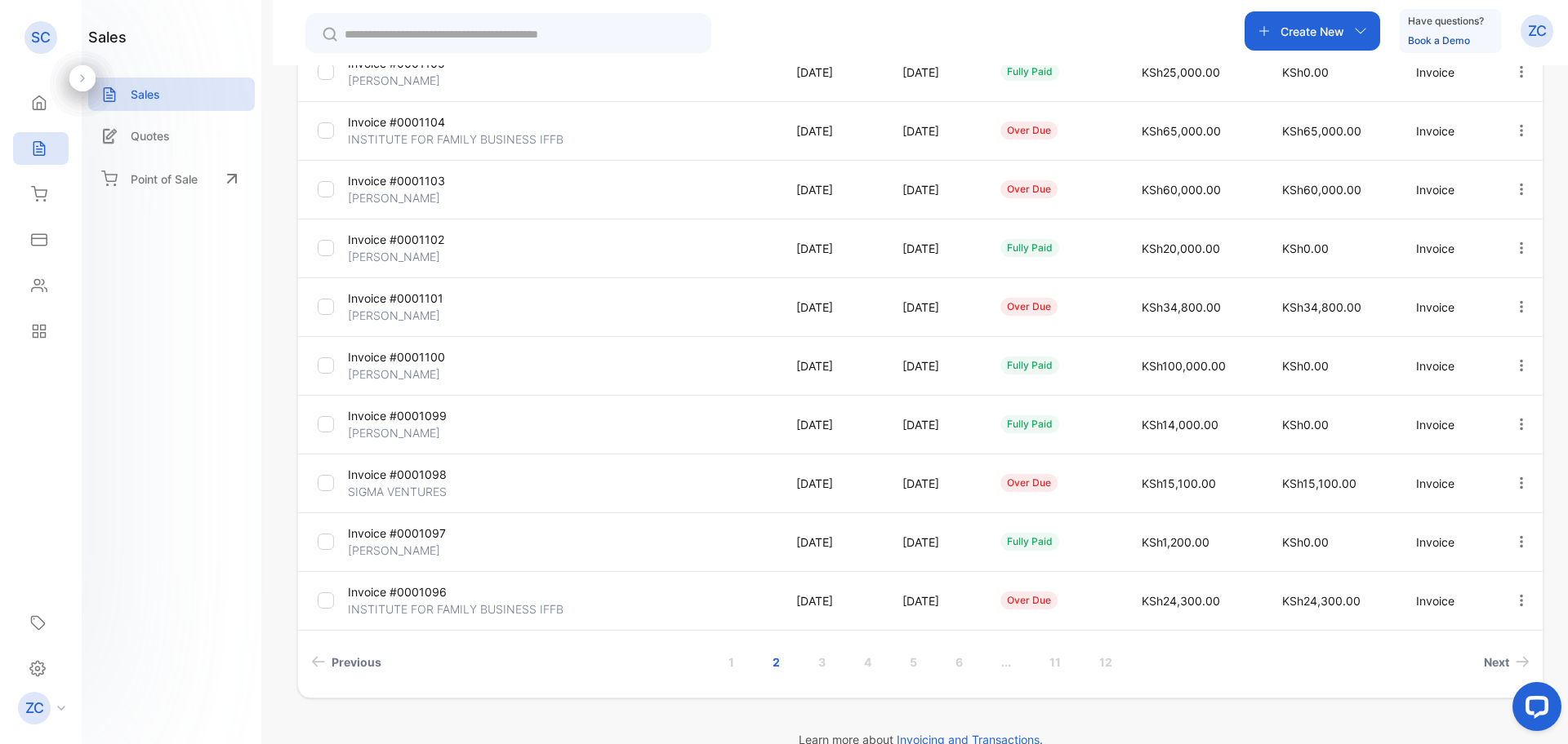
click at [1355, 29] on icon "button" at bounding box center [1360, 31] width 13 height 13
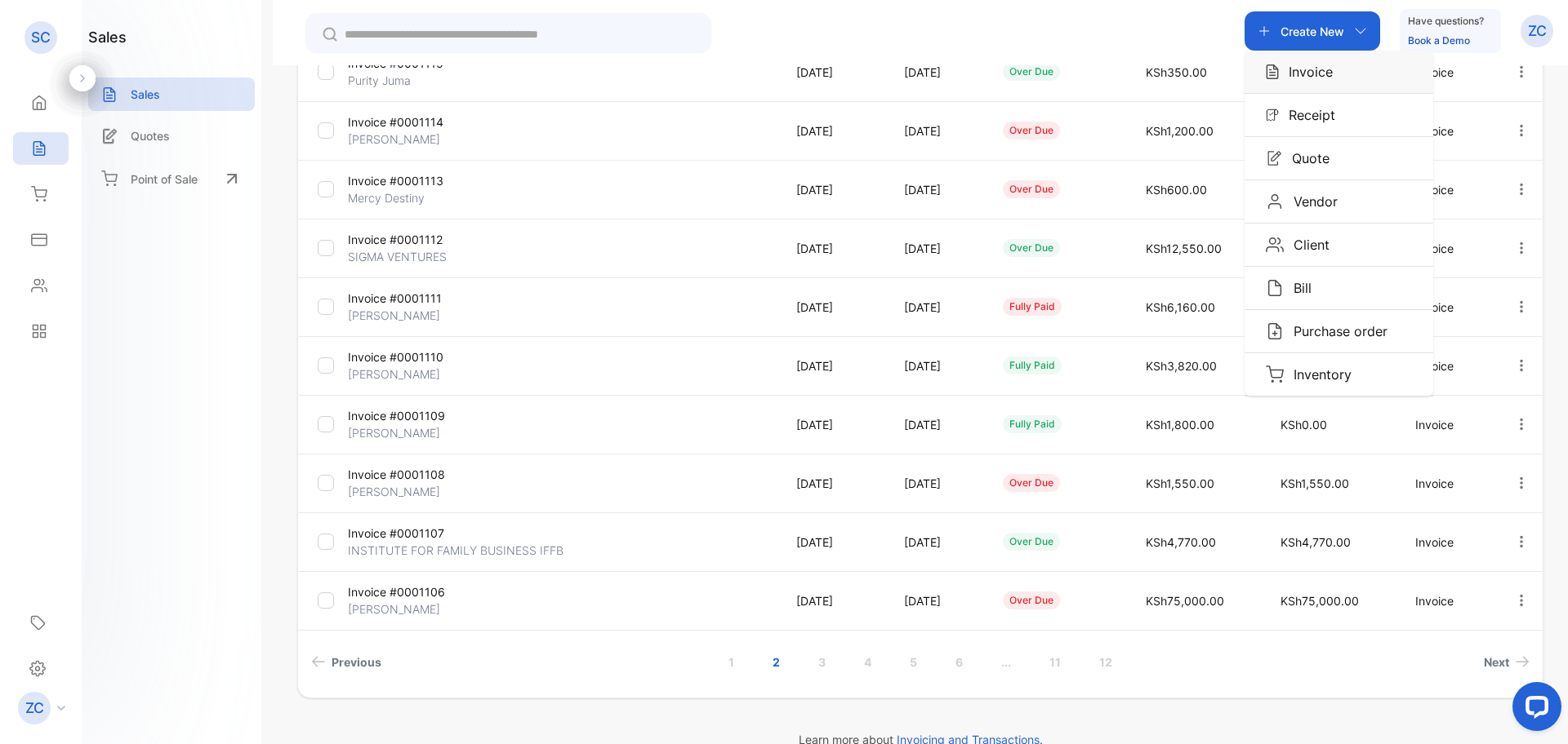
click at [1338, 72] on div "Invoice" at bounding box center [1339, 71] width 189 height 42
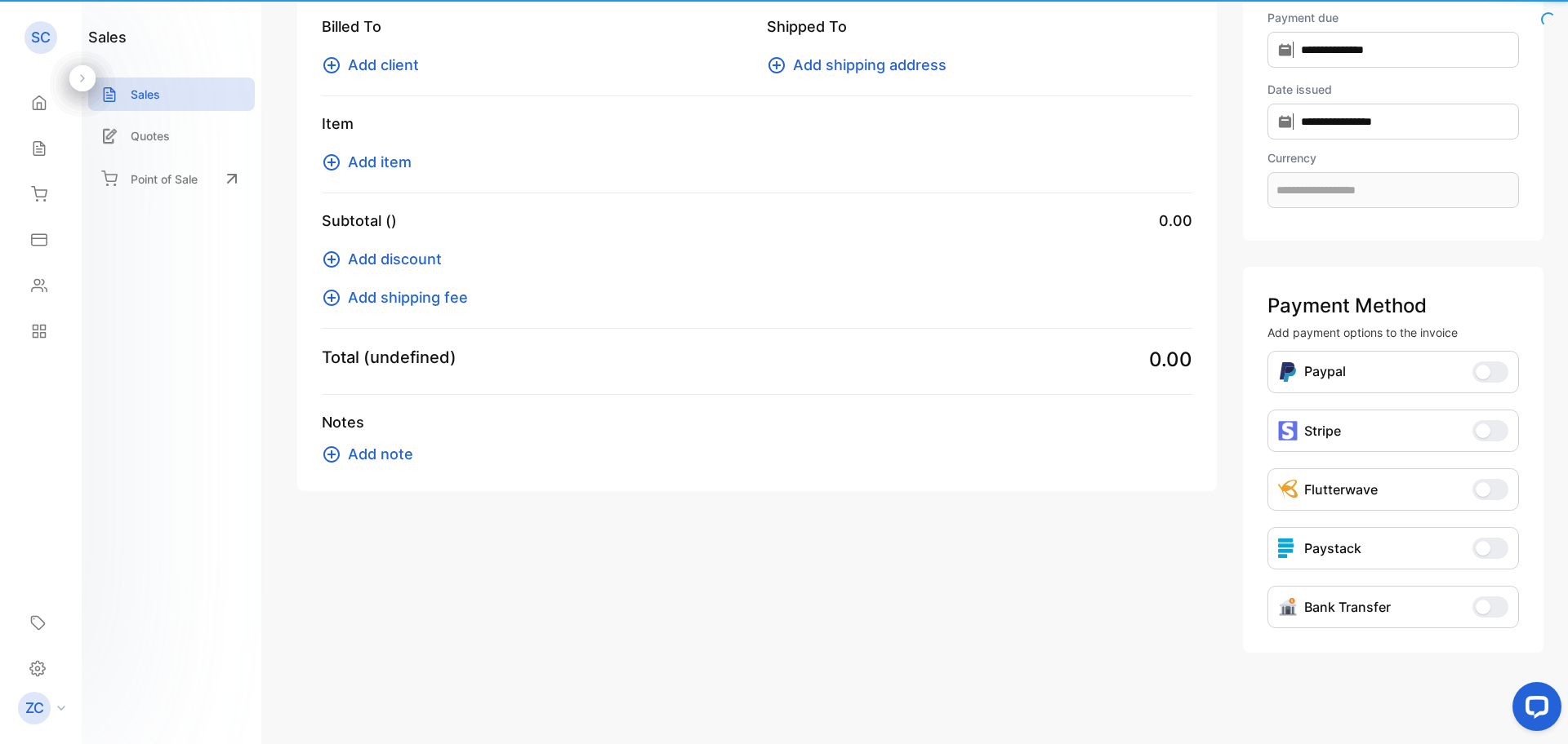
scroll to position [94, 0]
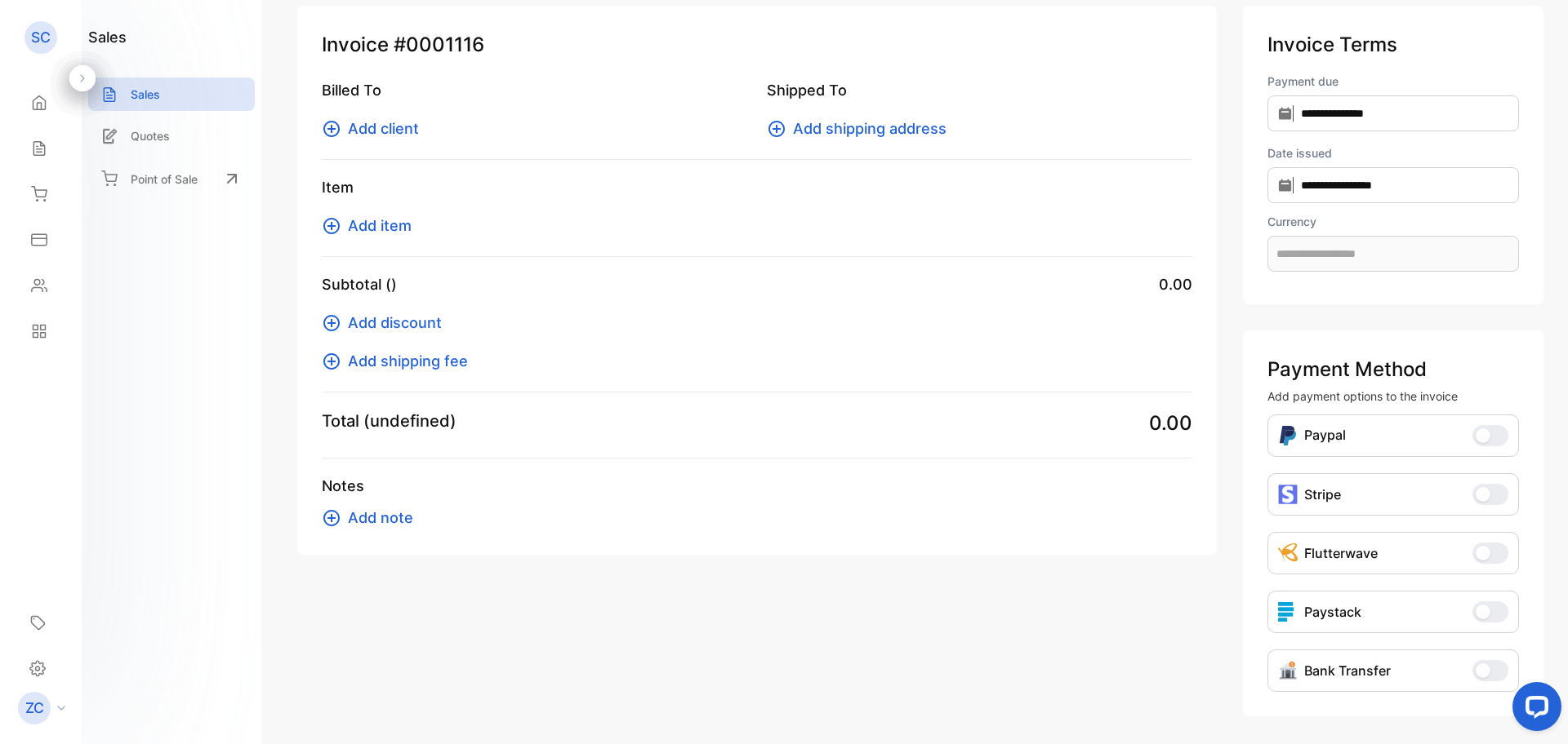
type input "**********"
click at [329, 130] on icon at bounding box center [331, 129] width 20 height 20
click at [33, 145] on icon at bounding box center [39, 148] width 16 height 16
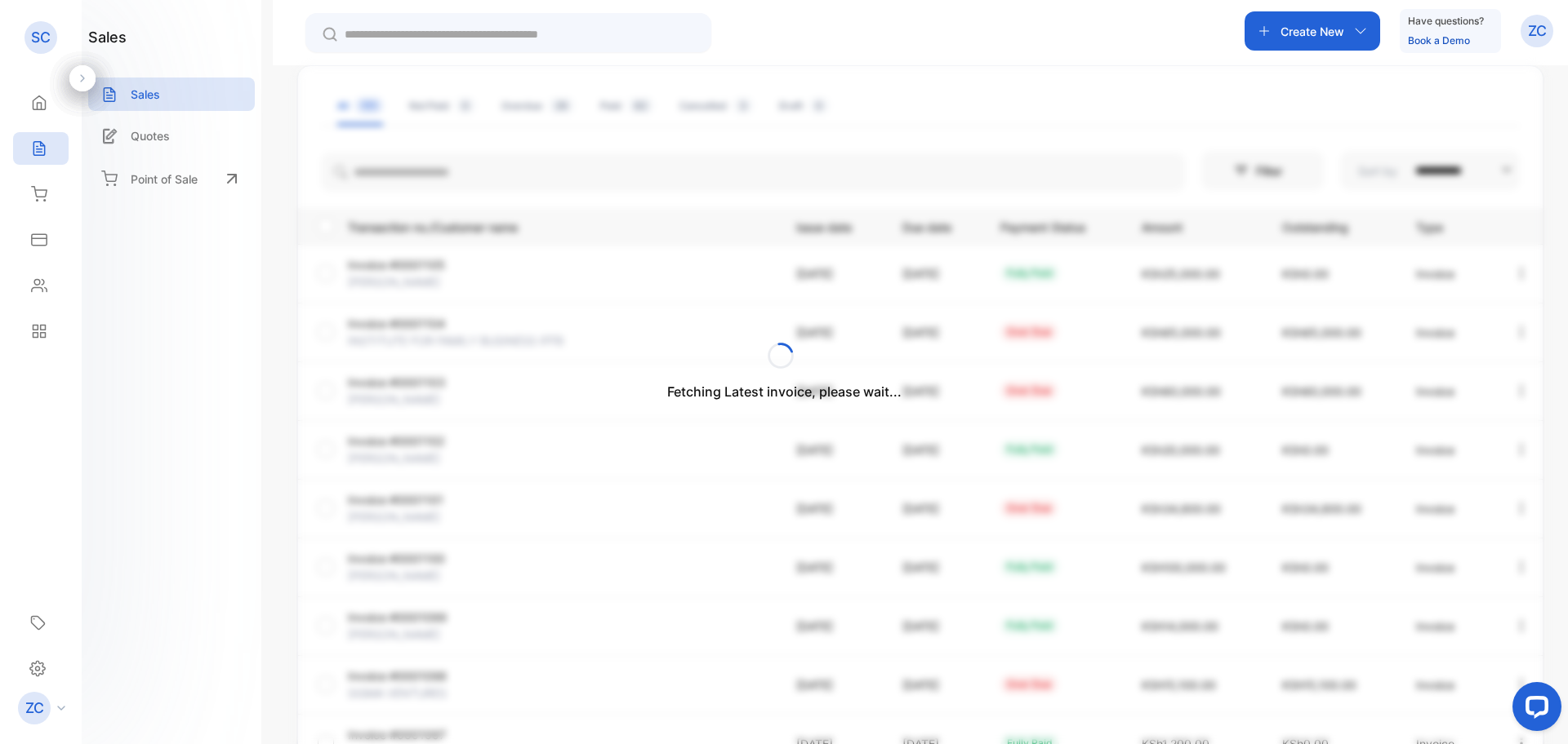
click at [1559, 573] on div "Fetching Latest invoice, please wait..." at bounding box center [784, 372] width 1568 height 744
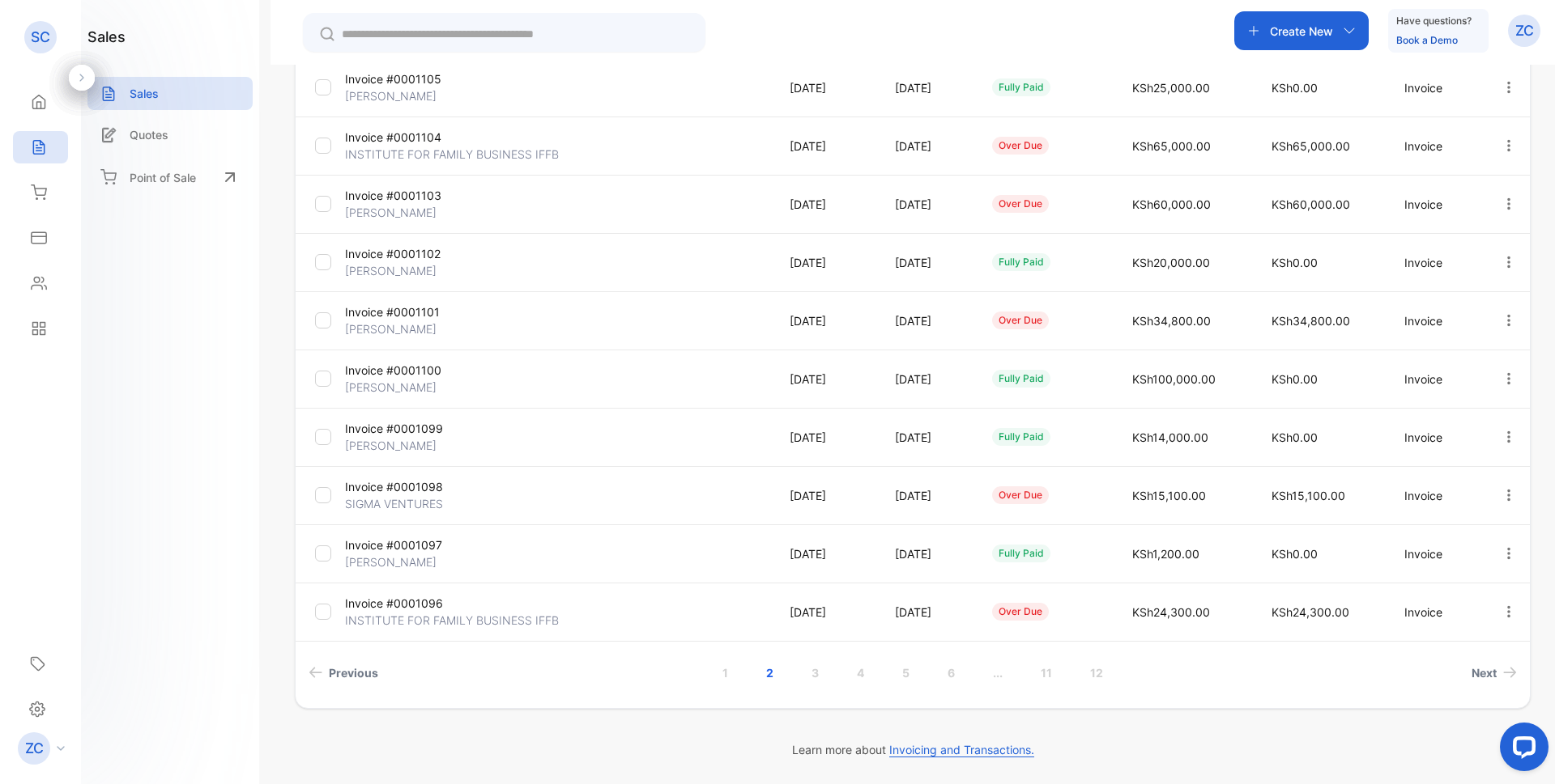
scroll to position [277, 0]
click at [1501, 383] on icon "button" at bounding box center [1508, 378] width 14 height 14
click at [1426, 472] on span "Print" at bounding box center [1425, 471] width 28 height 20
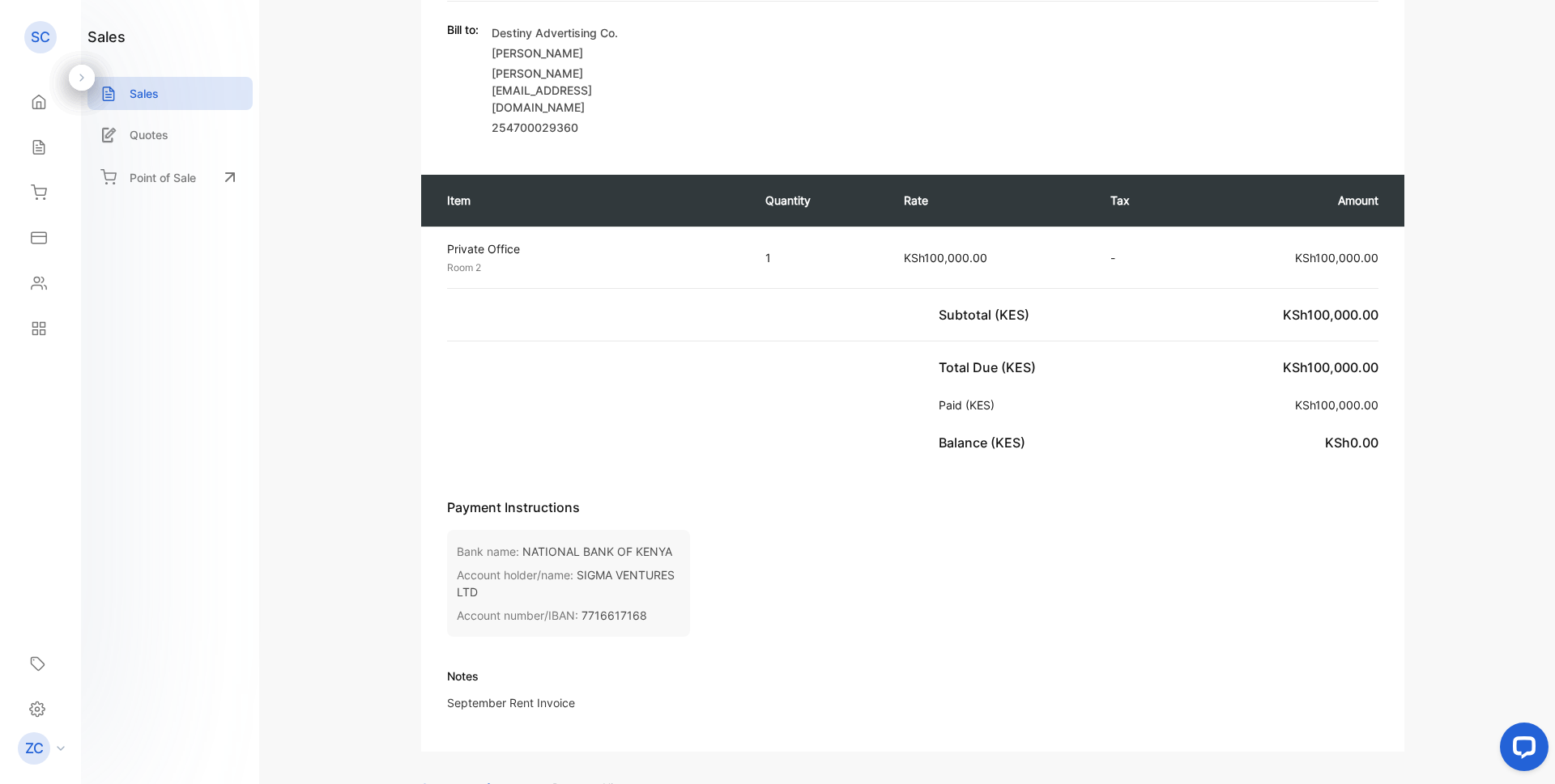
click at [41, 144] on icon at bounding box center [38, 147] width 10 height 14
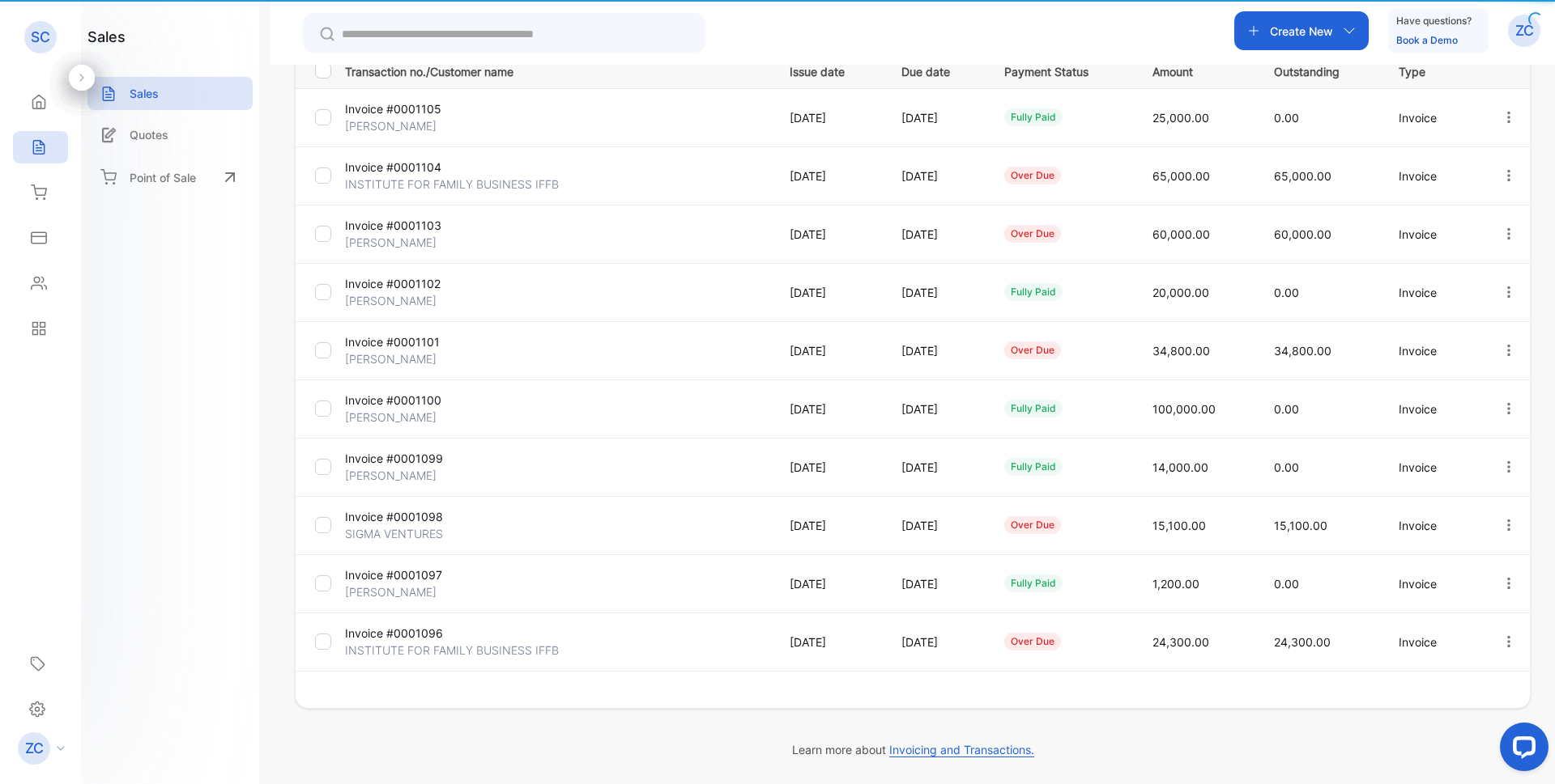
type input "**********"
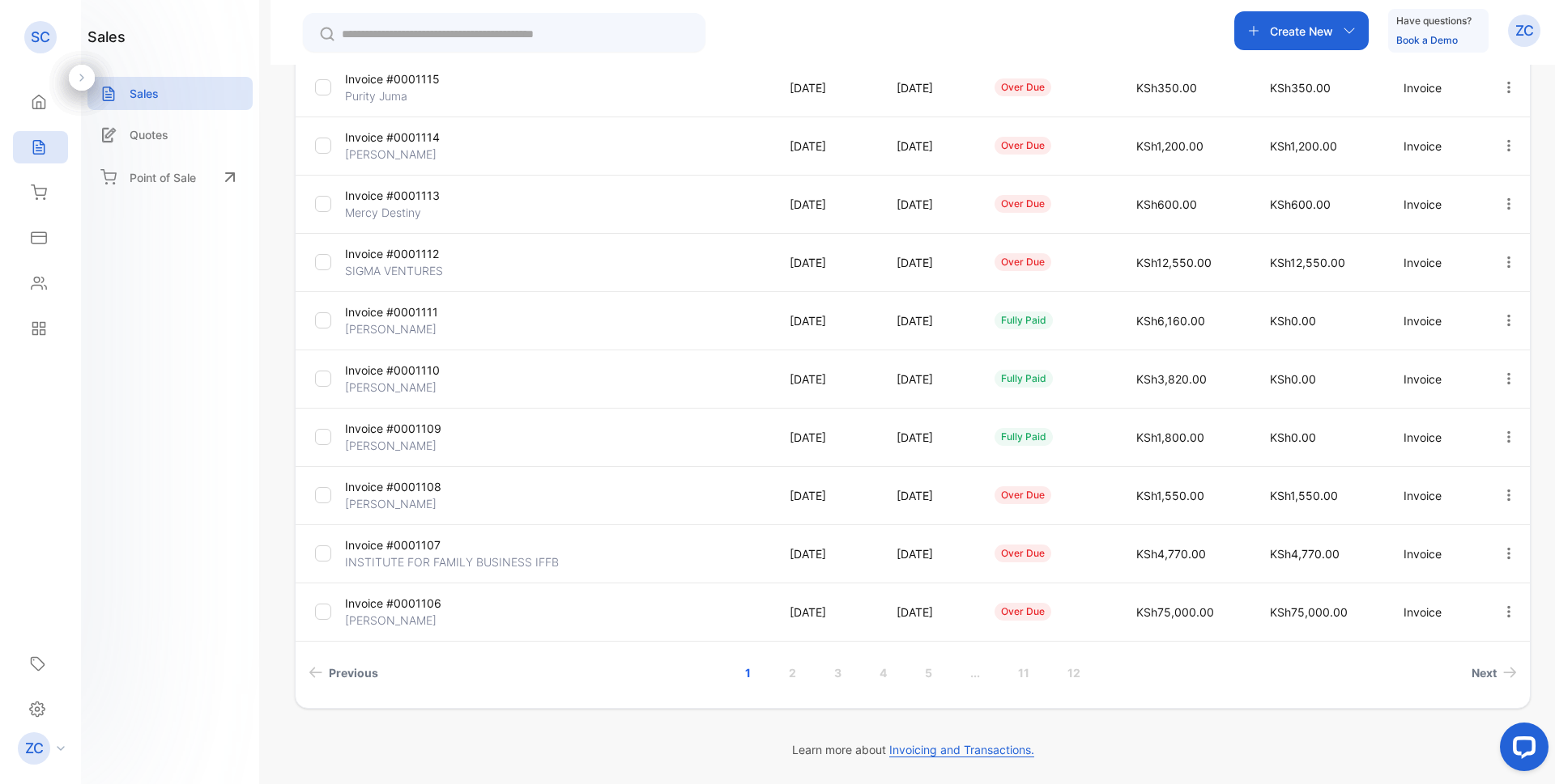
scroll to position [277, 0]
click at [784, 667] on link "2" at bounding box center [792, 672] width 46 height 30
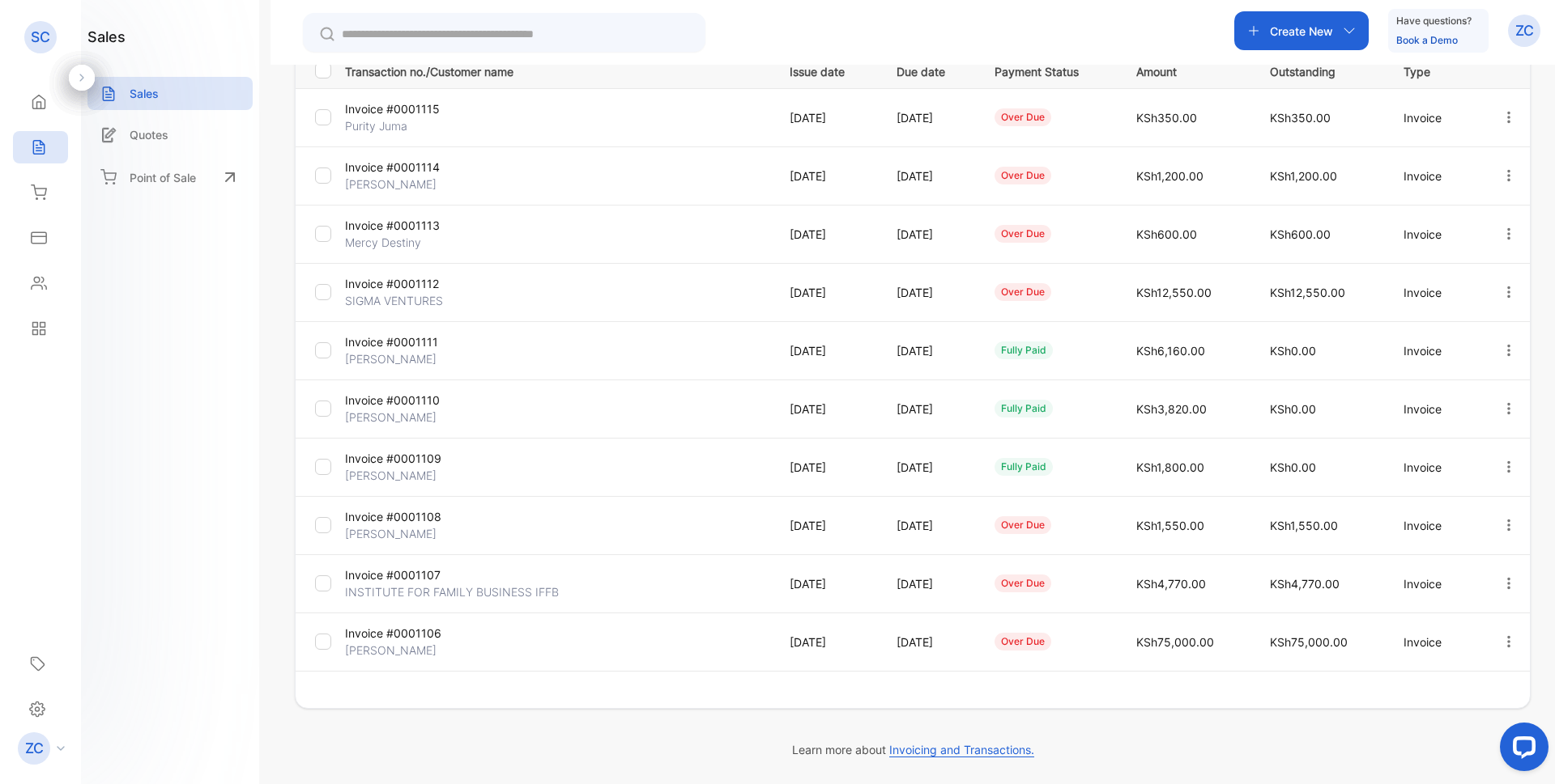
scroll to position [247, 0]
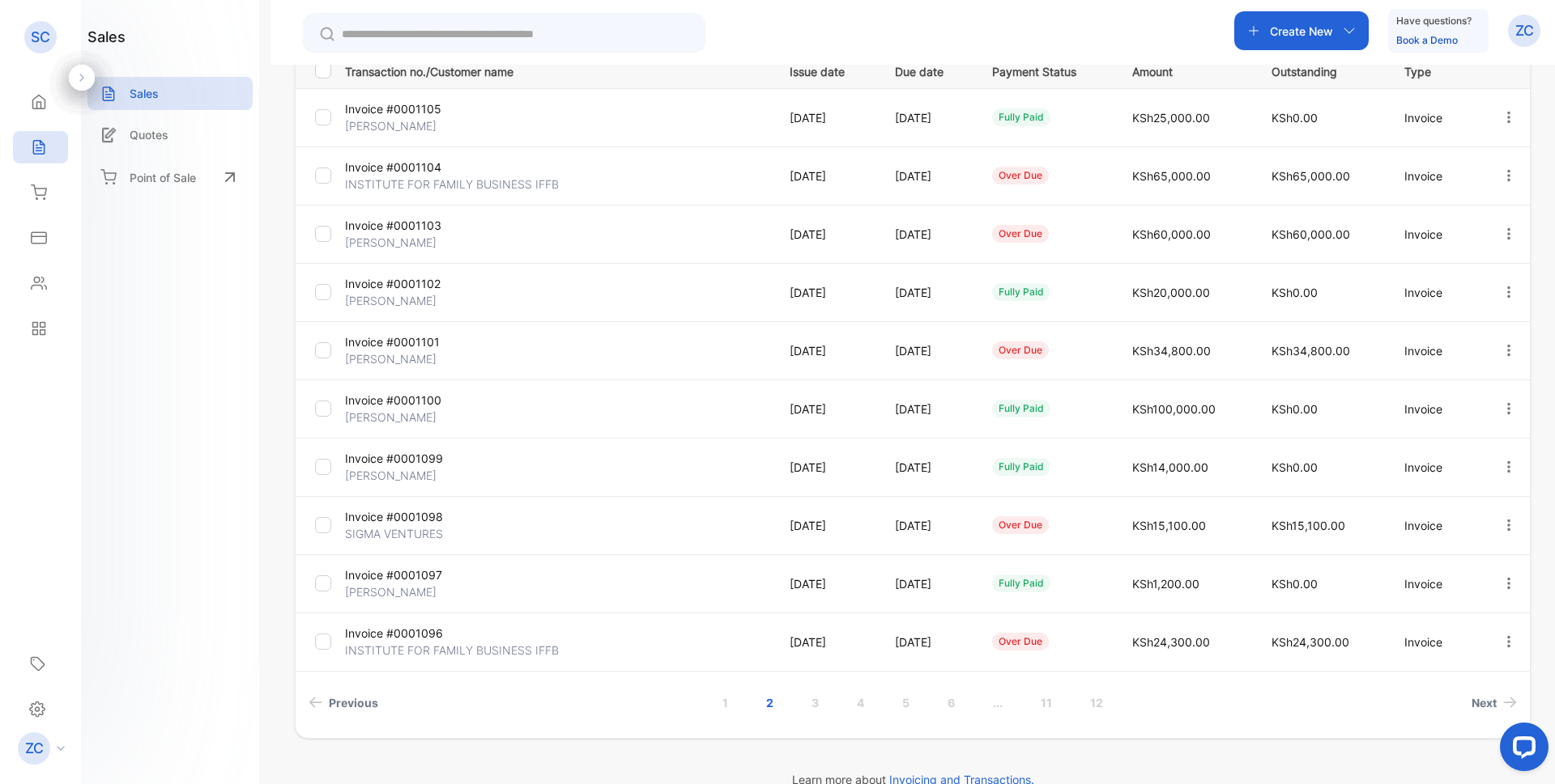
click at [815, 704] on link "3" at bounding box center [815, 702] width 46 height 30
click at [1502, 289] on icon "button" at bounding box center [1508, 292] width 14 height 14
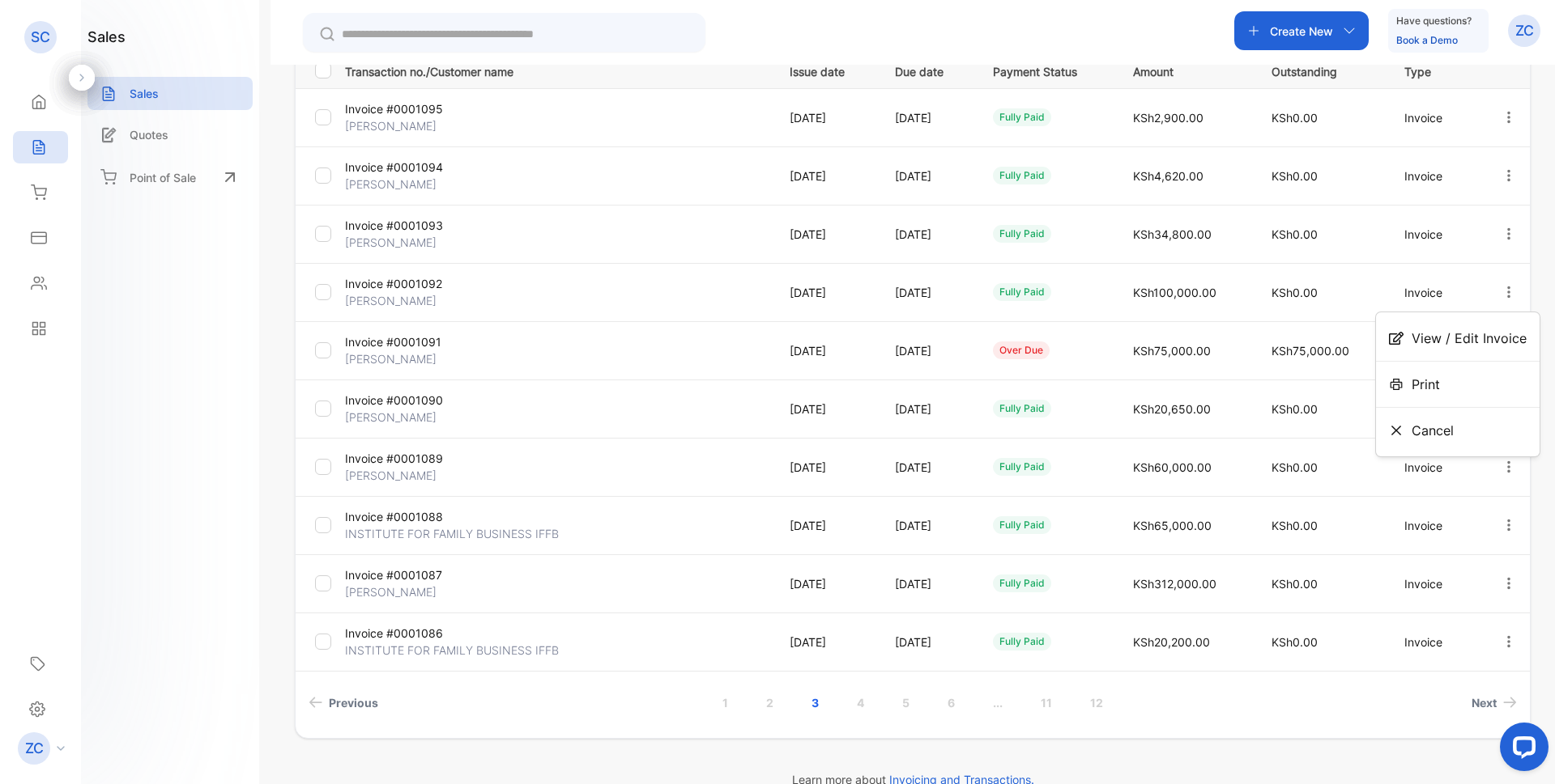
click at [1425, 375] on span "Print" at bounding box center [1425, 384] width 28 height 20
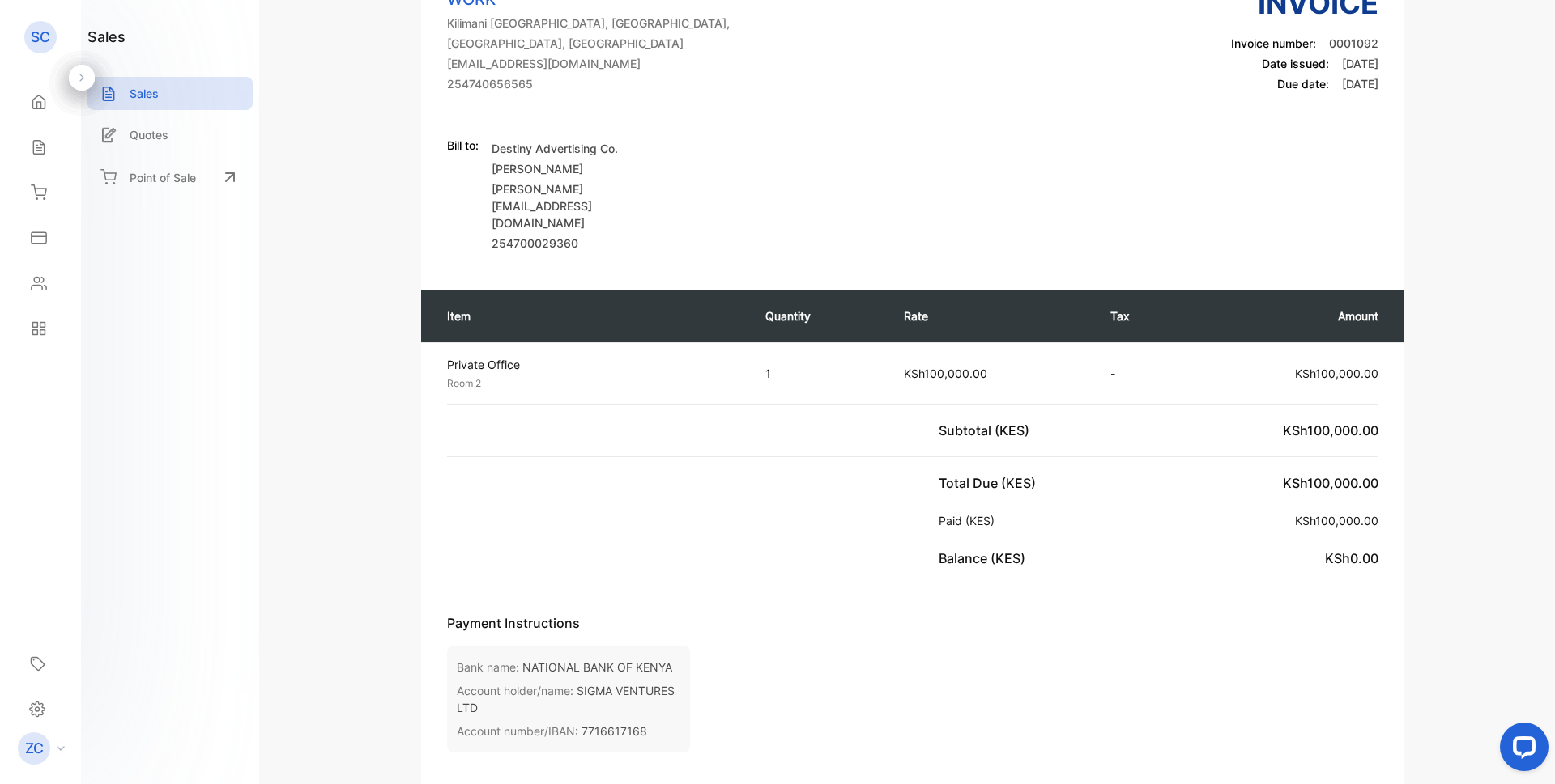
scroll to position [162, 0]
click at [36, 147] on icon at bounding box center [38, 147] width 16 height 16
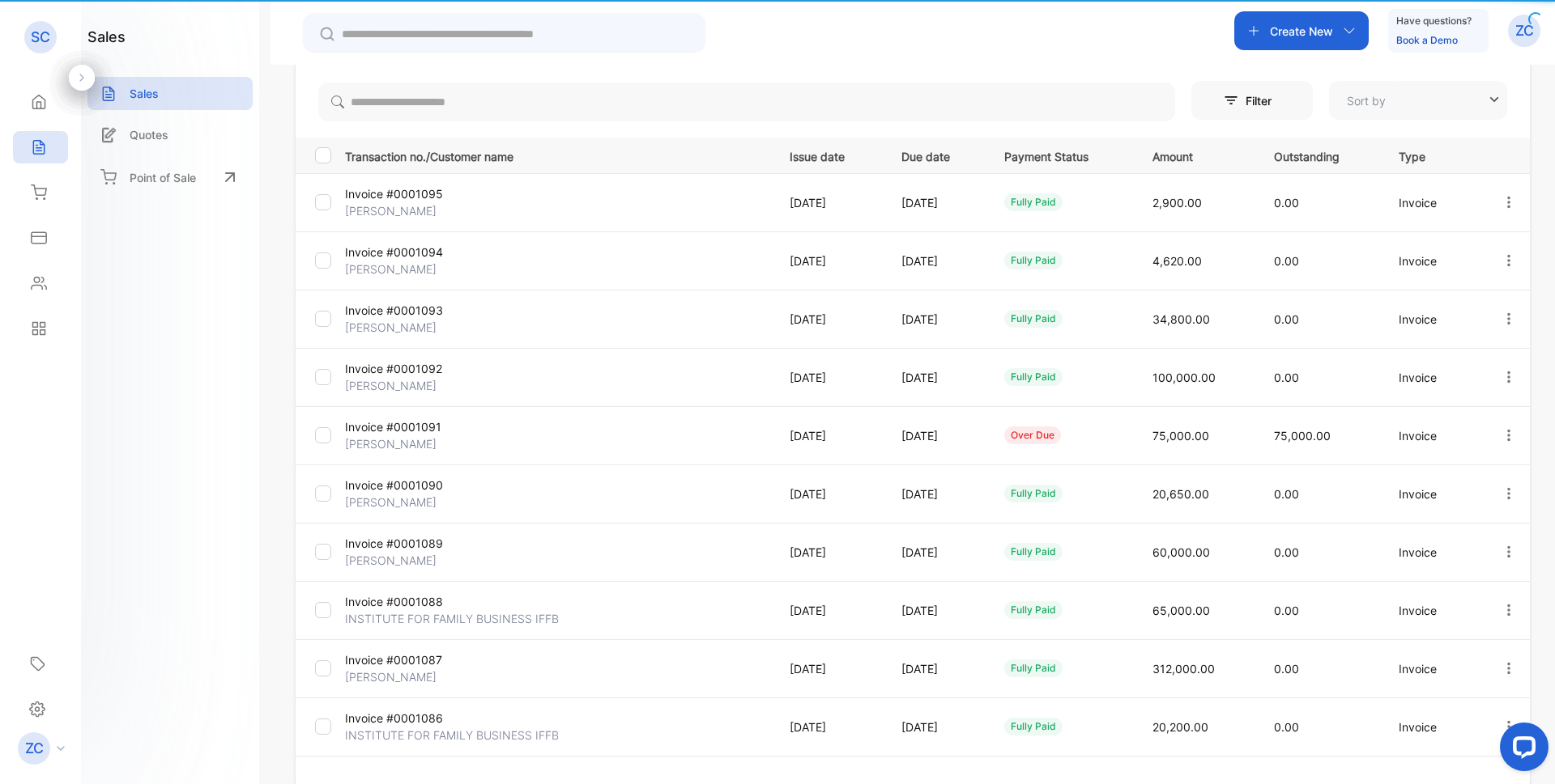
type input "**********"
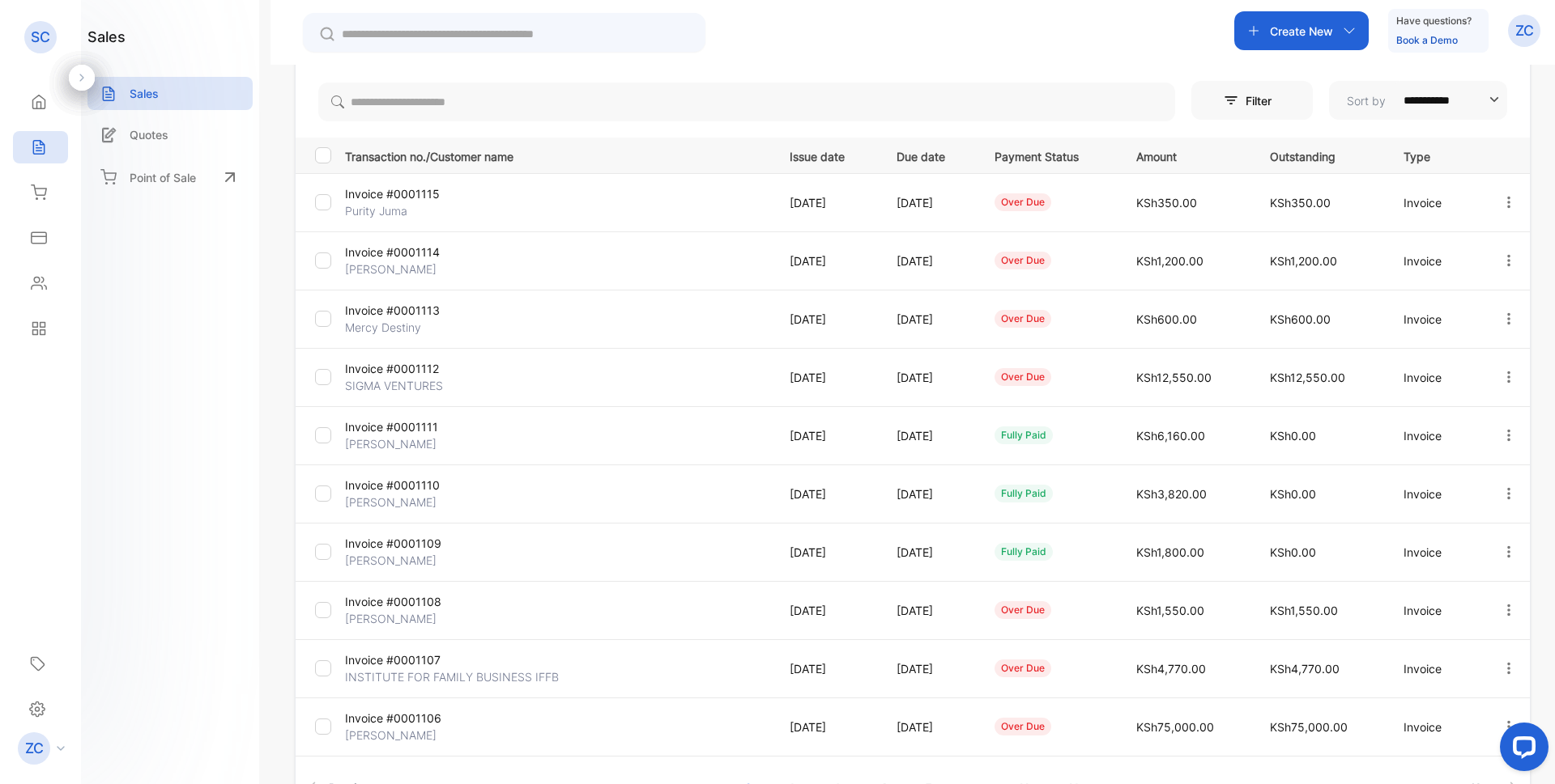
scroll to position [243, 0]
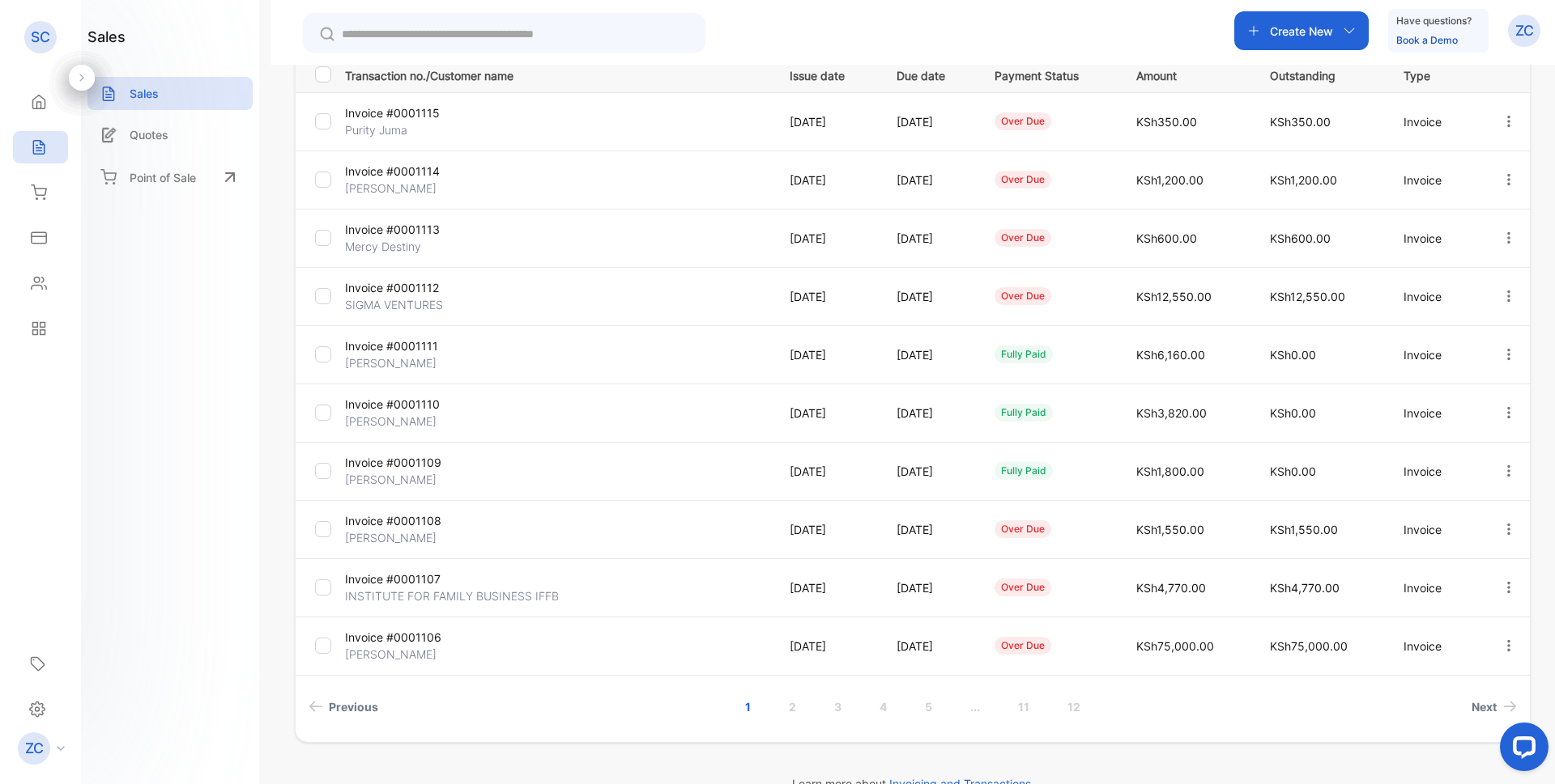
click at [839, 707] on link "3" at bounding box center [838, 707] width 46 height 30
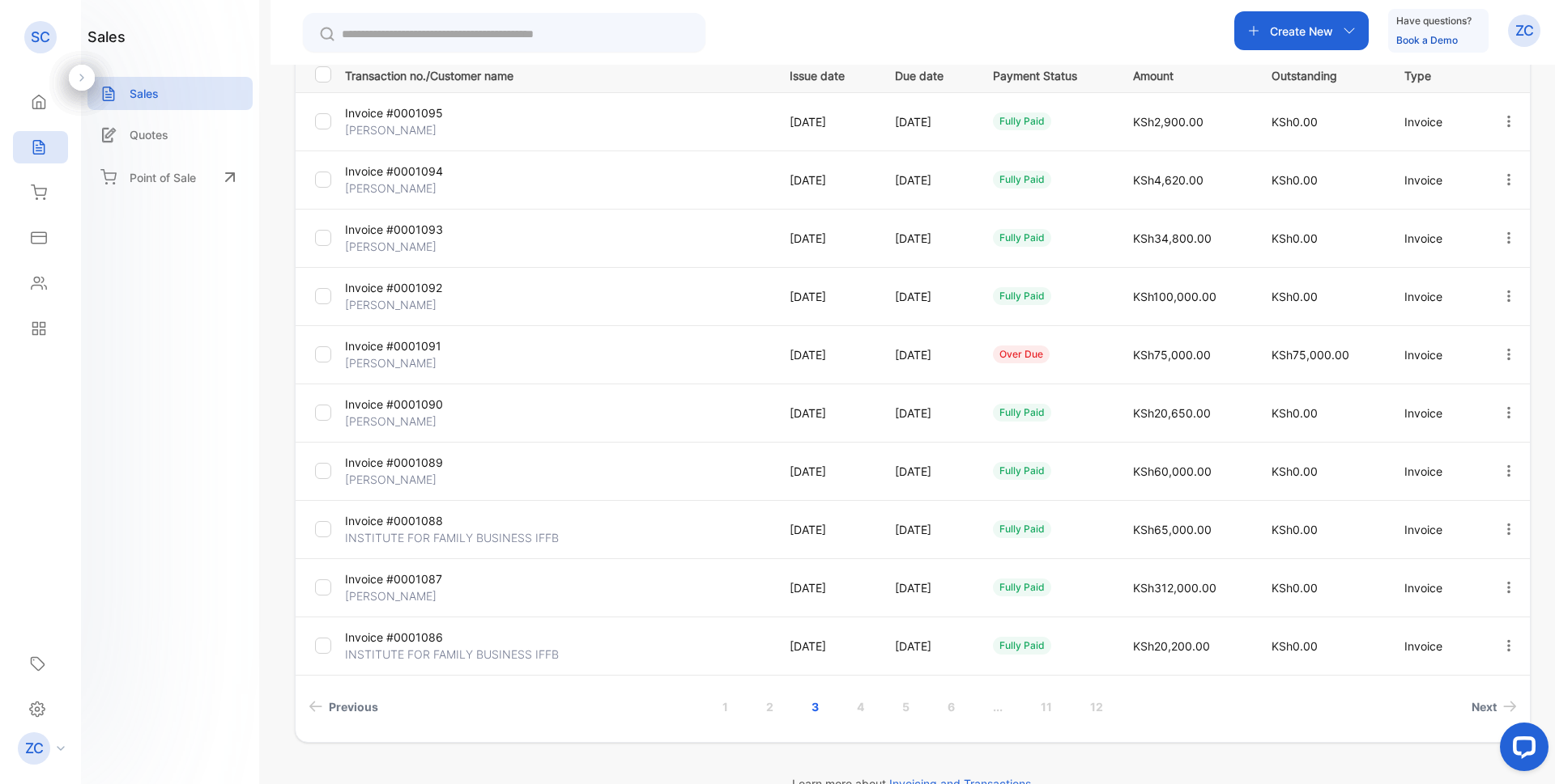
click at [1501, 416] on icon "button" at bounding box center [1508, 412] width 14 height 14
click at [1426, 505] on span "Print" at bounding box center [1425, 505] width 28 height 20
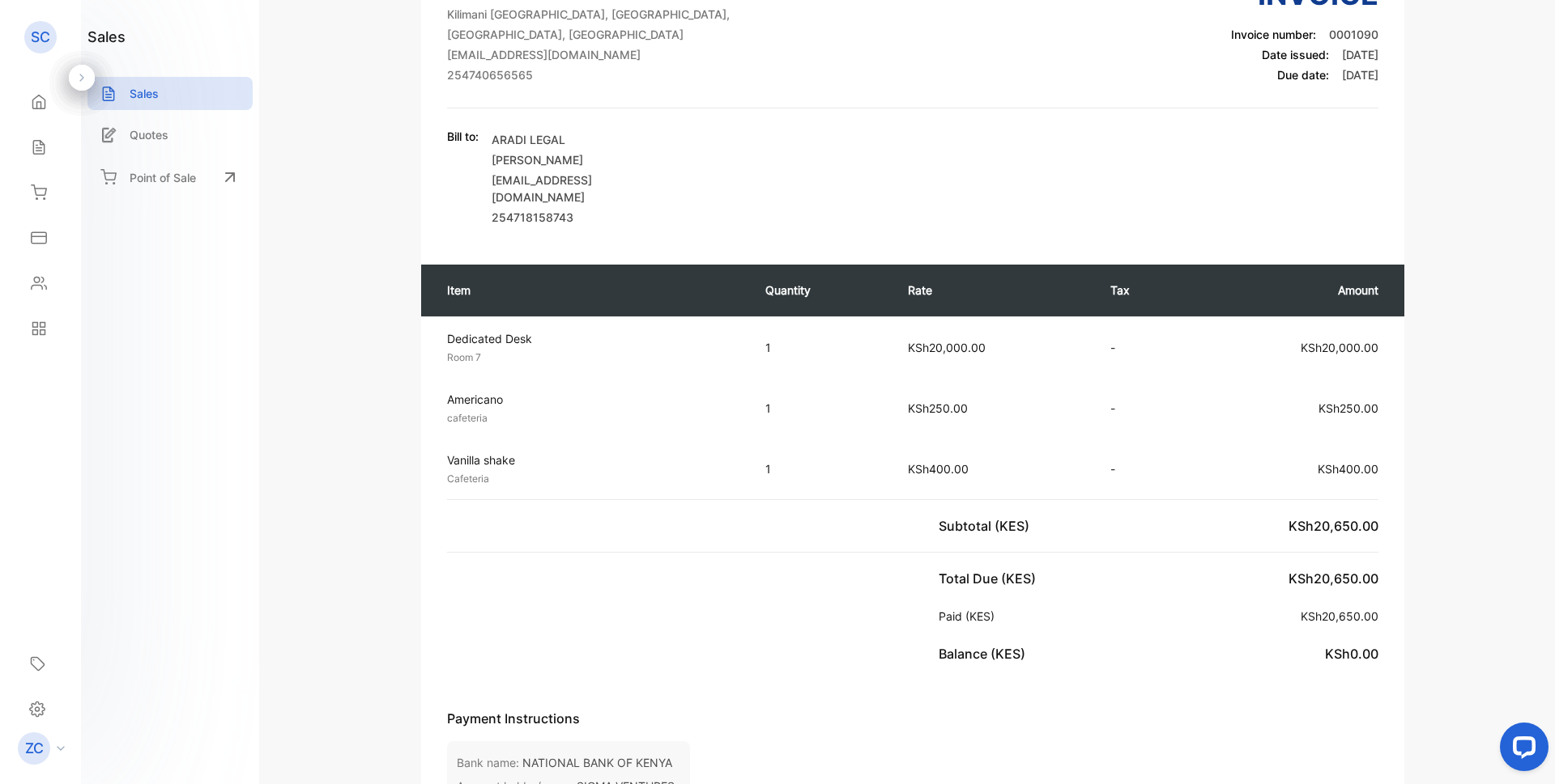
scroll to position [162, 0]
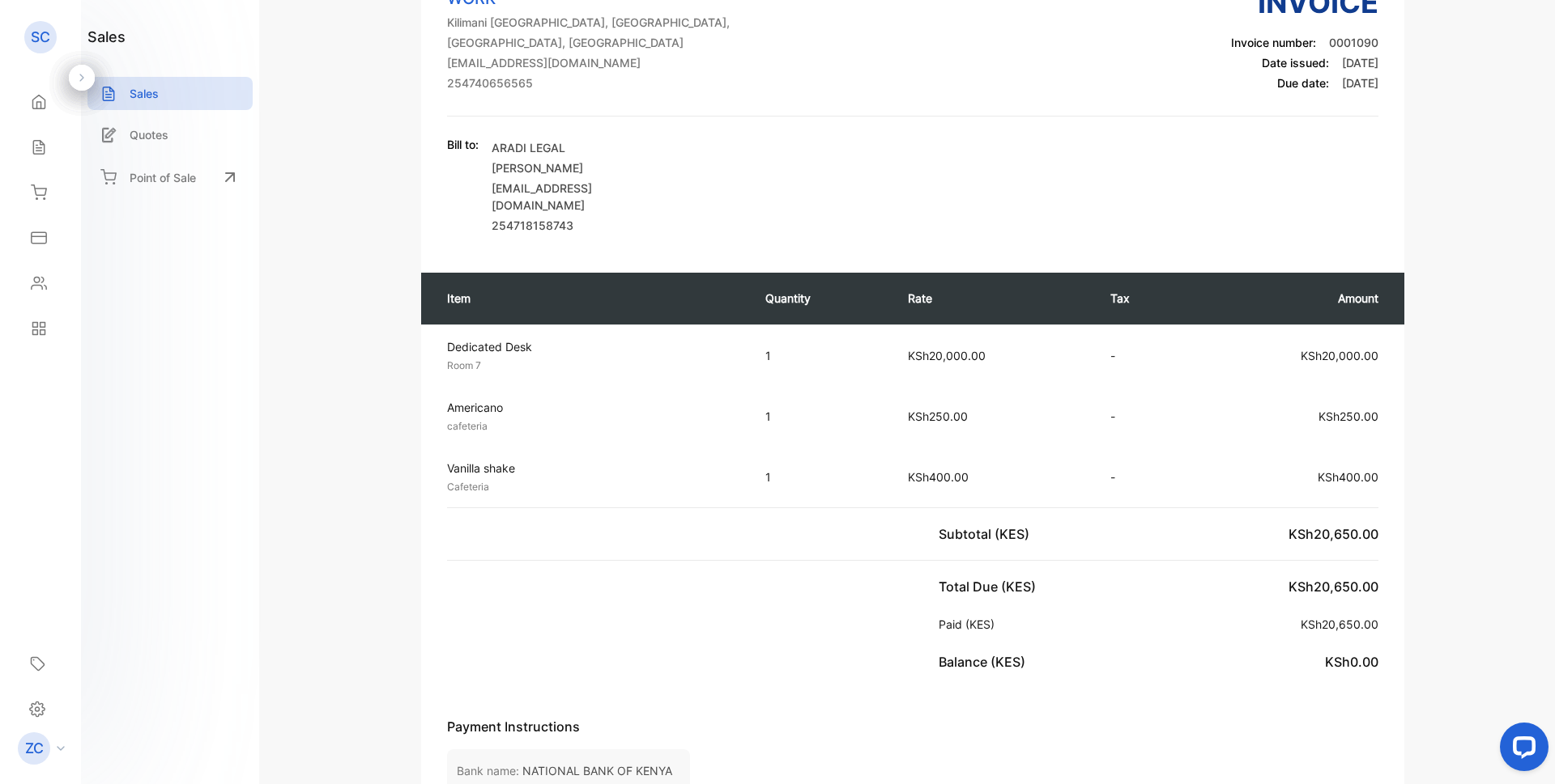
click at [43, 147] on icon at bounding box center [38, 147] width 10 height 14
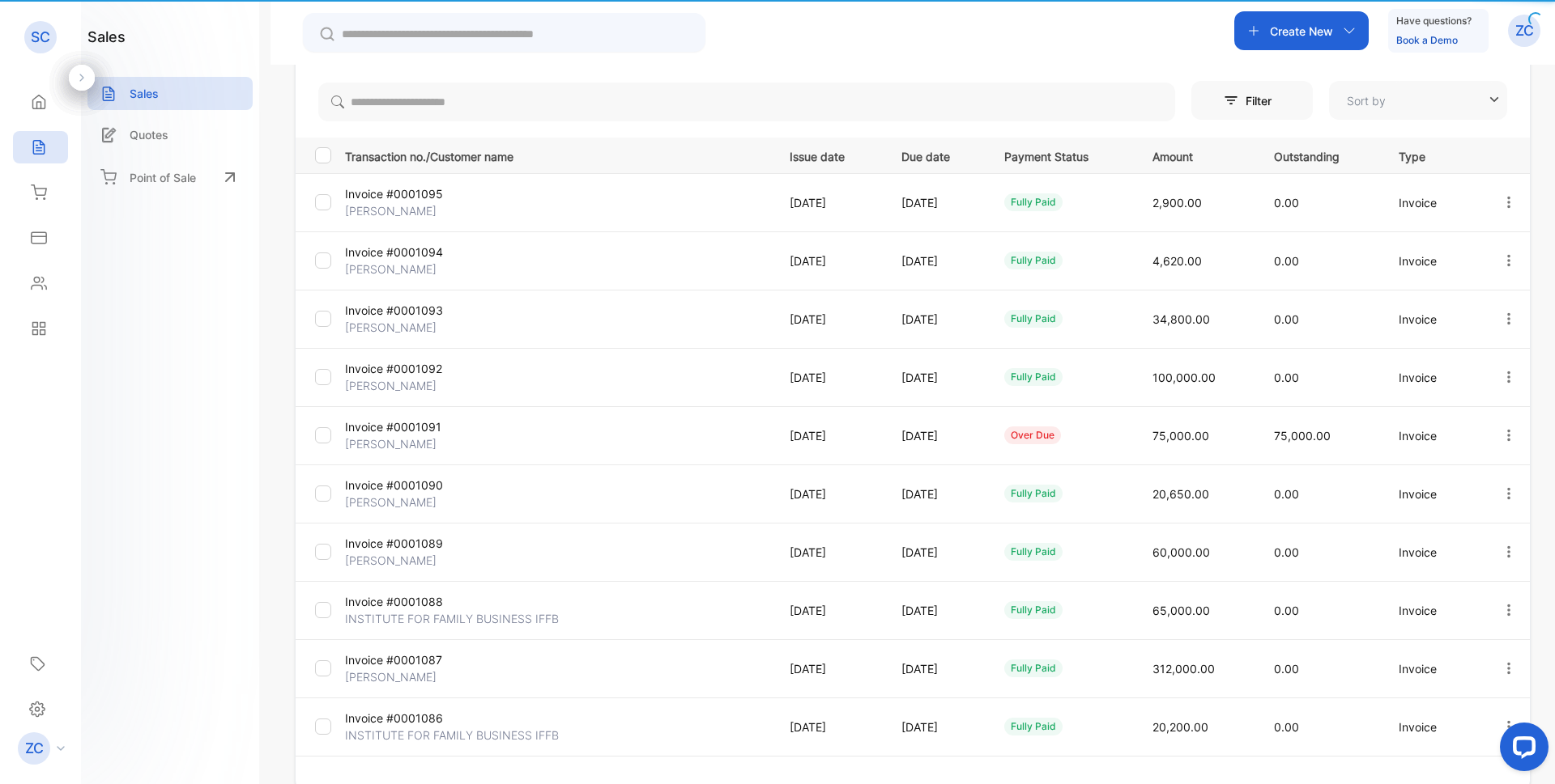
type input "**********"
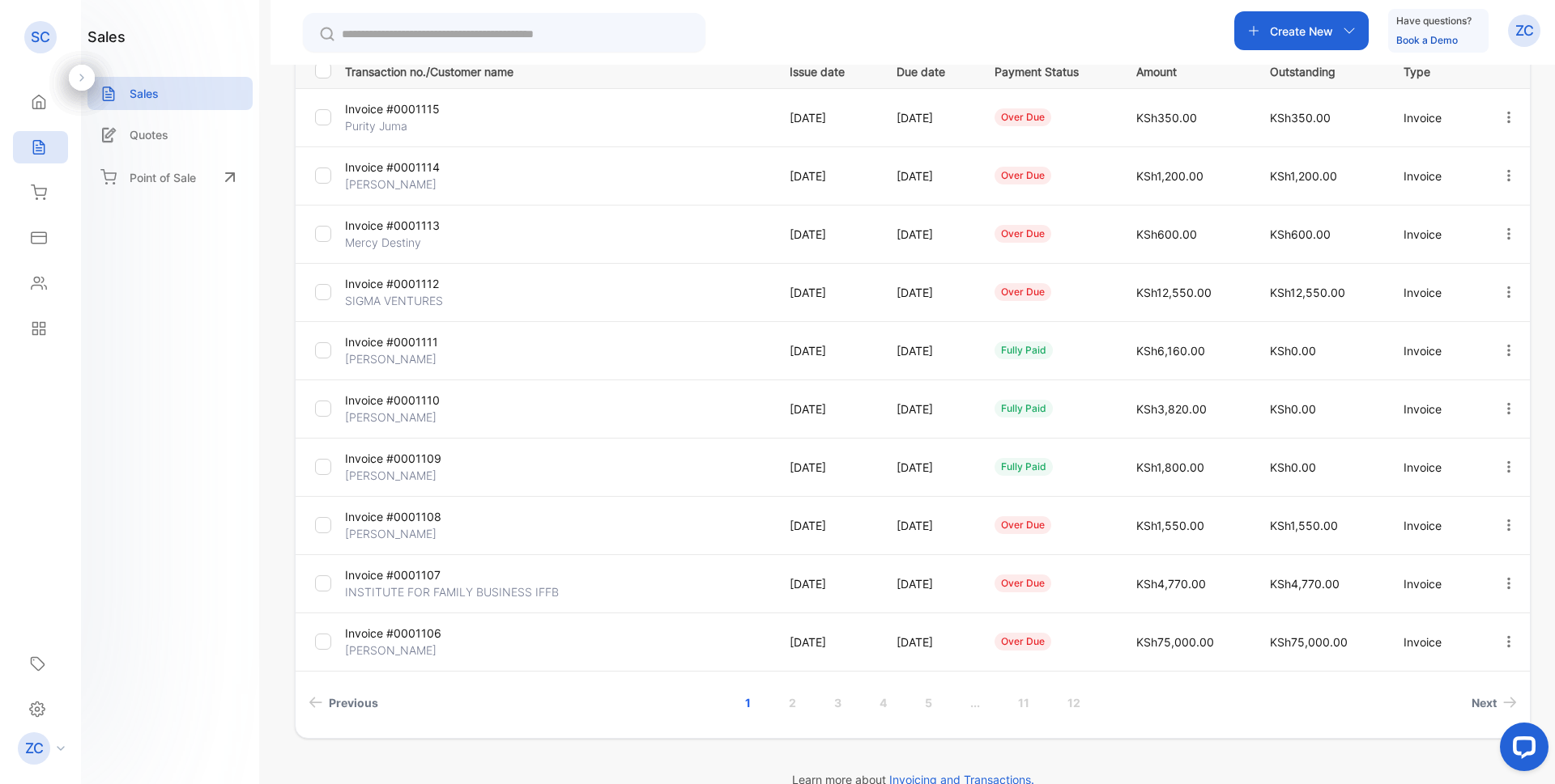
scroll to position [277, 0]
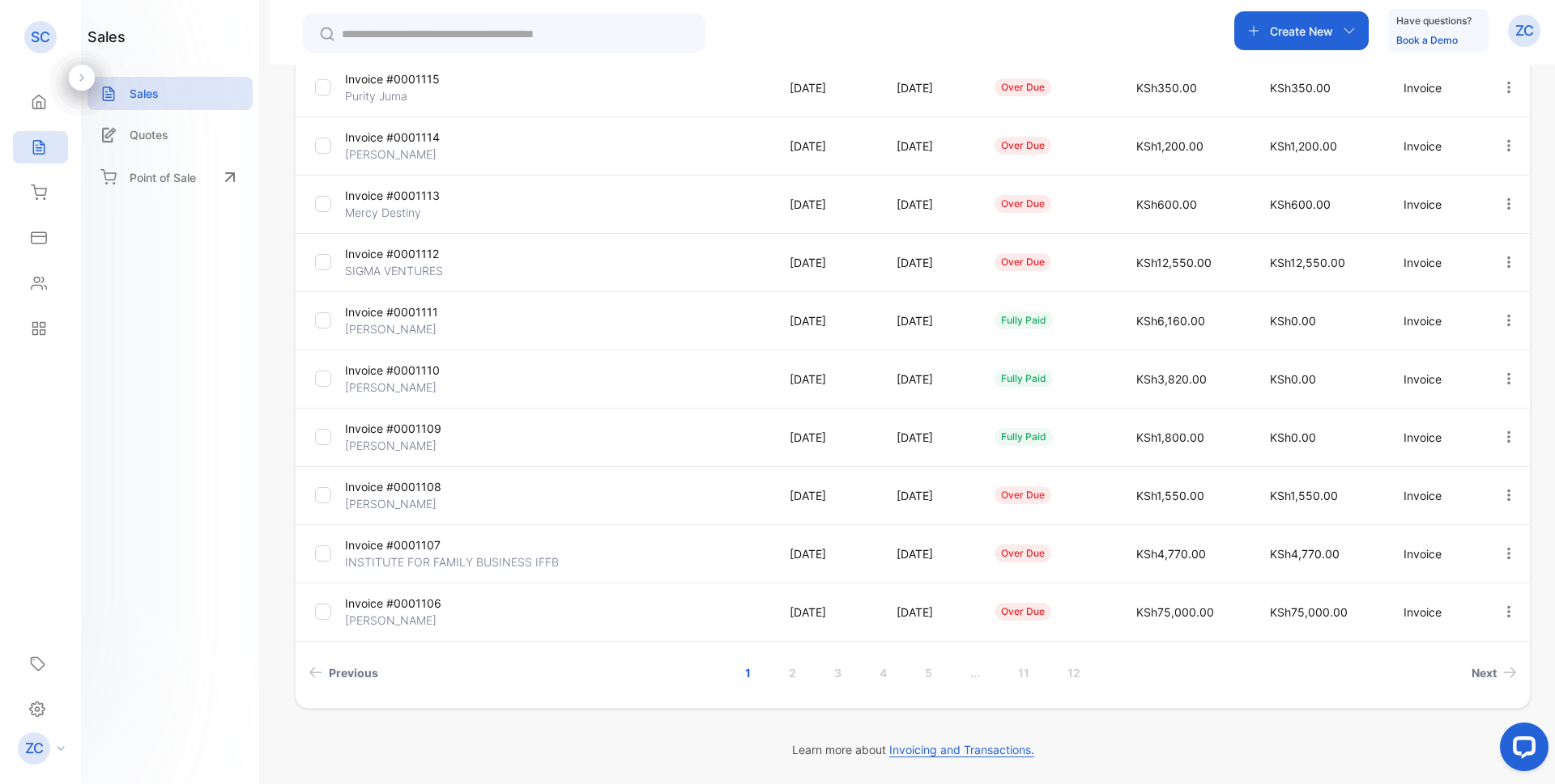
click at [842, 677] on link "3" at bounding box center [838, 672] width 46 height 30
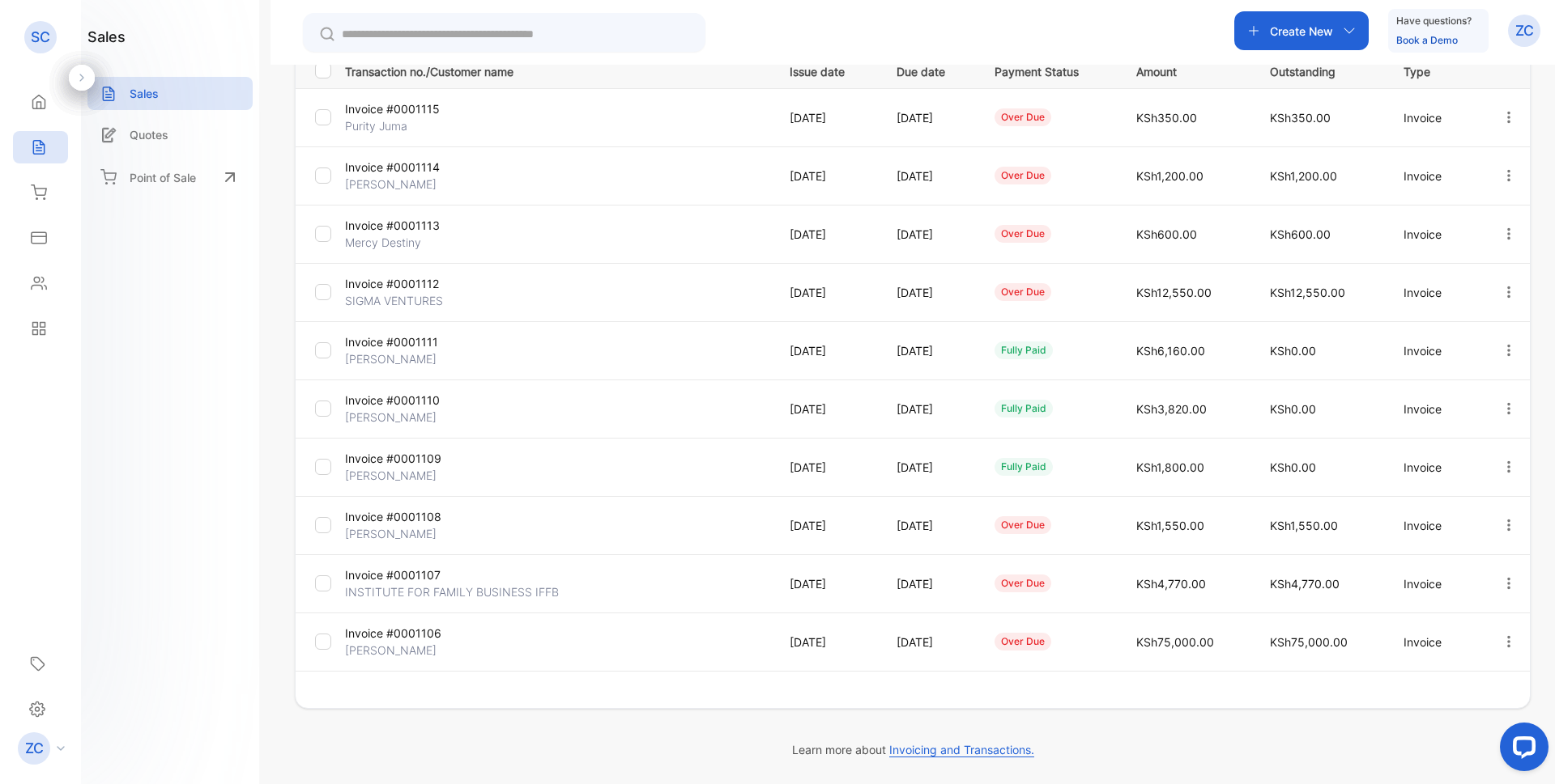
scroll to position [247, 0]
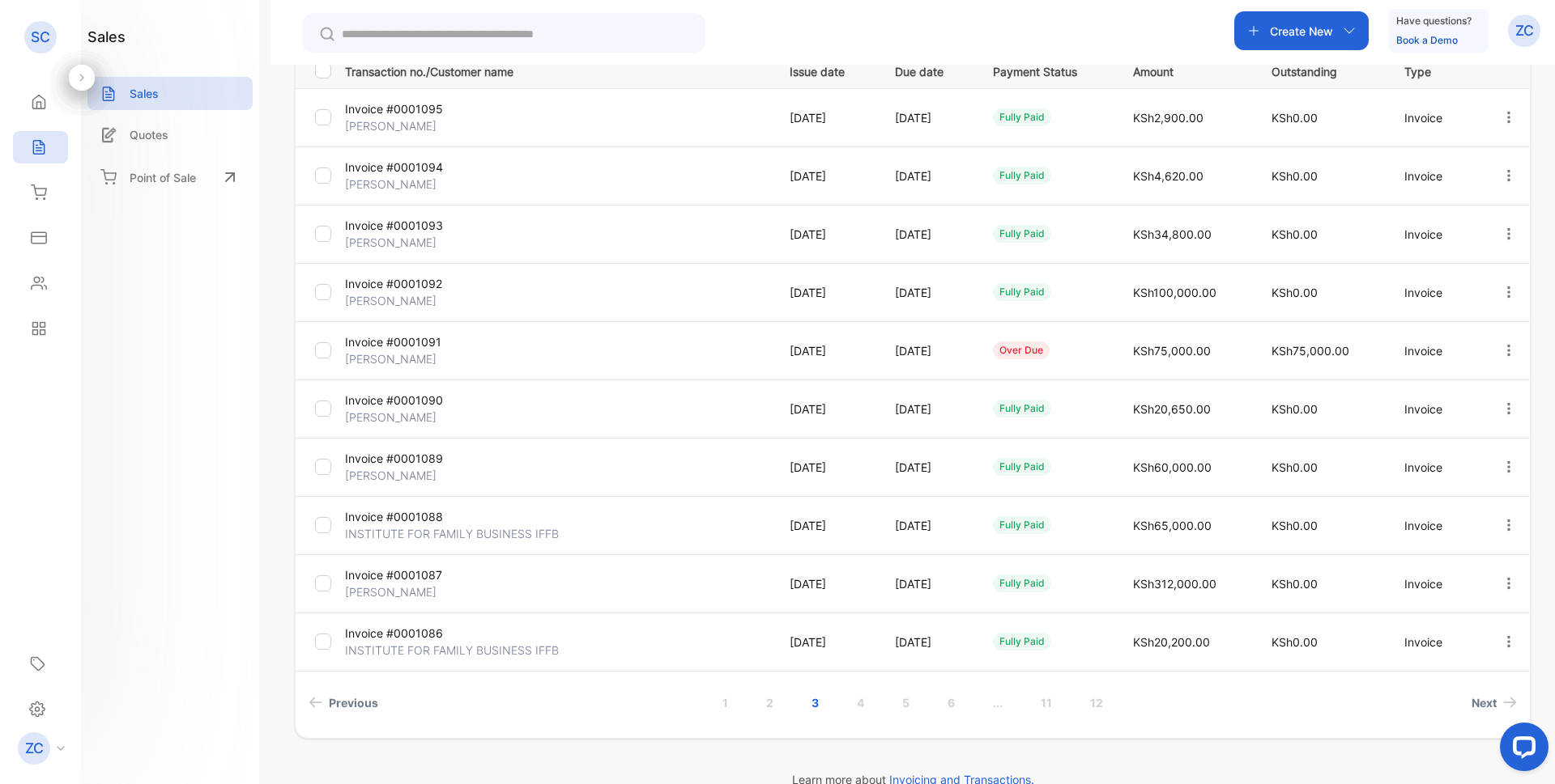
click at [1503, 232] on icon "button" at bounding box center [1508, 233] width 14 height 14
click at [1472, 278] on span "View / Edit Invoice" at bounding box center [1468, 280] width 115 height 20
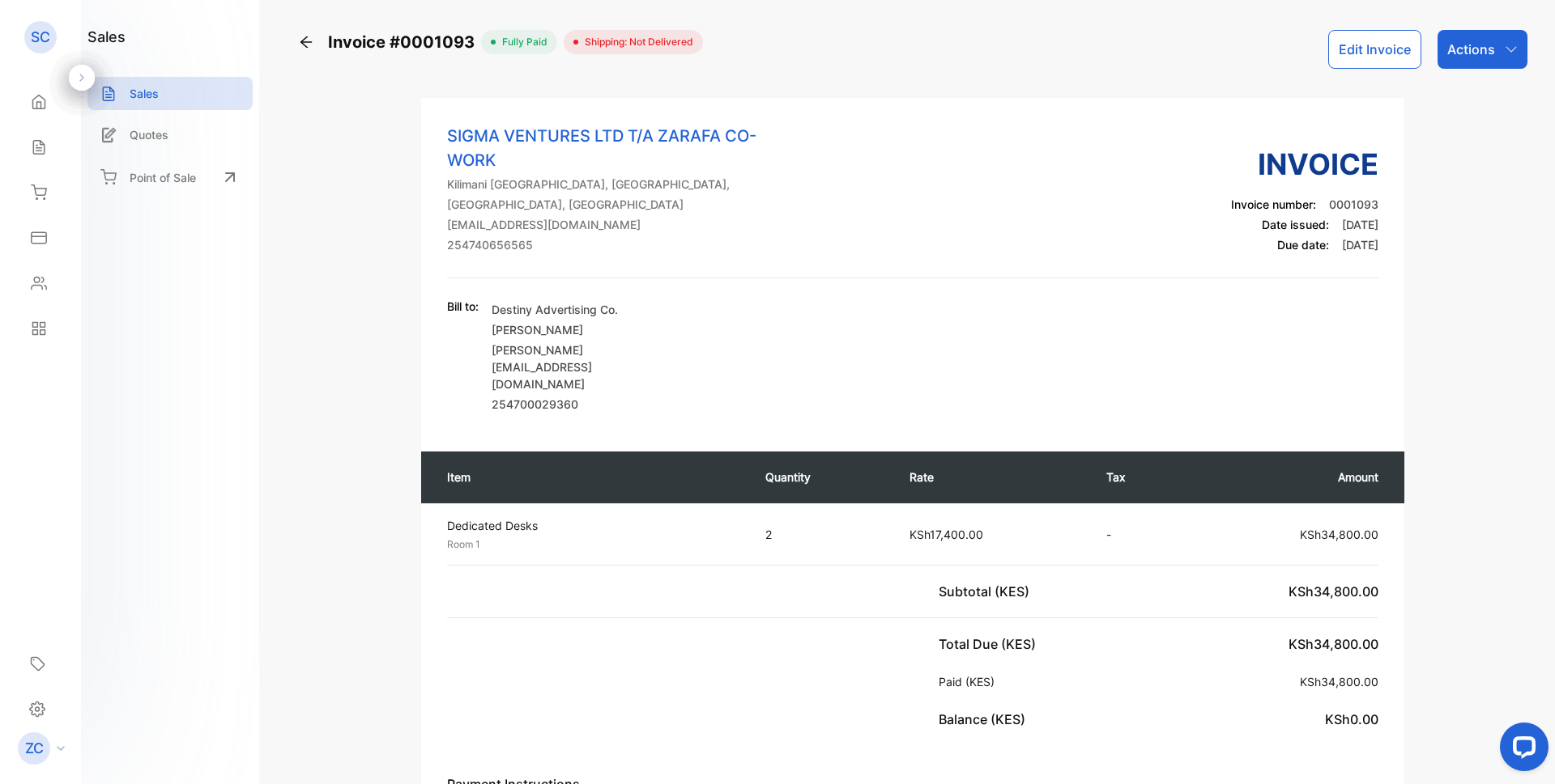
click at [1505, 48] on icon "button" at bounding box center [1511, 49] width 13 height 13
click at [1432, 357] on div "Print Invoice" at bounding box center [1446, 358] width 159 height 32
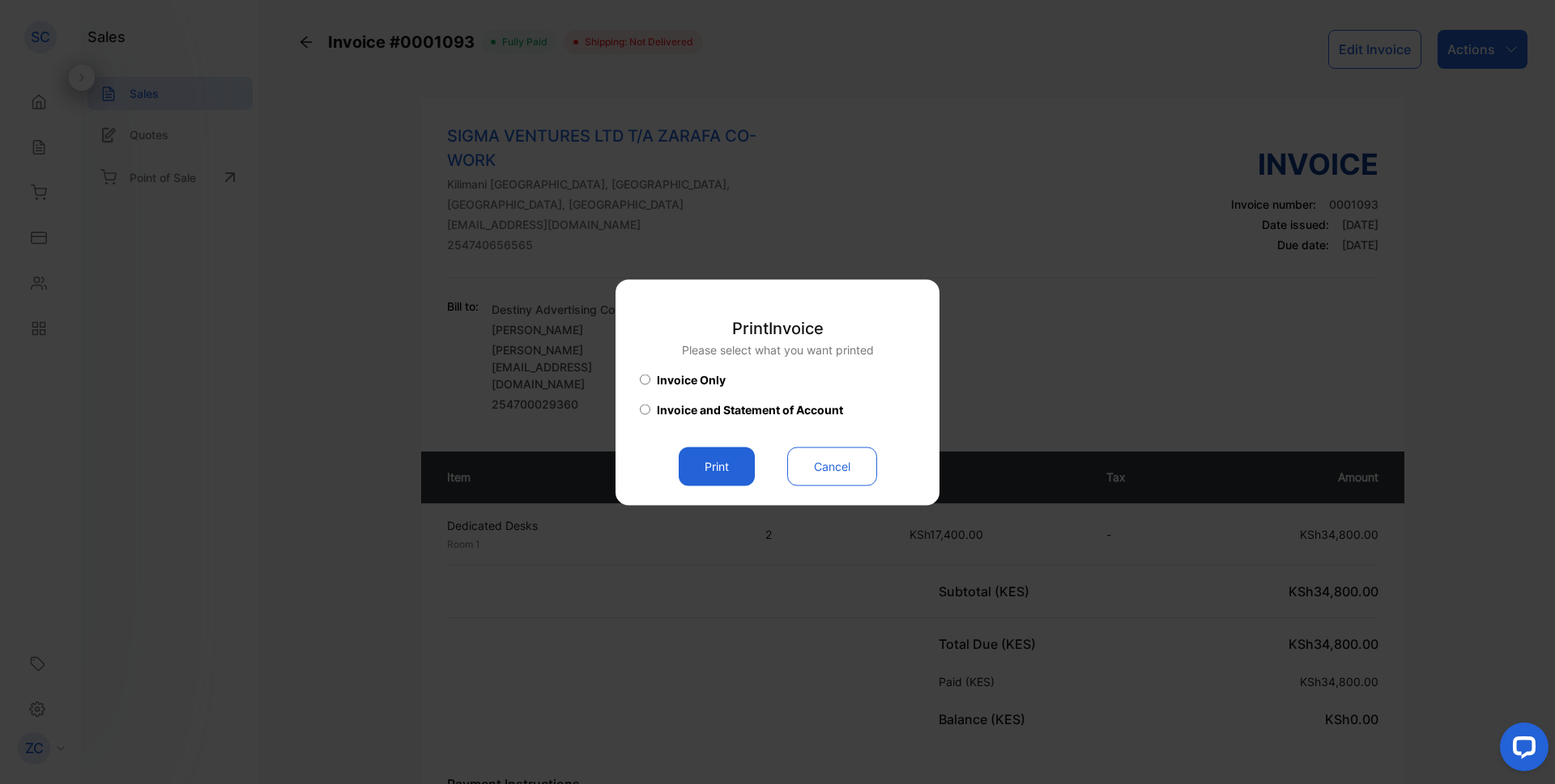
click at [702, 466] on button "Print" at bounding box center [716, 466] width 76 height 39
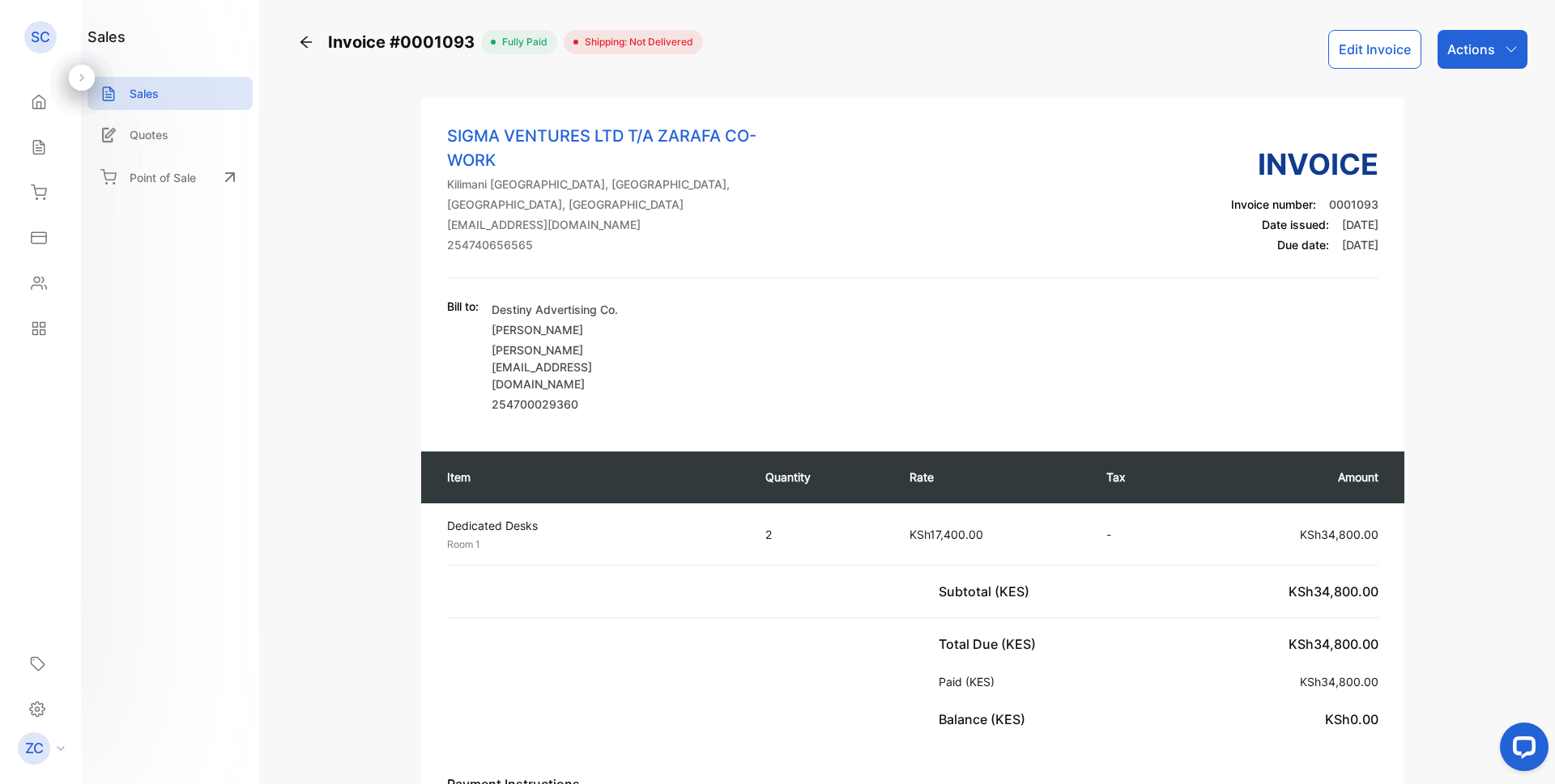
click at [35, 146] on icon at bounding box center [38, 147] width 16 height 16
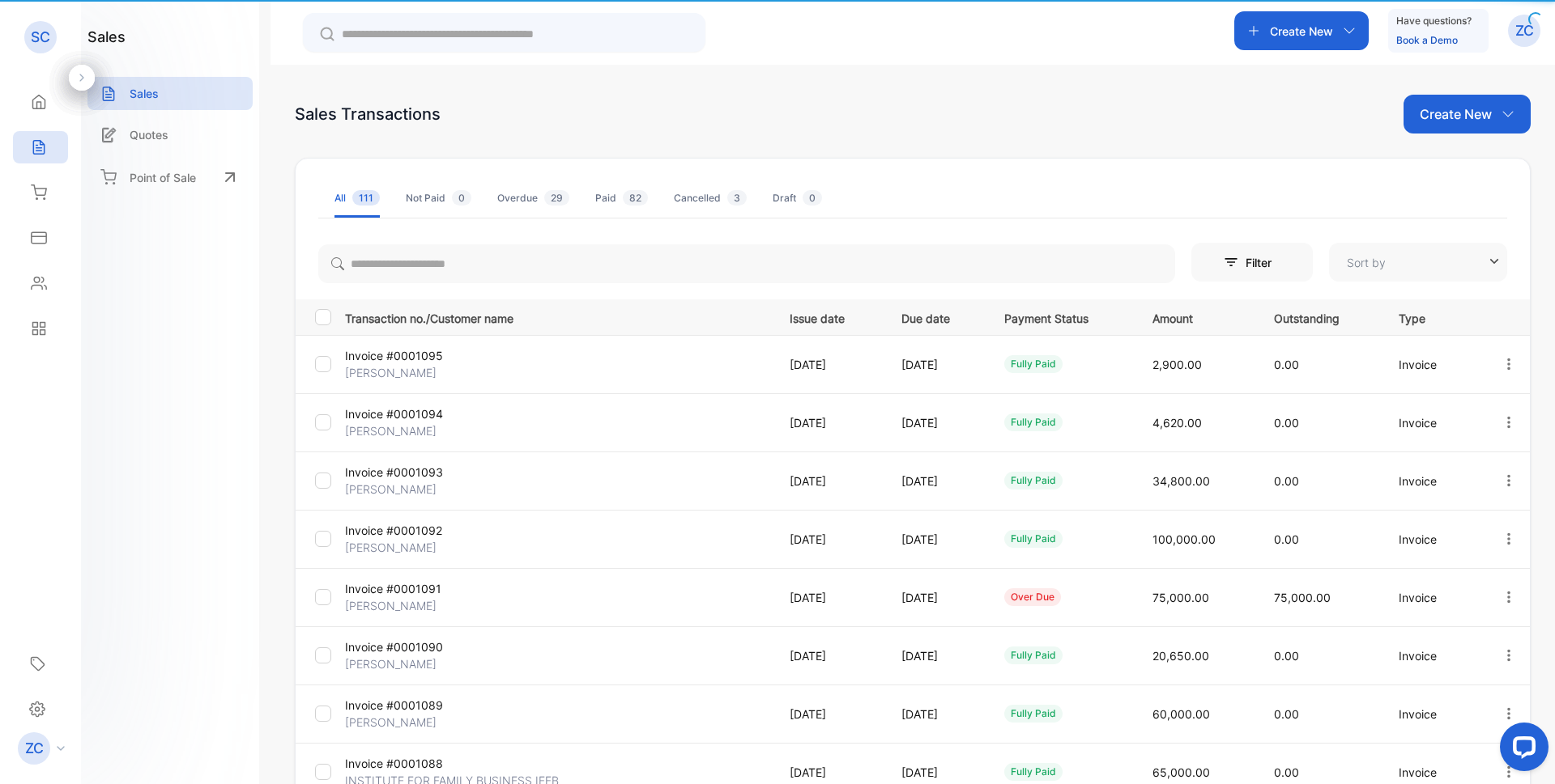
type input "**********"
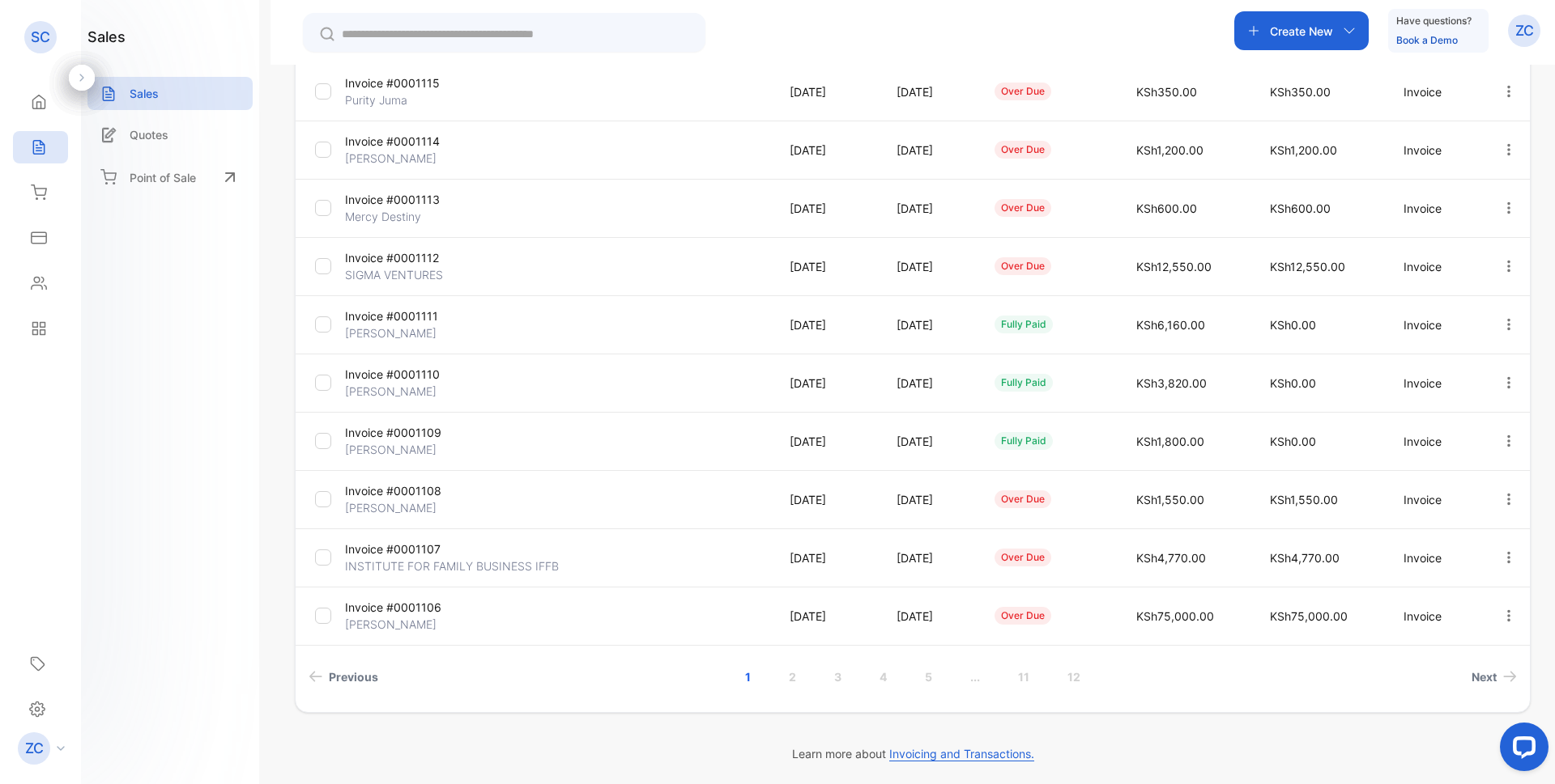
scroll to position [277, 0]
click at [828, 673] on link "3" at bounding box center [838, 672] width 46 height 30
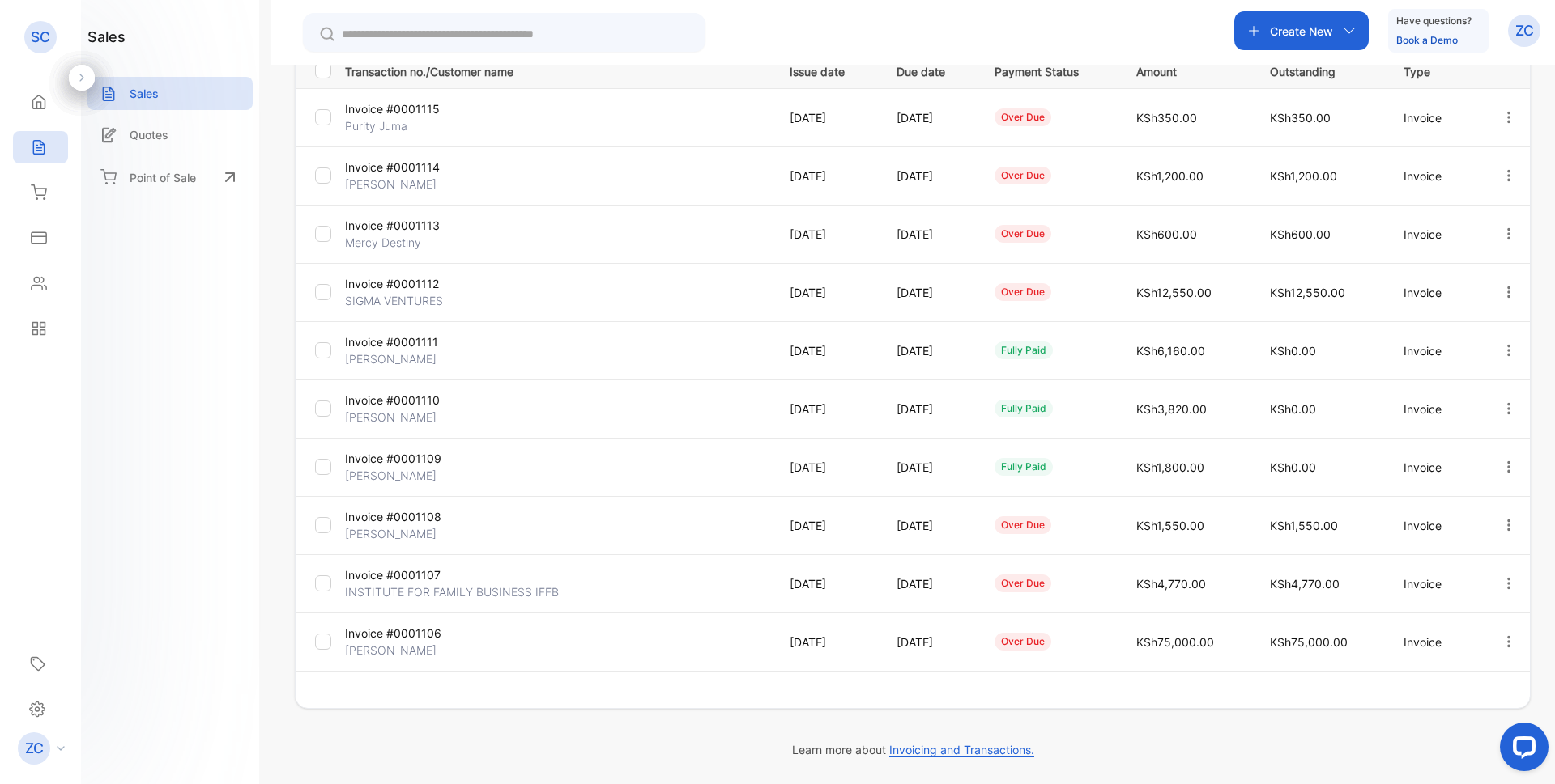
scroll to position [247, 0]
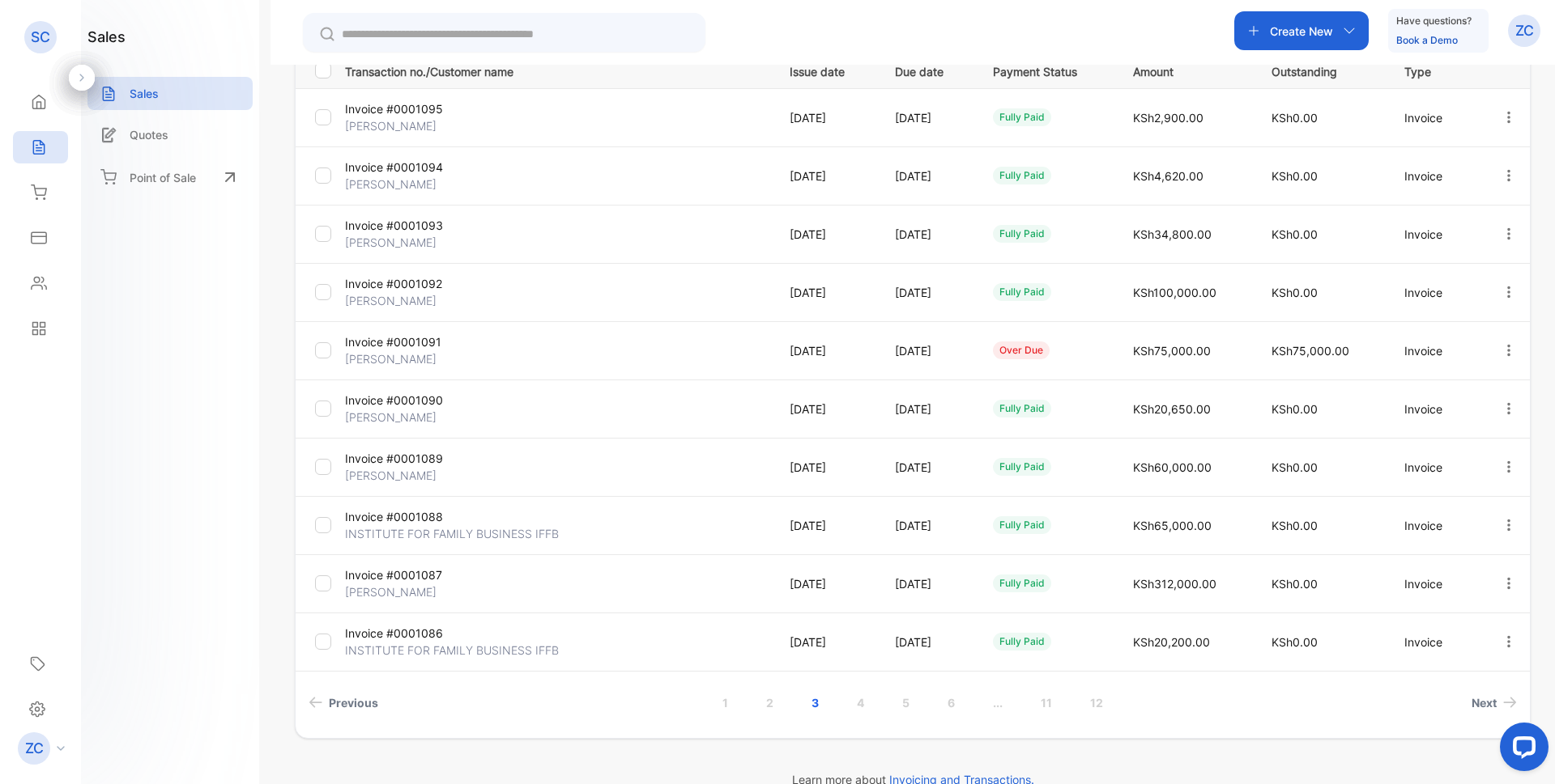
click at [855, 707] on link "4" at bounding box center [860, 702] width 46 height 30
click at [1357, 264] on td "KSh0.00" at bounding box center [1319, 292] width 129 height 58
click at [1505, 121] on icon "button" at bounding box center [1508, 117] width 14 height 14
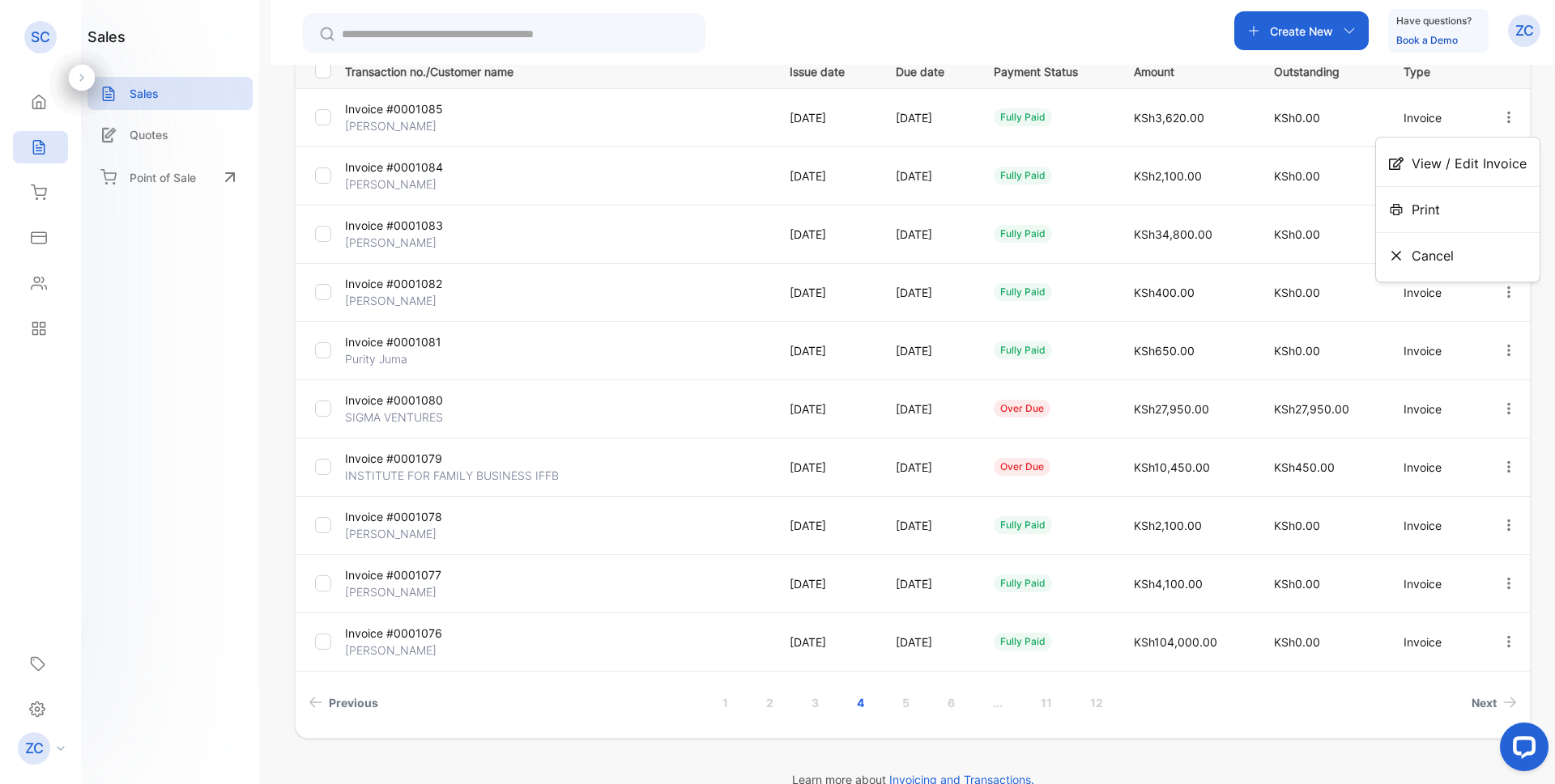
click at [1433, 203] on span "Print" at bounding box center [1425, 209] width 28 height 20
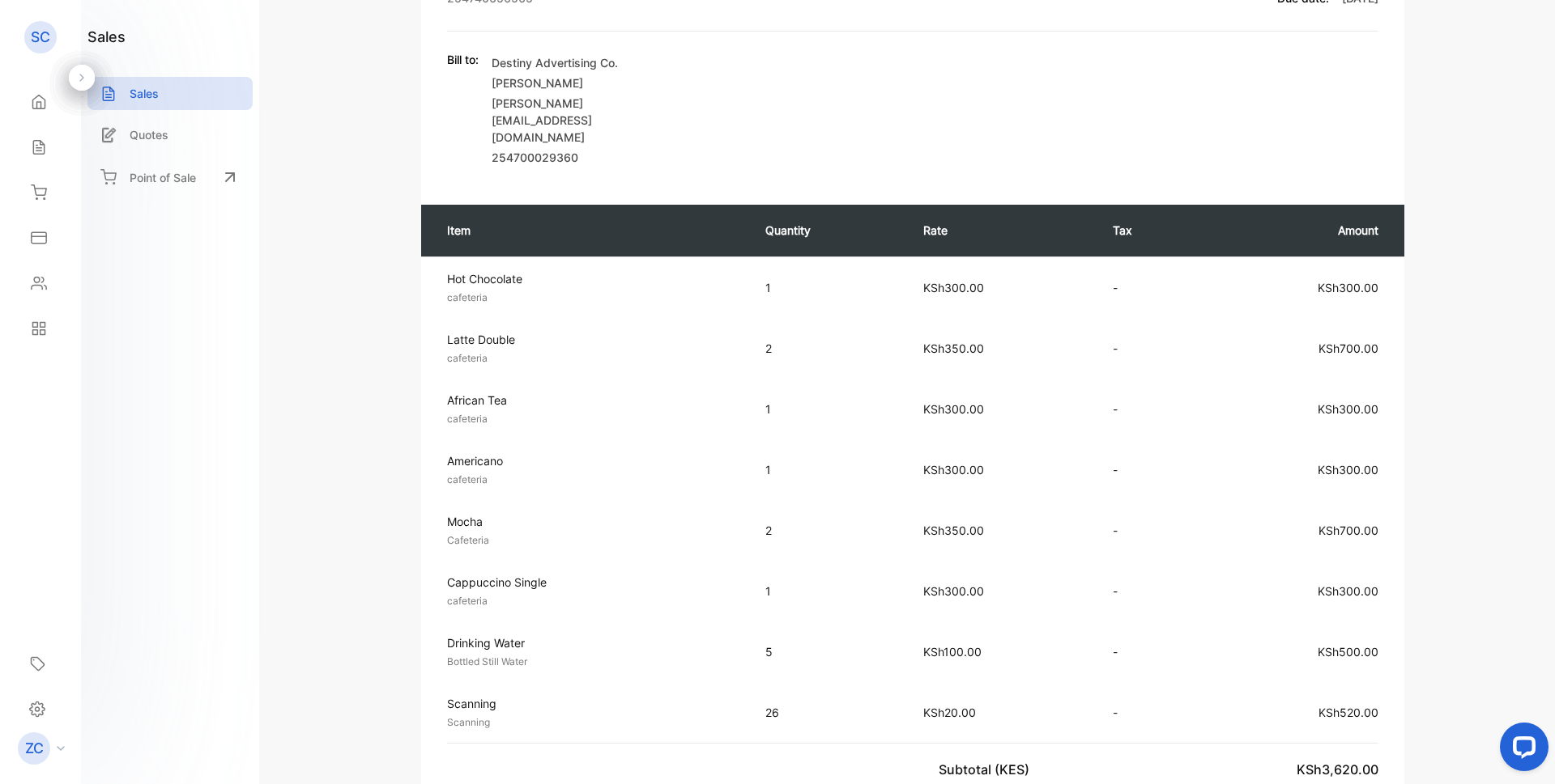
click at [47, 140] on div "Sales" at bounding box center [40, 147] width 55 height 32
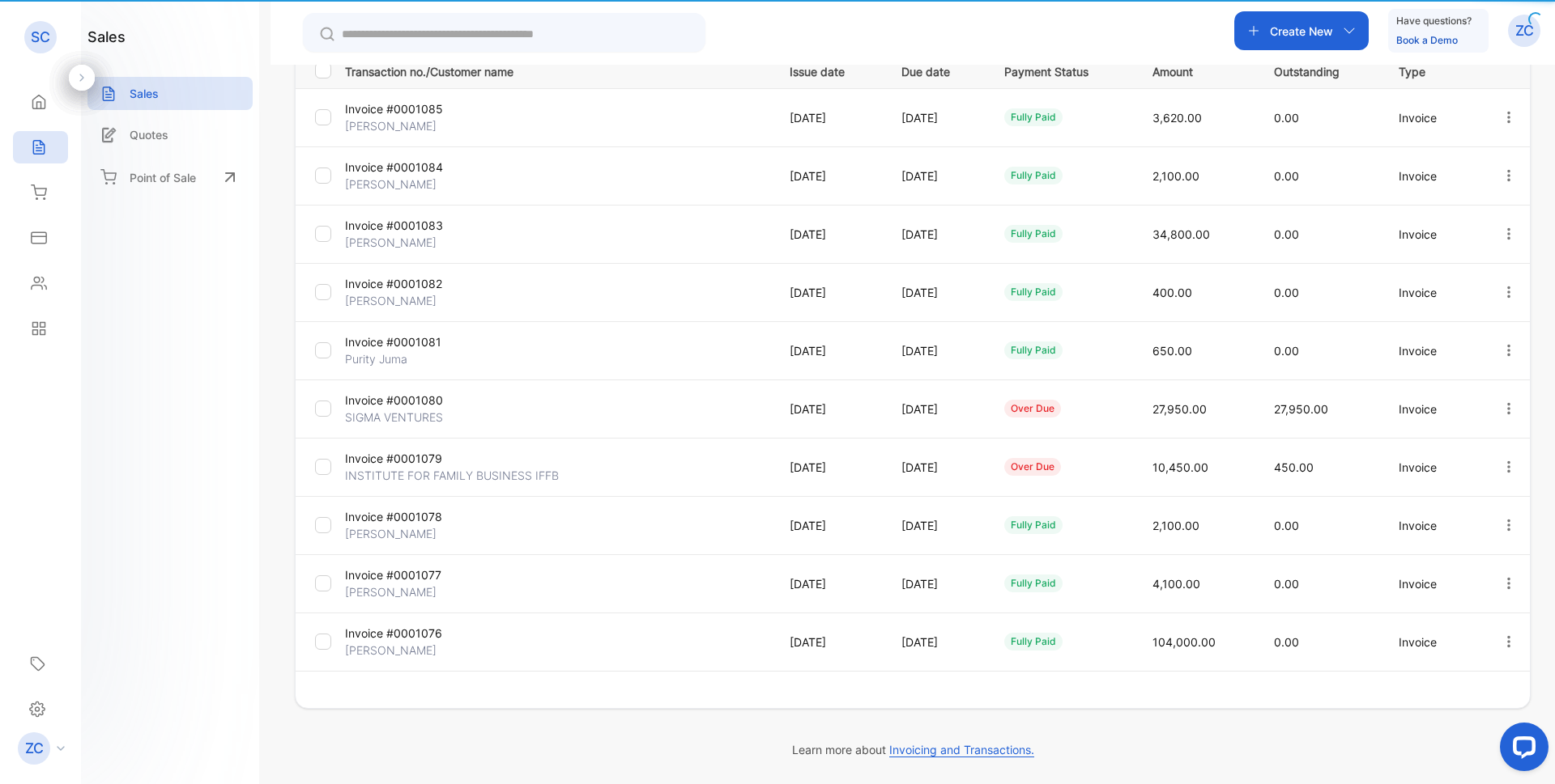
type input "**********"
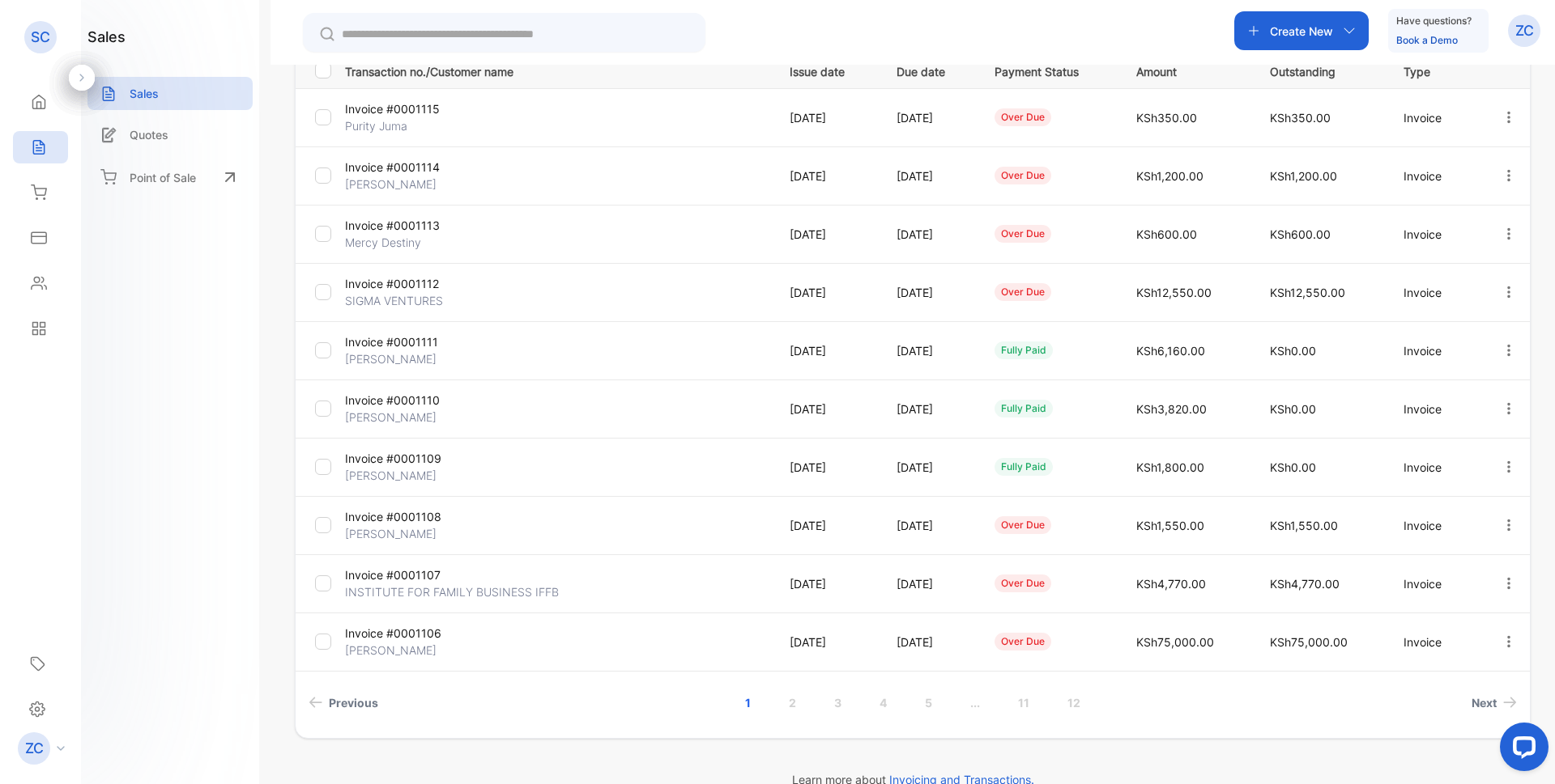
click at [883, 702] on link "4" at bounding box center [883, 702] width 46 height 30
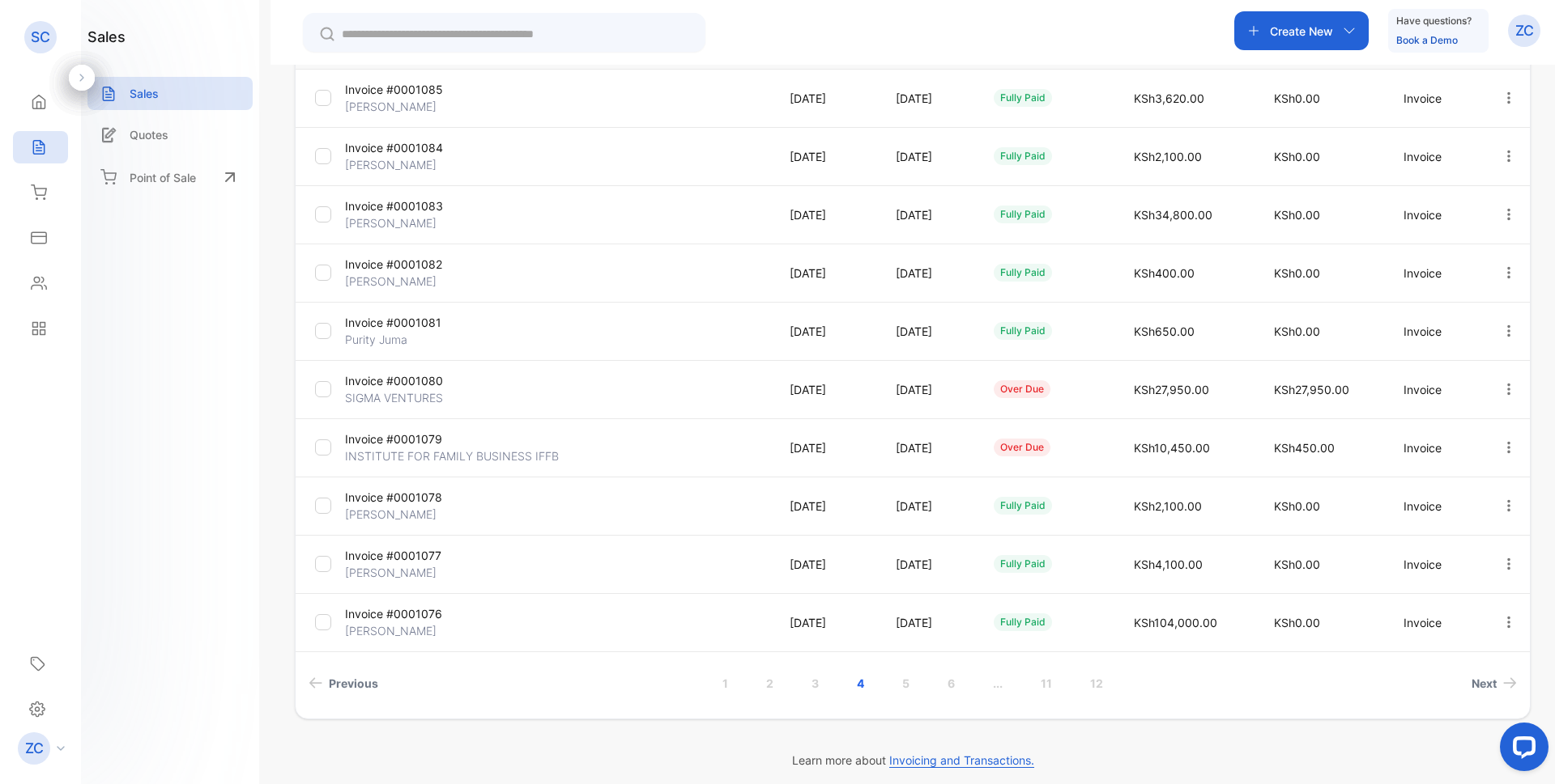
scroll to position [277, 0]
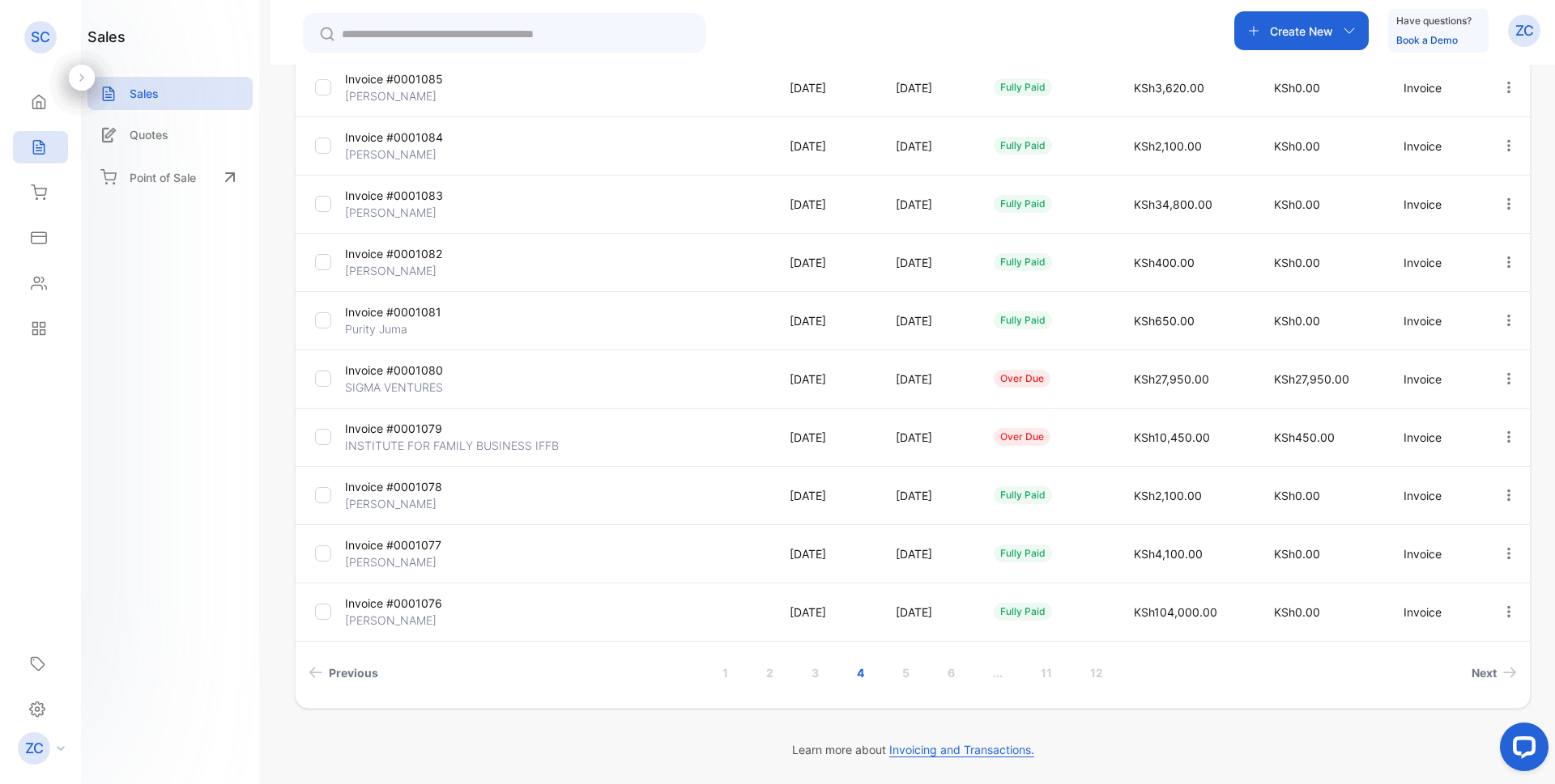
click at [906, 672] on link "5" at bounding box center [905, 672] width 46 height 30
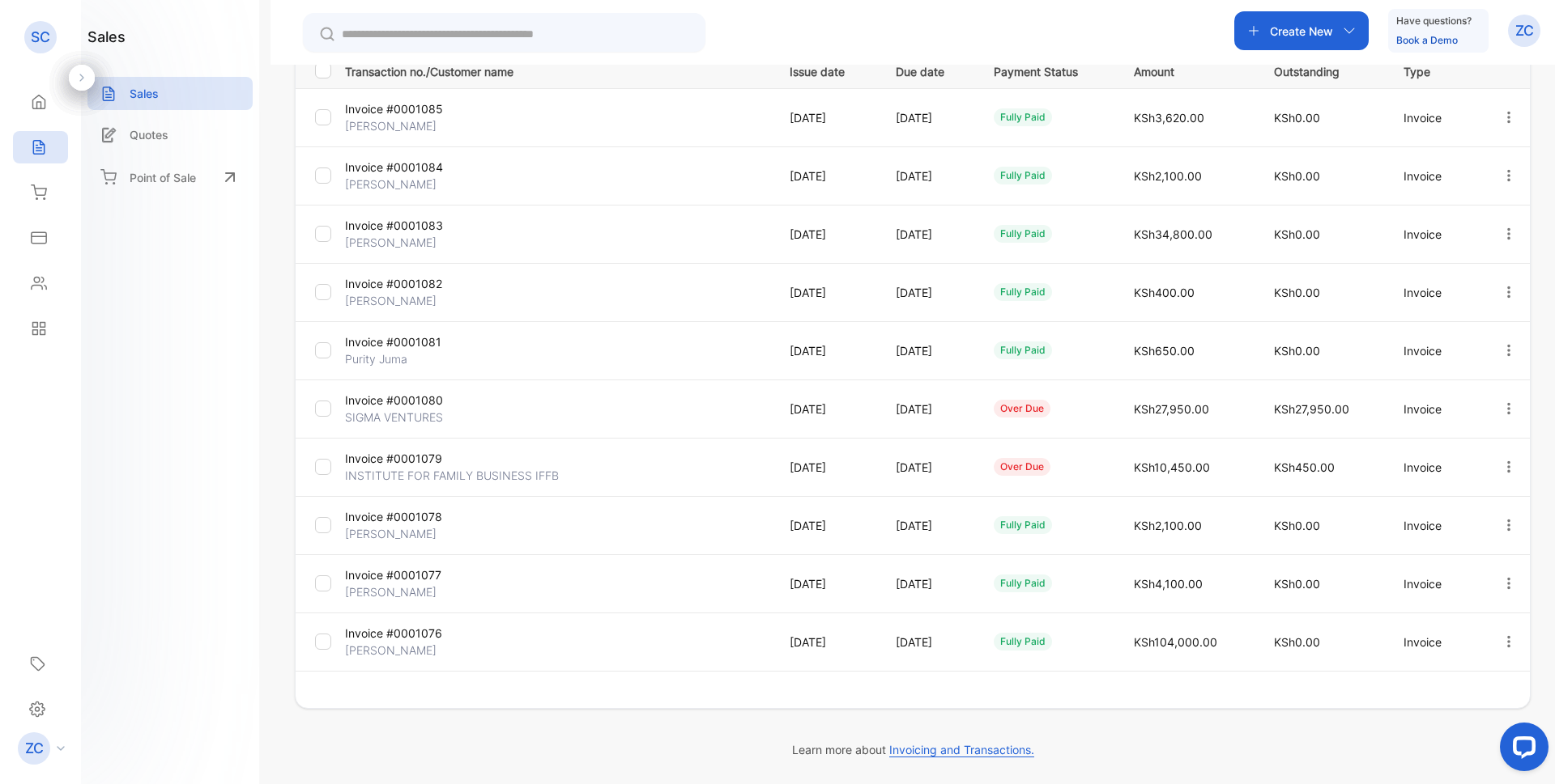
scroll to position [247, 0]
